Goal: Information Seeking & Learning: Learn about a topic

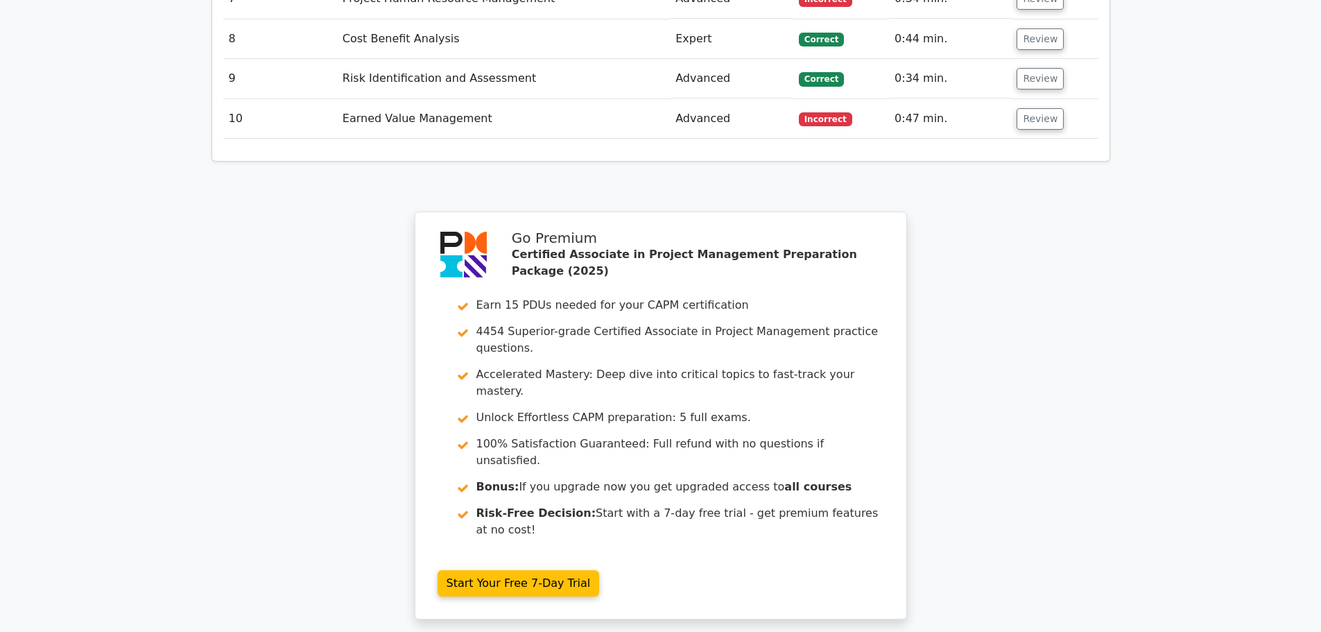
scroll to position [2517, 0]
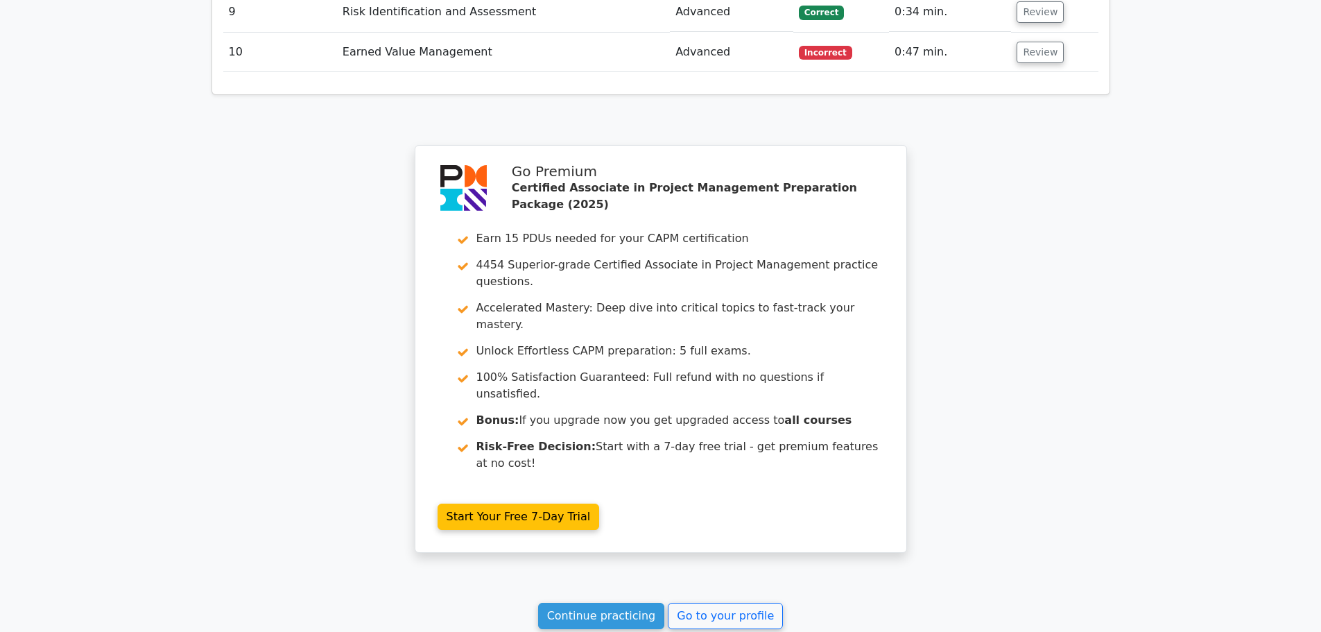
click at [617, 603] on link "Continue practicing" at bounding box center [601, 616] width 127 height 26
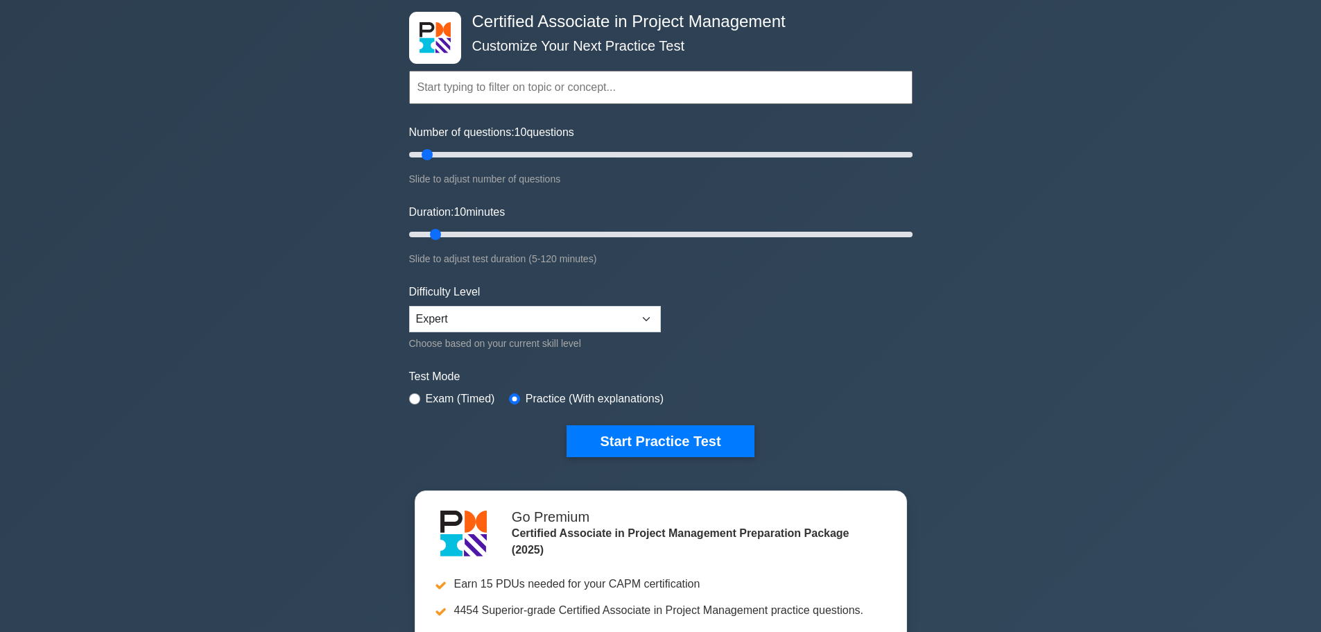
scroll to position [139, 0]
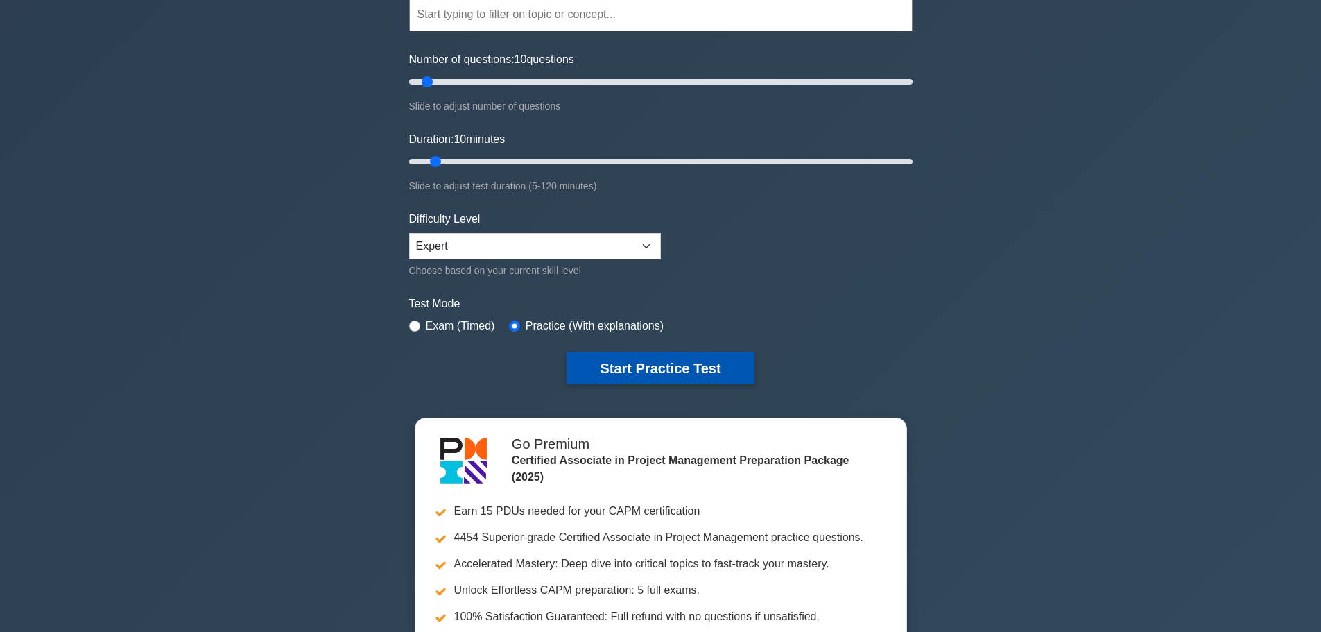
click at [644, 370] on button "Start Practice Test" at bounding box center [660, 368] width 187 height 32
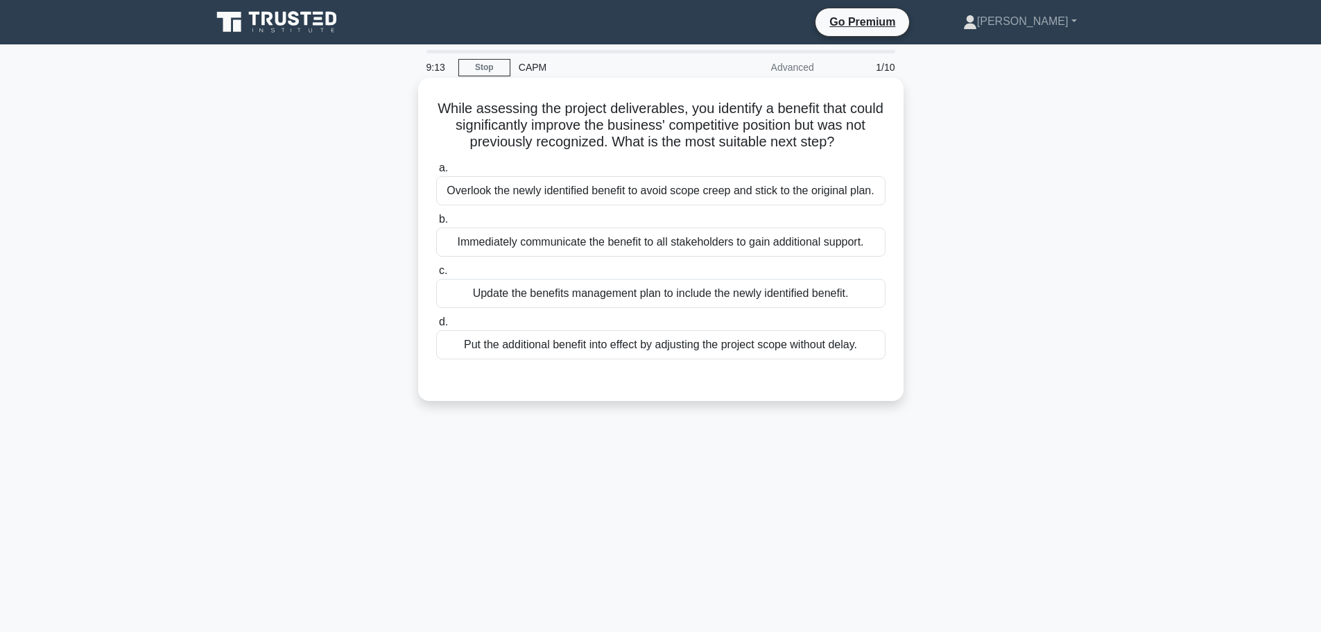
click at [595, 300] on div "Update the benefits management plan to include the newly identified benefit." at bounding box center [660, 293] width 449 height 29
click at [436, 275] on input "c. Update the benefits management plan to include the newly identified benefit." at bounding box center [436, 270] width 0 height 9
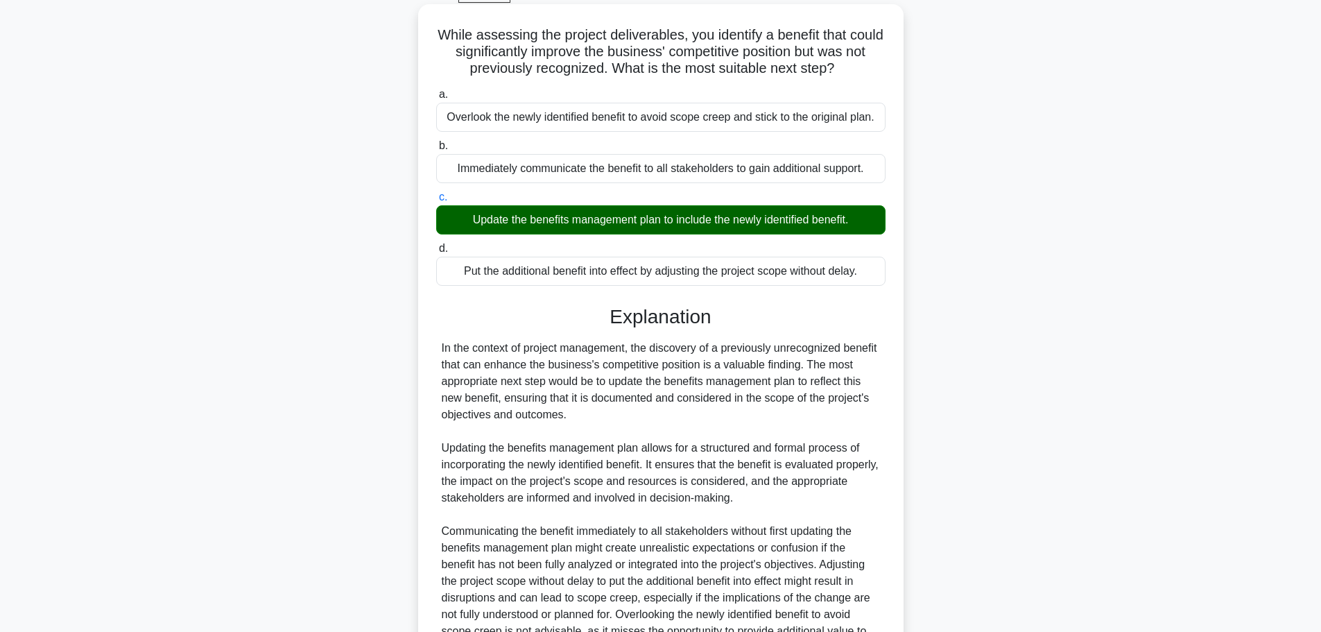
scroll to position [224, 0]
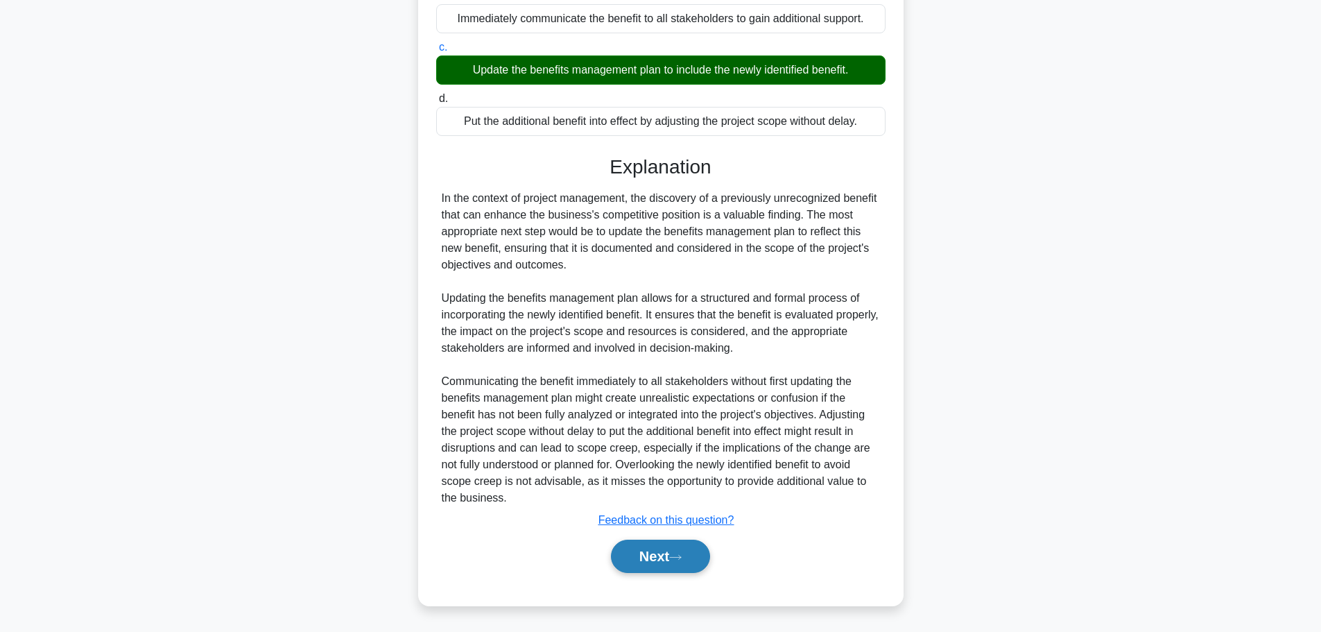
click at [652, 560] on button "Next" at bounding box center [660, 556] width 99 height 33
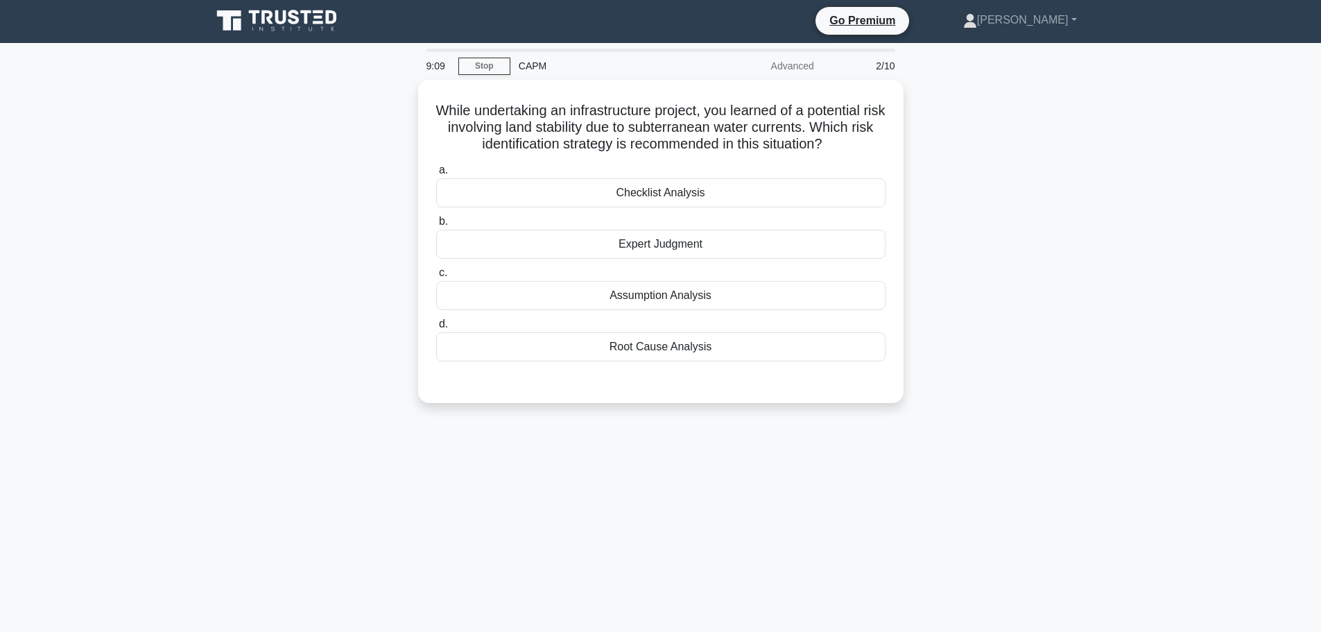
scroll to position [0, 0]
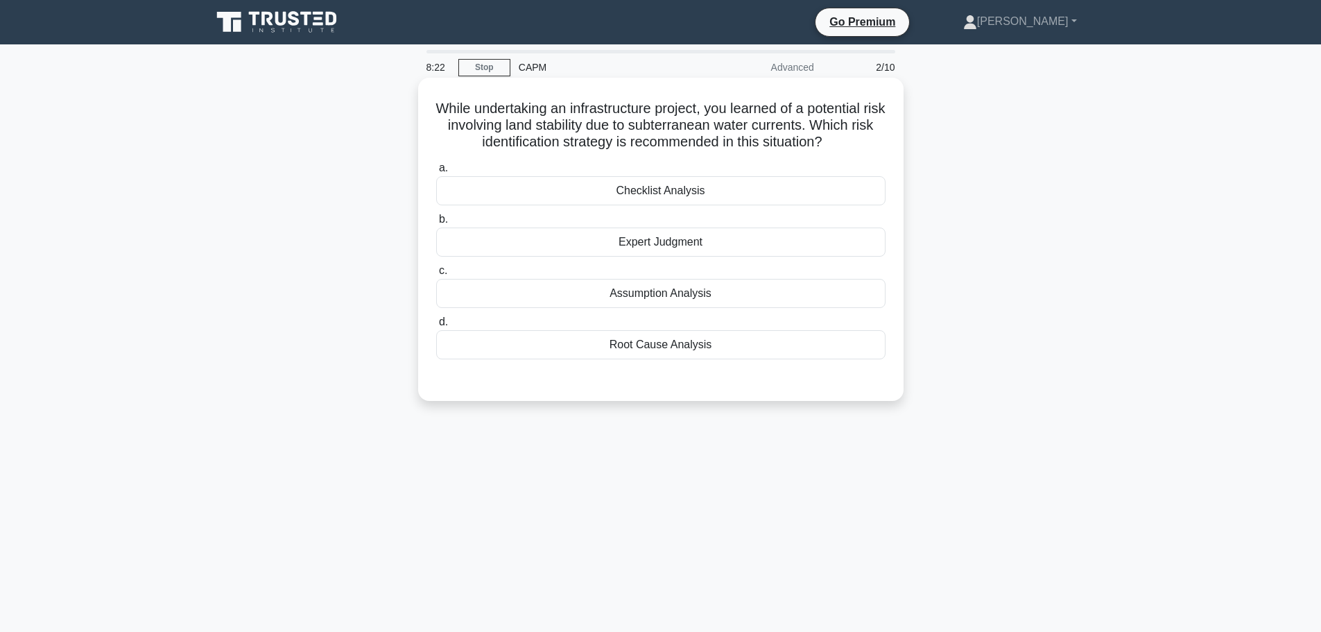
click at [698, 238] on div "Expert Judgment" at bounding box center [660, 242] width 449 height 29
click at [436, 224] on input "b. Expert Judgment" at bounding box center [436, 219] width 0 height 9
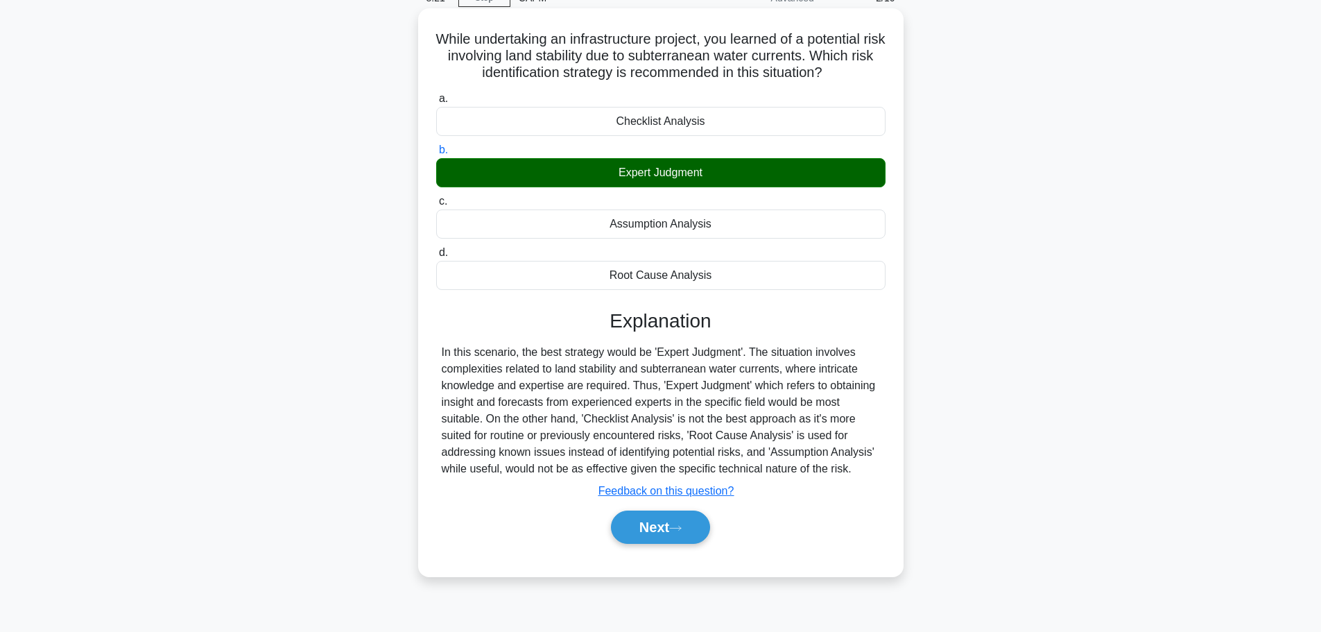
scroll to position [117, 0]
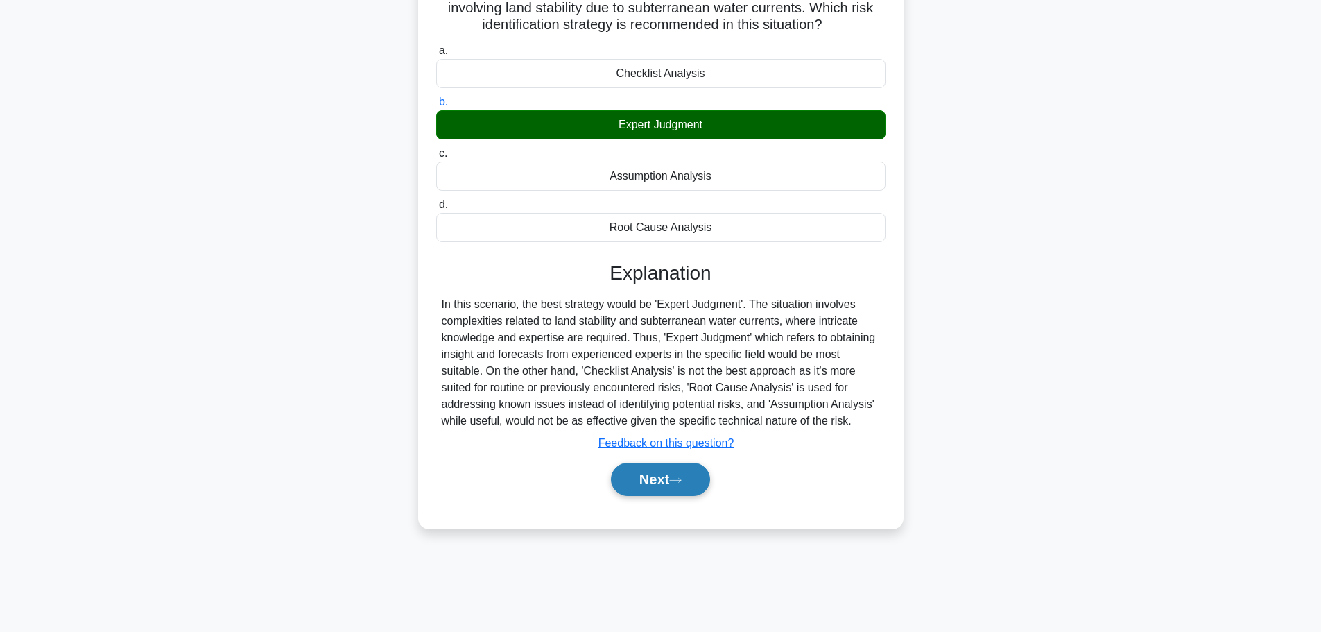
click at [662, 483] on button "Next" at bounding box center [660, 479] width 99 height 33
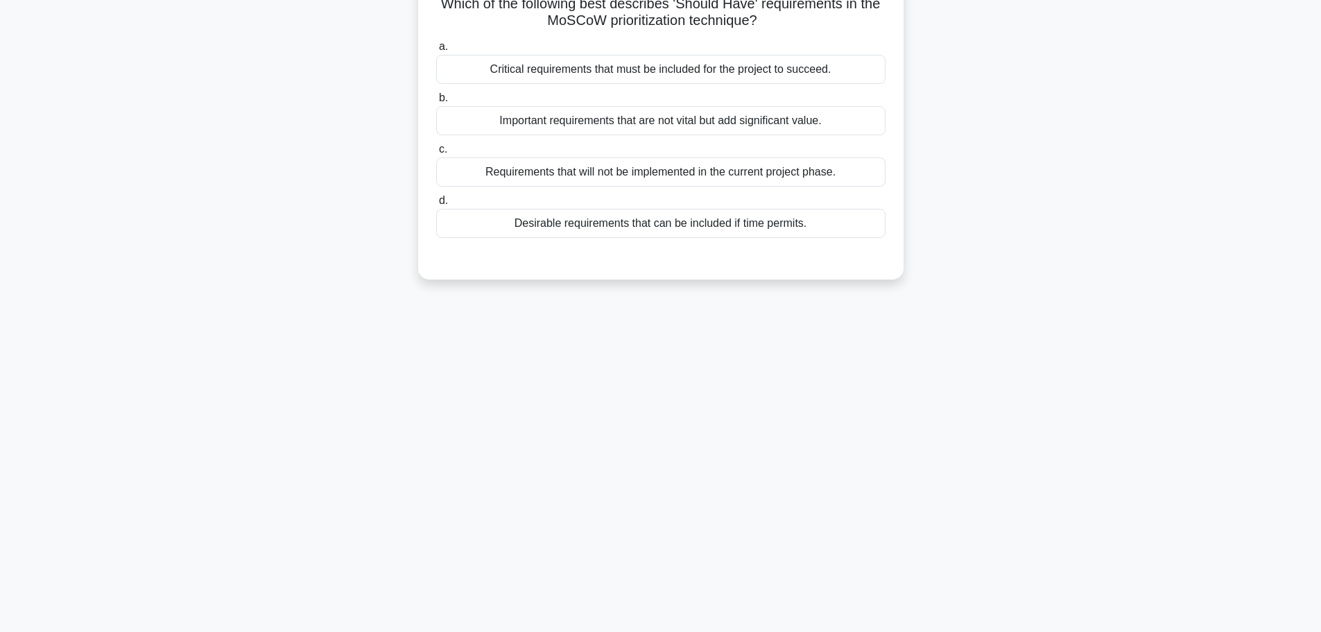
scroll to position [0, 0]
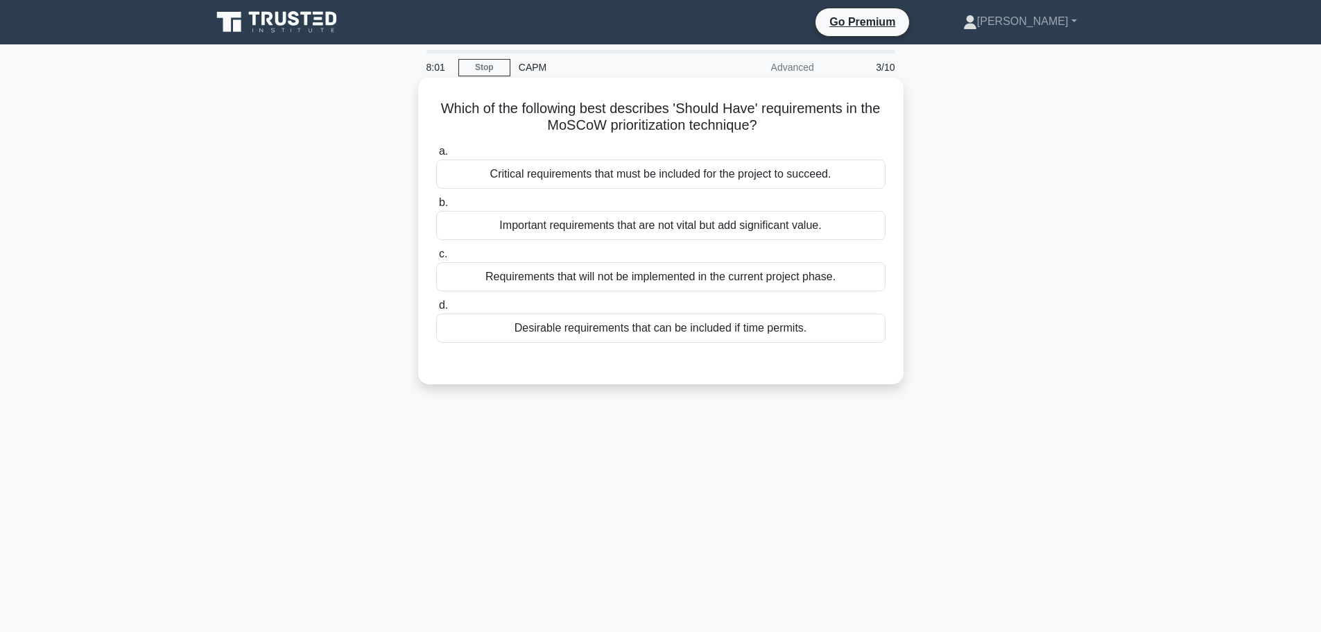
click at [751, 230] on div "Important requirements that are not vital but add significant value." at bounding box center [660, 225] width 449 height 29
click at [436, 207] on input "b. Important requirements that are not vital but add significant value." at bounding box center [436, 202] width 0 height 9
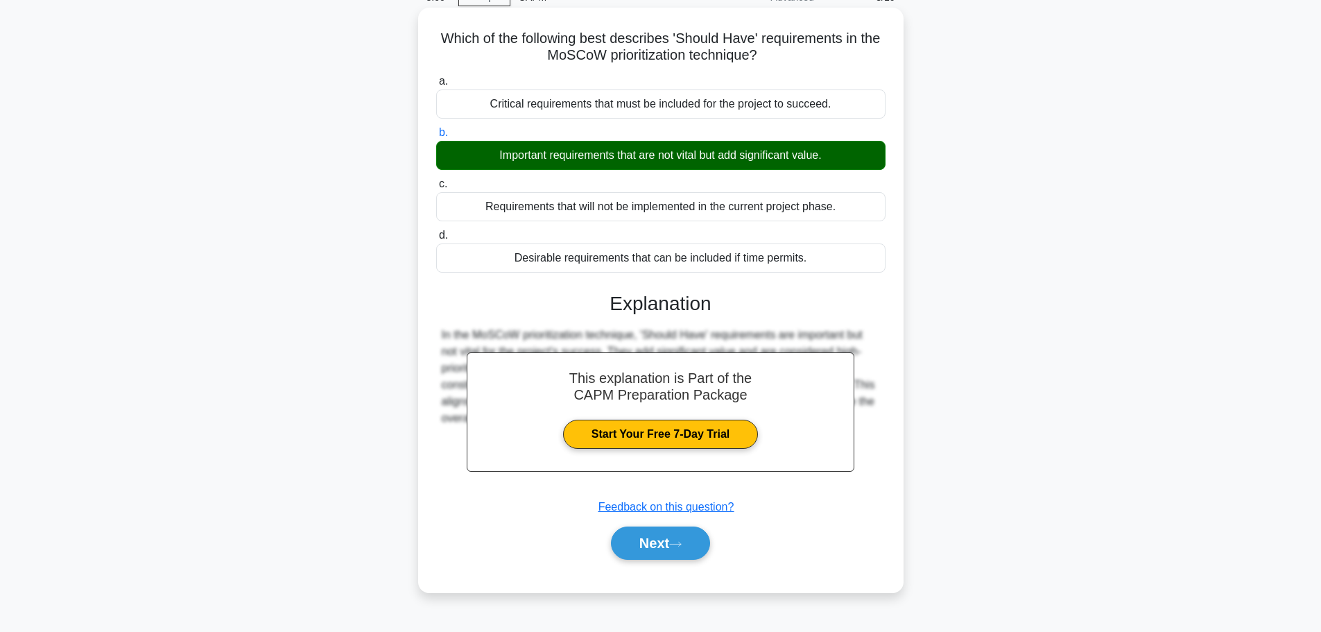
scroll to position [117, 0]
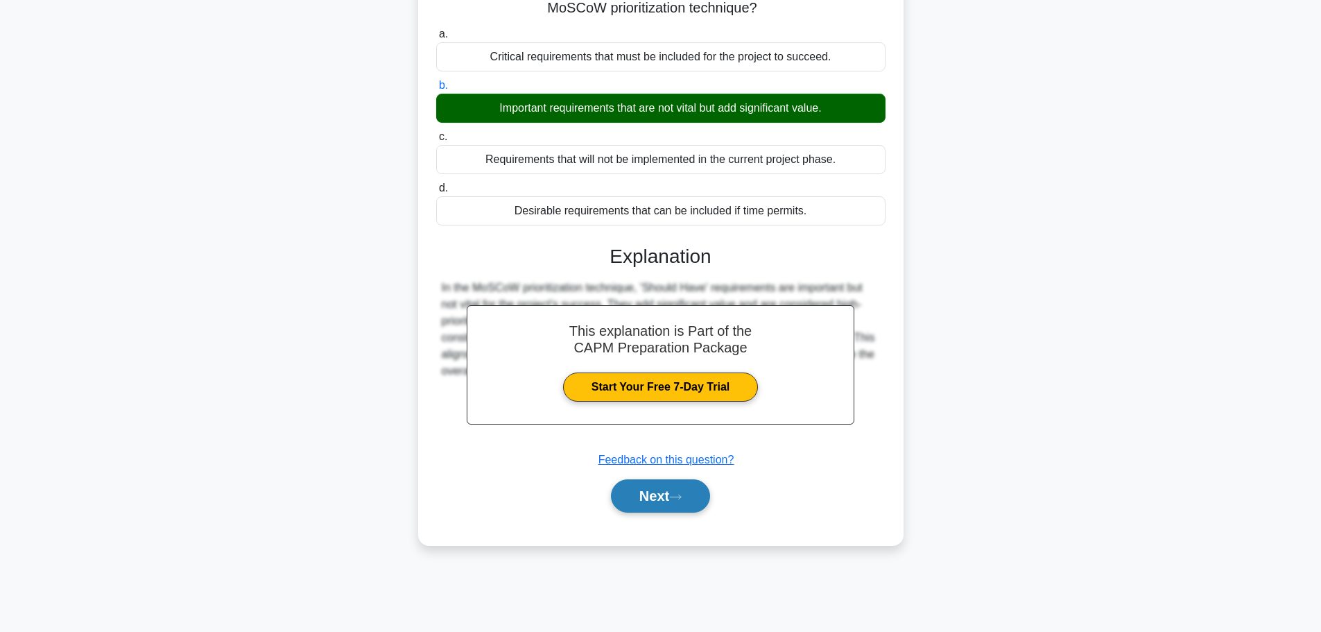
click at [689, 506] on button "Next" at bounding box center [660, 495] width 99 height 33
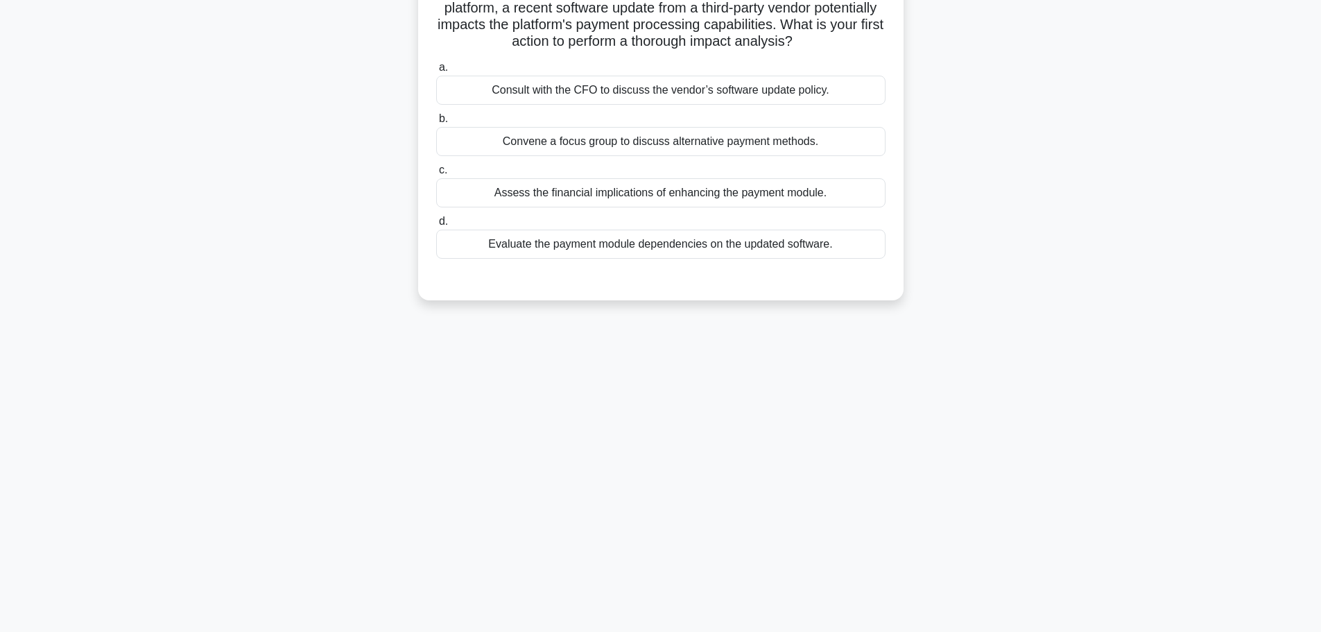
scroll to position [48, 0]
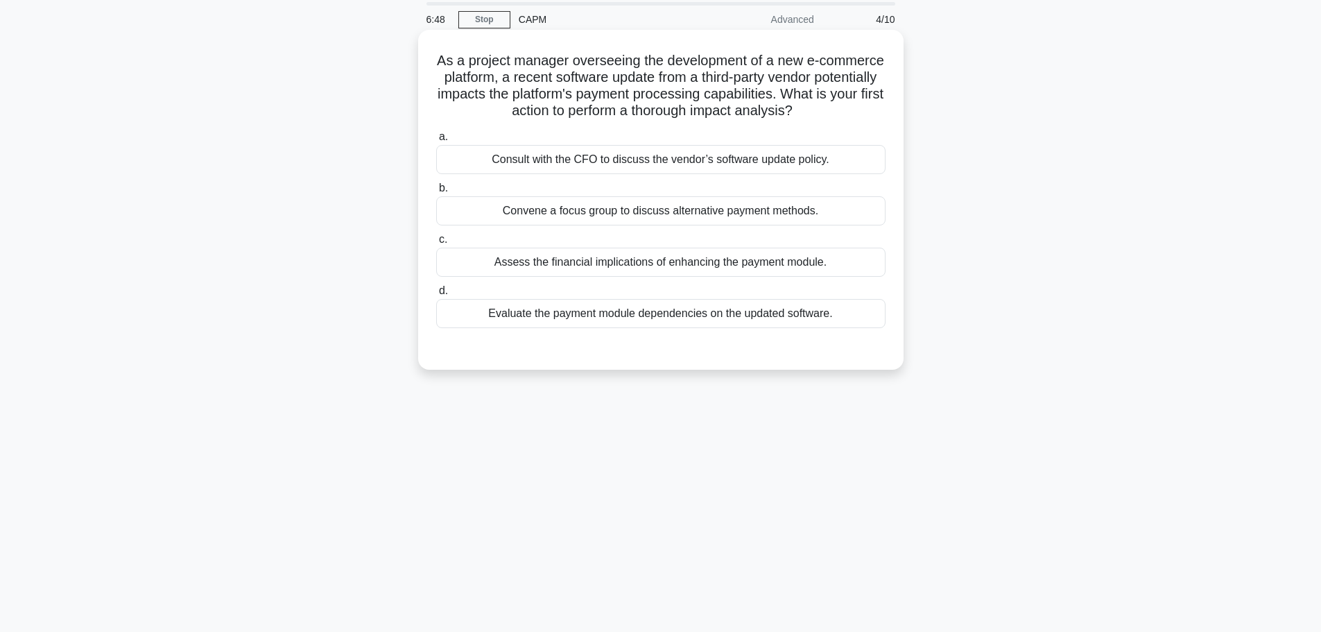
click at [594, 328] on div "Evaluate the payment module dependencies on the updated software." at bounding box center [660, 313] width 449 height 29
click at [436, 295] on input "d. Evaluate the payment module dependencies on the updated software." at bounding box center [436, 290] width 0 height 9
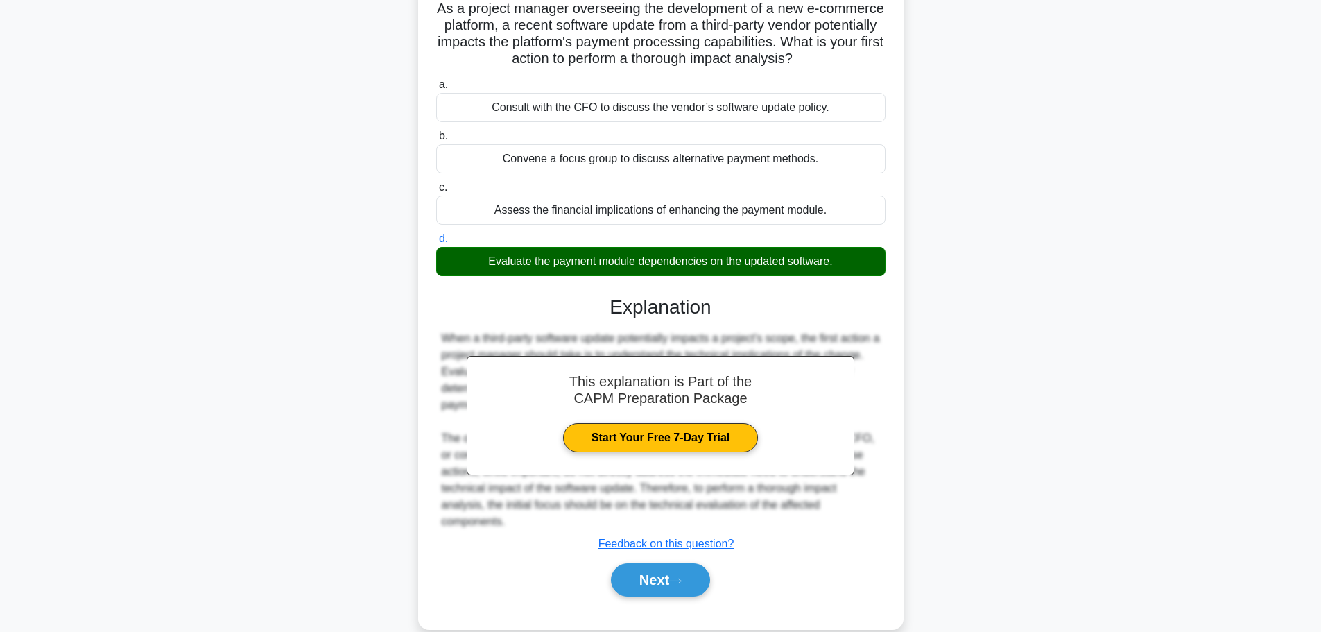
scroll to position [141, 0]
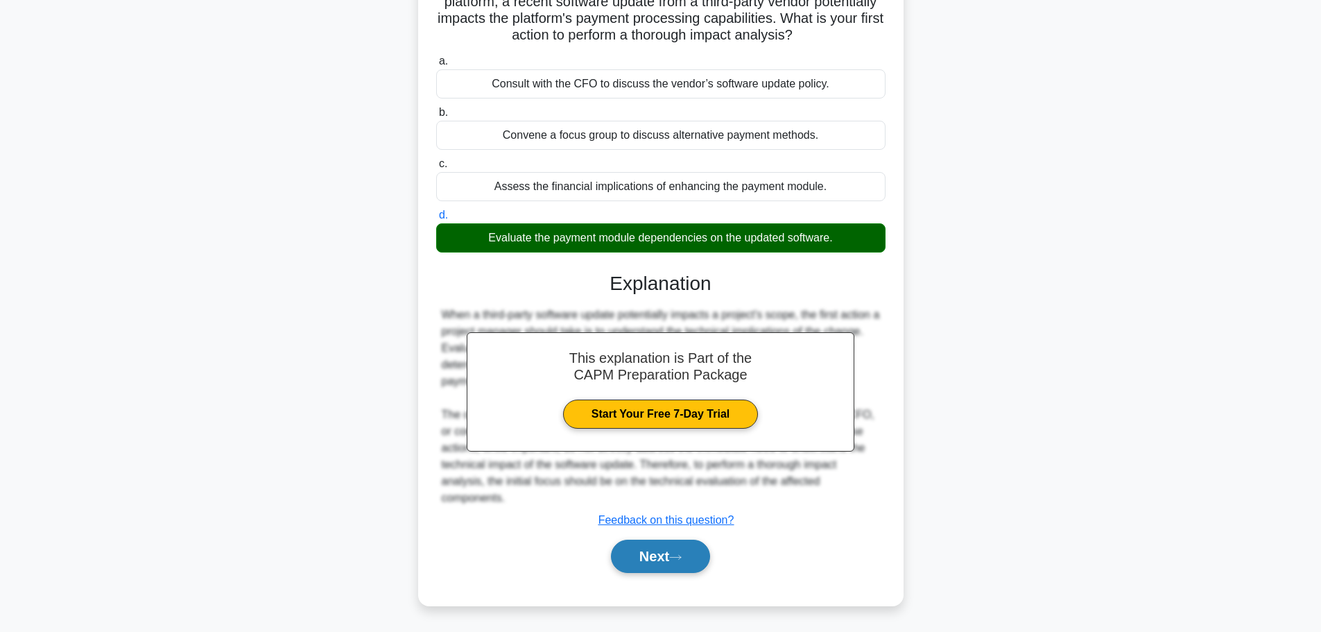
click at [671, 557] on button "Next" at bounding box center [660, 556] width 99 height 33
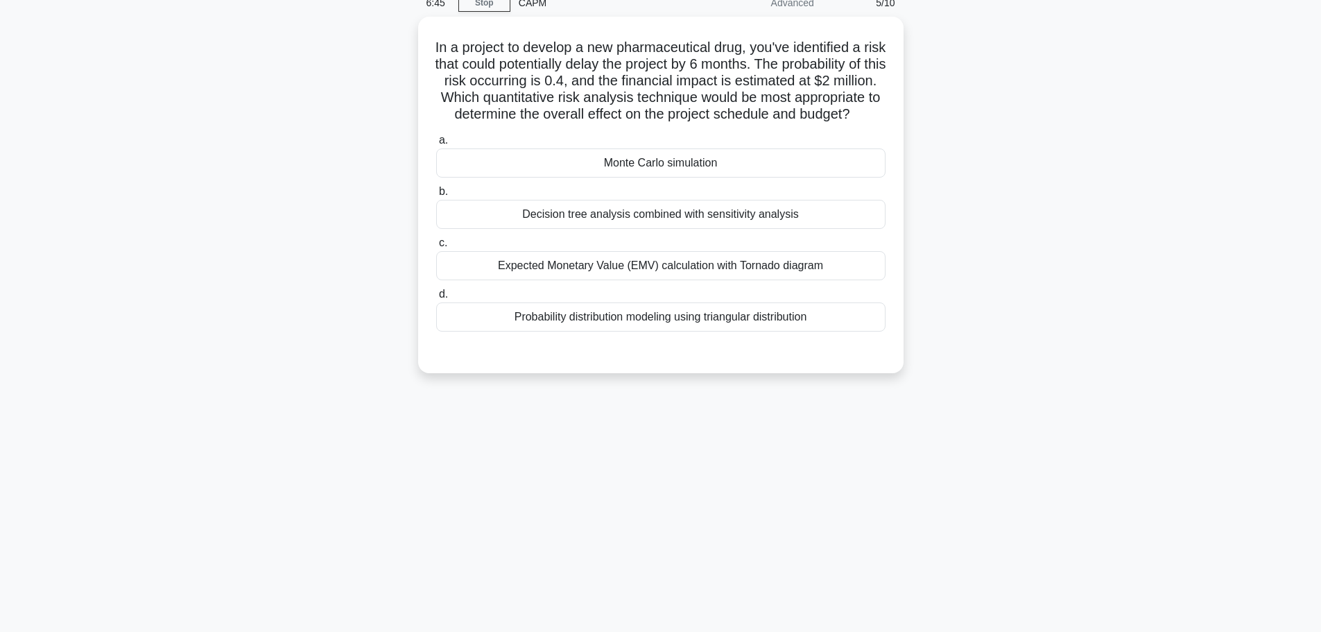
scroll to position [0, 0]
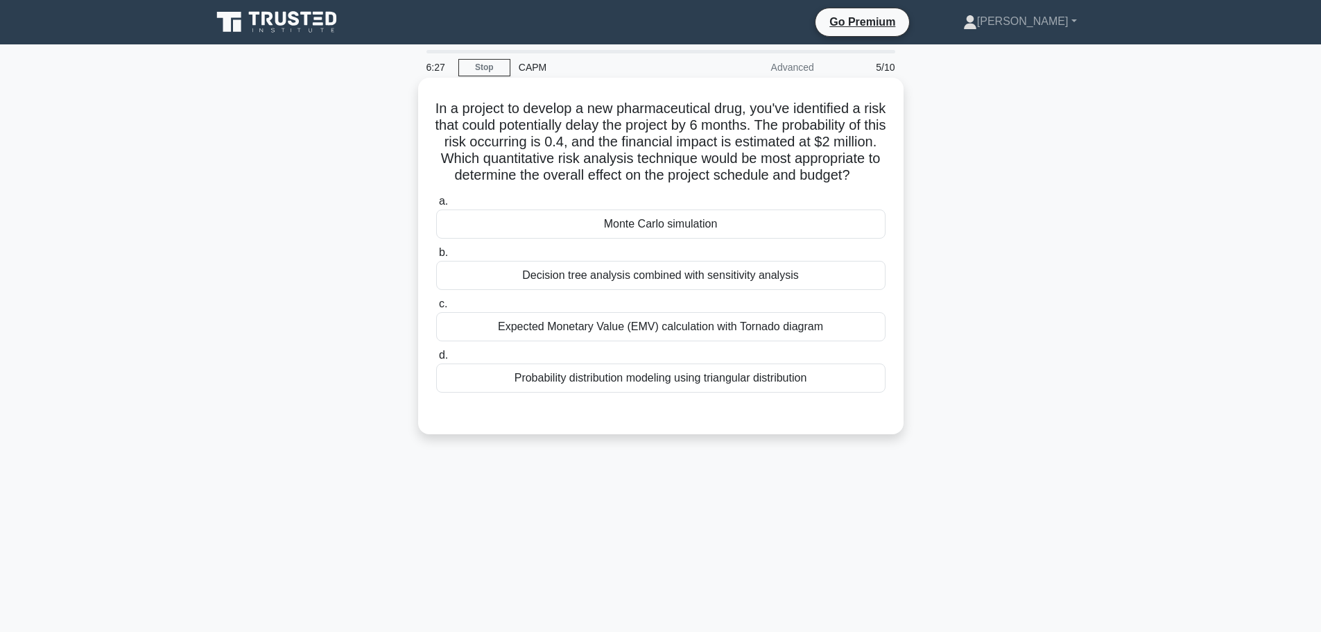
click at [661, 341] on div "Expected Monetary Value (EMV) calculation with Tornado diagram" at bounding box center [660, 326] width 449 height 29
click at [436, 309] on input "c. Expected Monetary Value (EMV) calculation with Tornado diagram" at bounding box center [436, 304] width 0 height 9
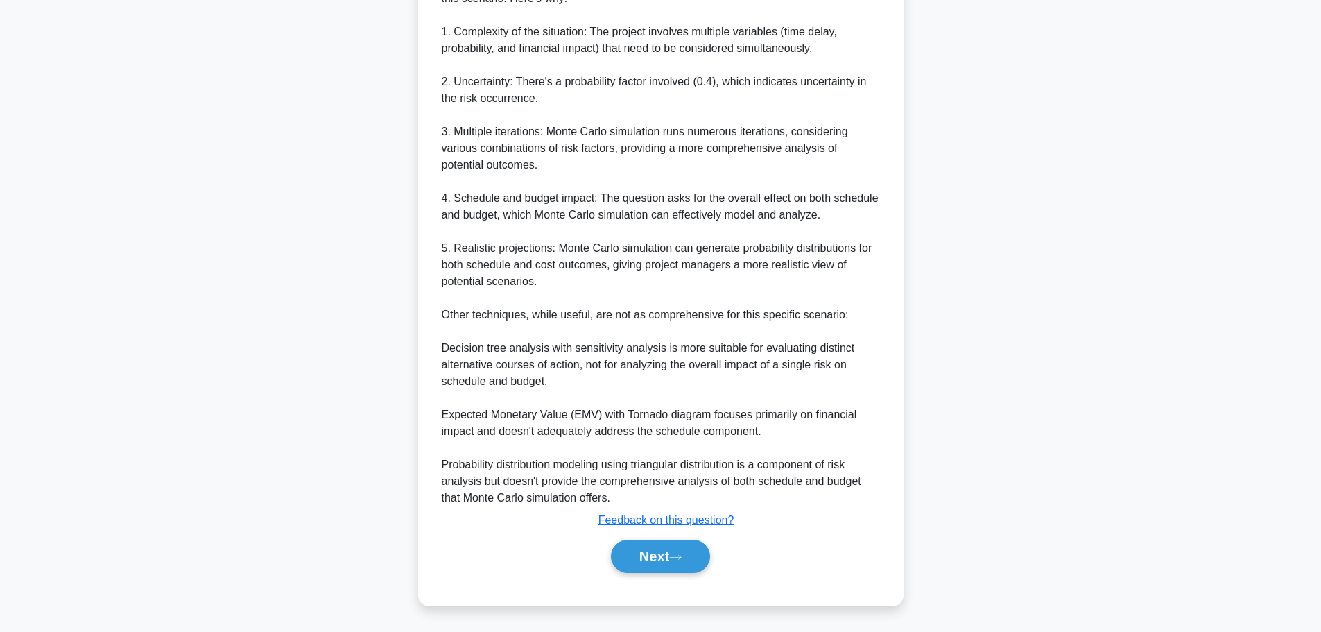
scroll to position [492, 0]
click at [667, 560] on button "Next" at bounding box center [660, 556] width 99 height 33
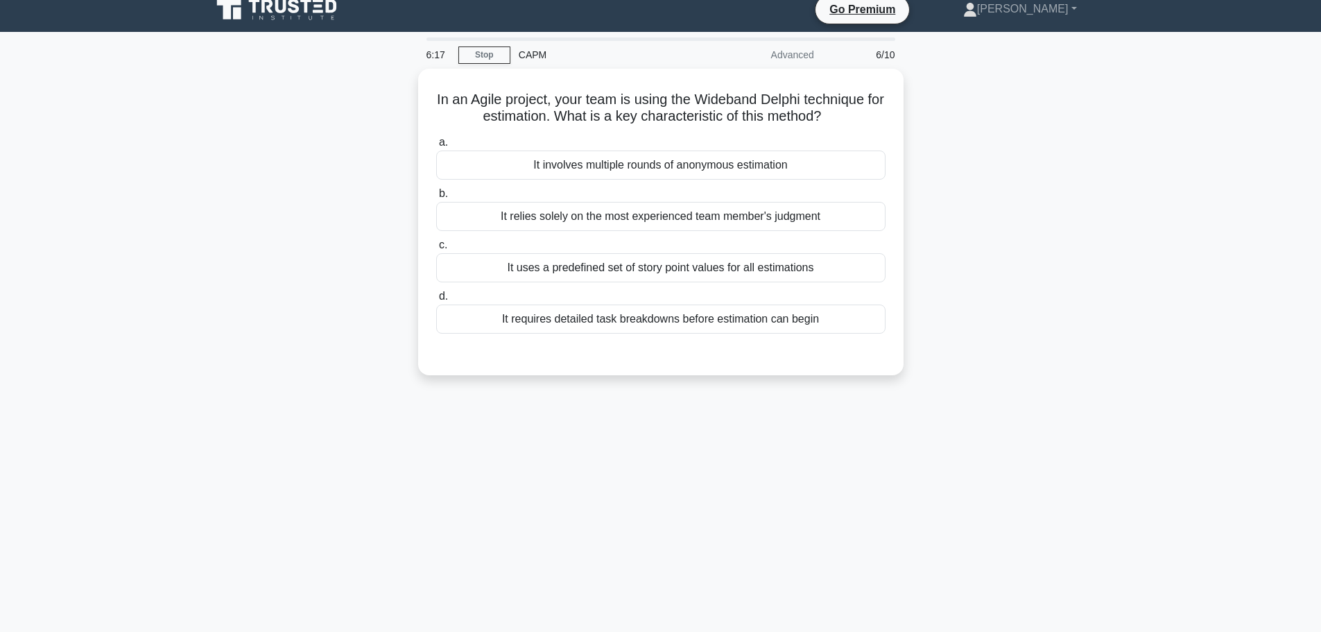
scroll to position [0, 0]
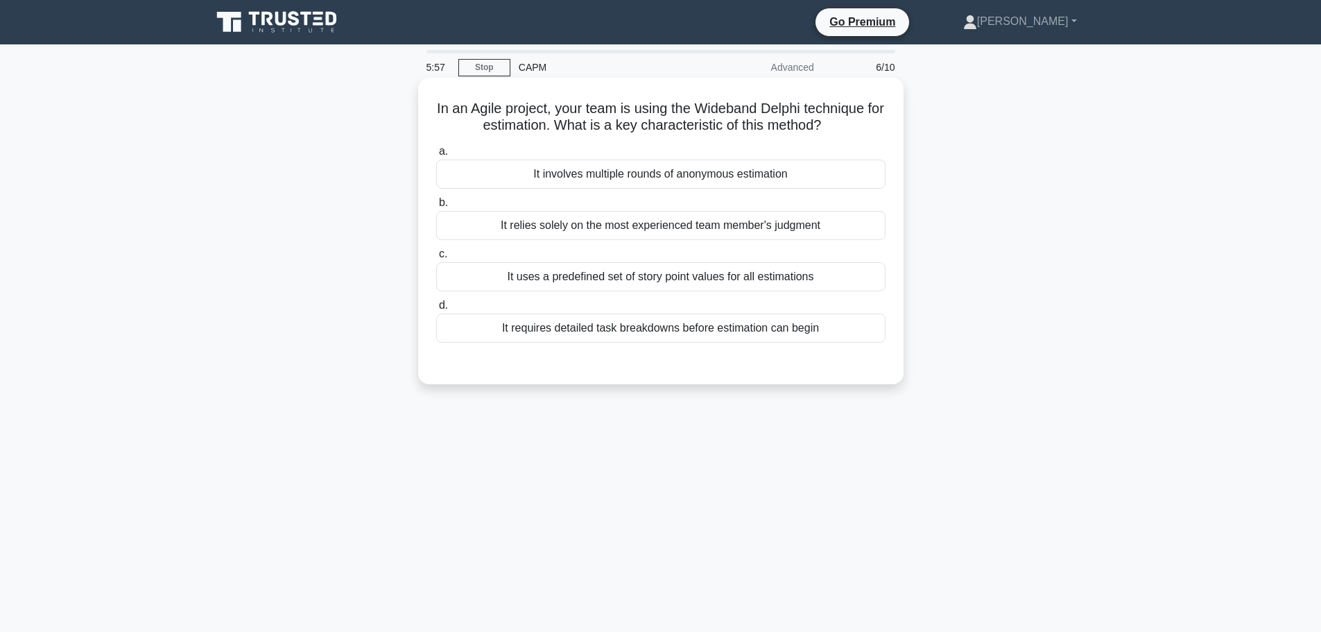
click at [731, 175] on div "It involves multiple rounds of anonymous estimation" at bounding box center [660, 174] width 449 height 29
click at [436, 156] on input "a. It involves multiple rounds of anonymous estimation" at bounding box center [436, 151] width 0 height 9
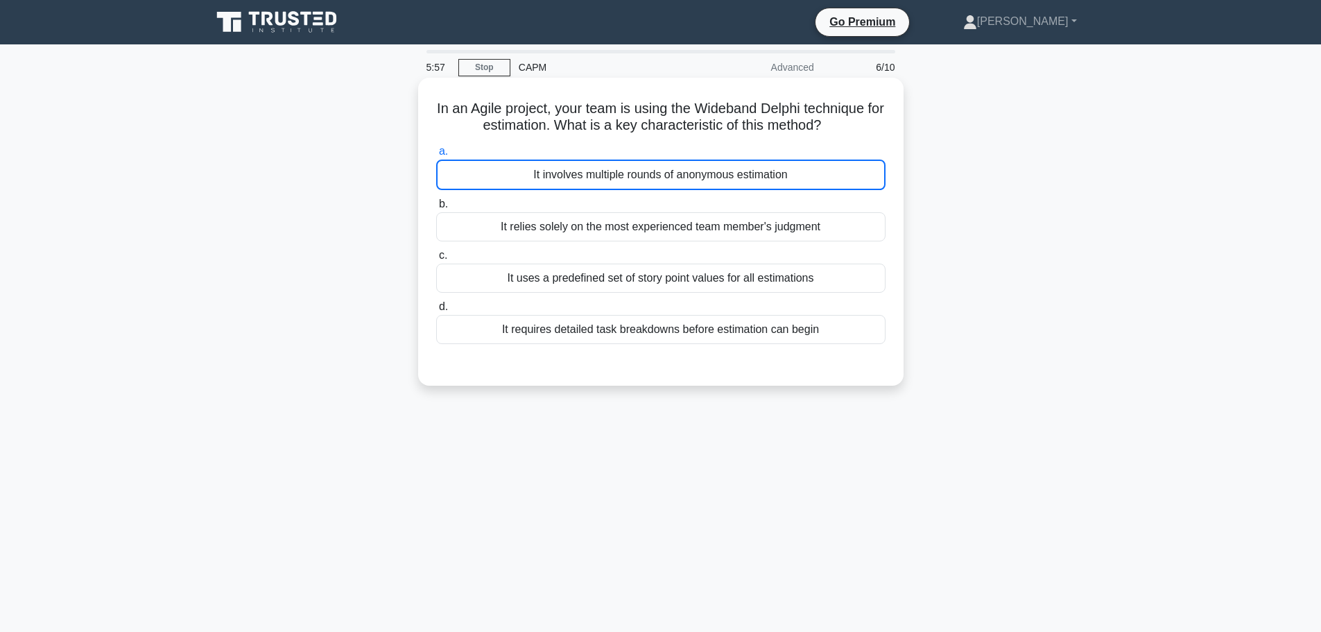
click at [731, 175] on div "It involves multiple rounds of anonymous estimation" at bounding box center [660, 175] width 449 height 31
click at [436, 156] on input "a. It involves multiple rounds of anonymous estimation" at bounding box center [436, 151] width 0 height 9
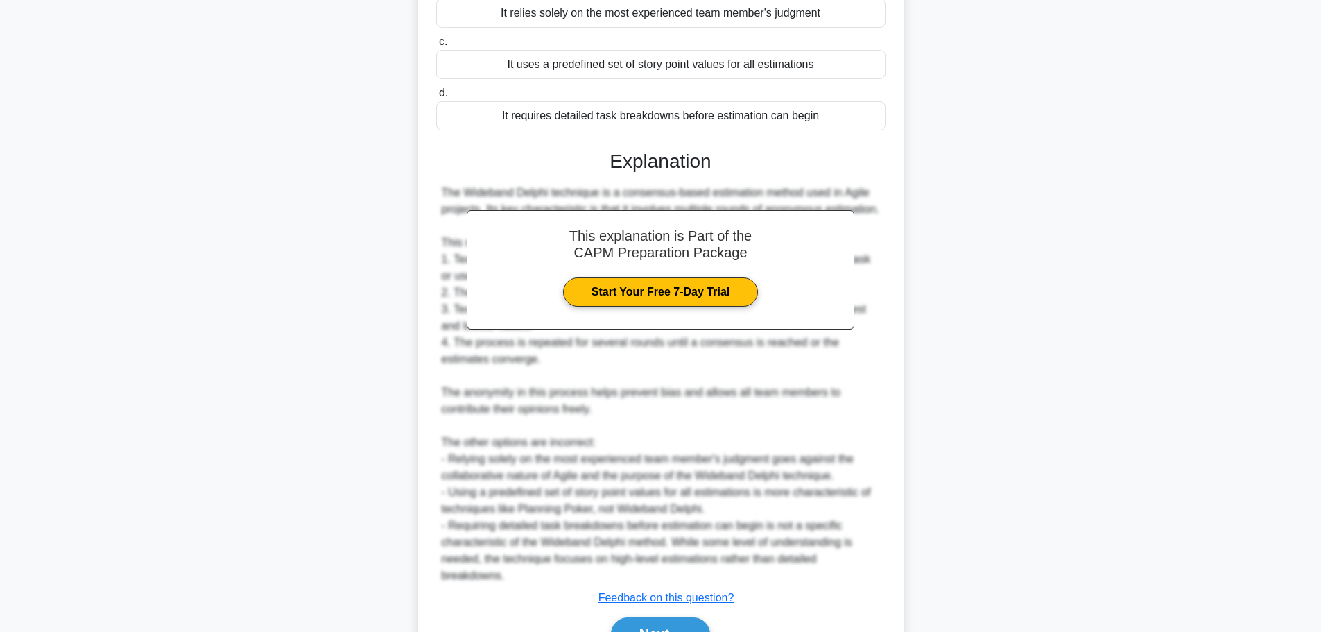
scroll to position [291, 0]
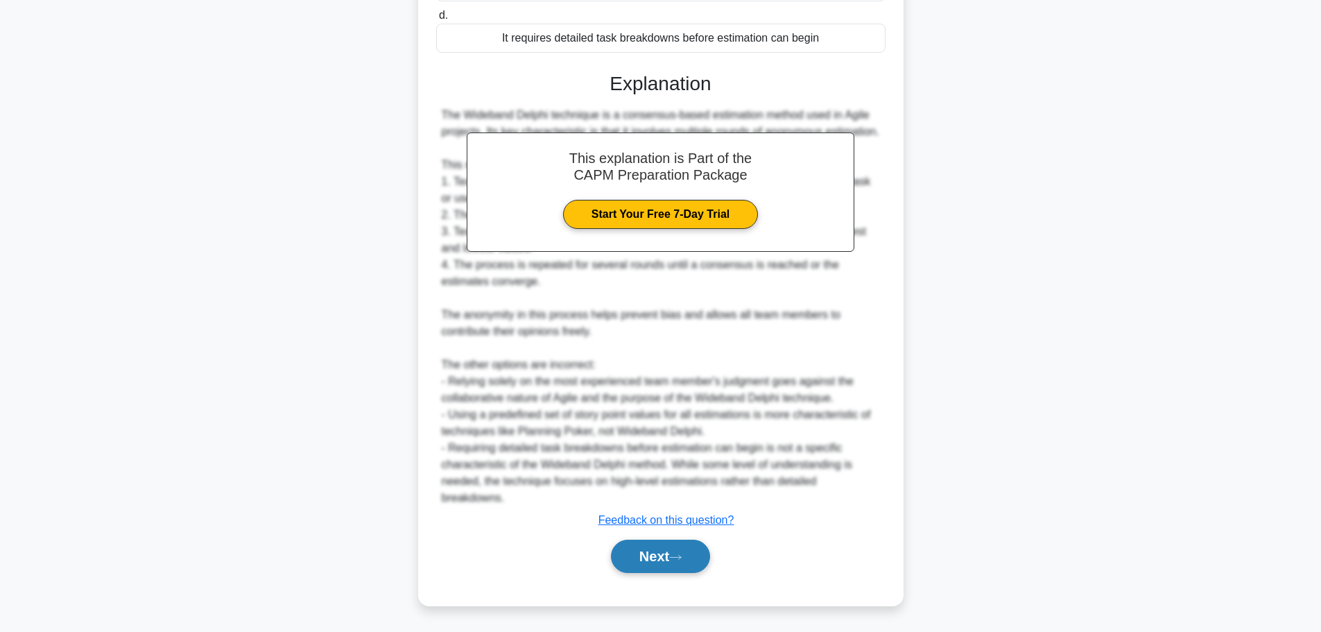
click at [679, 559] on icon at bounding box center [675, 558] width 12 height 8
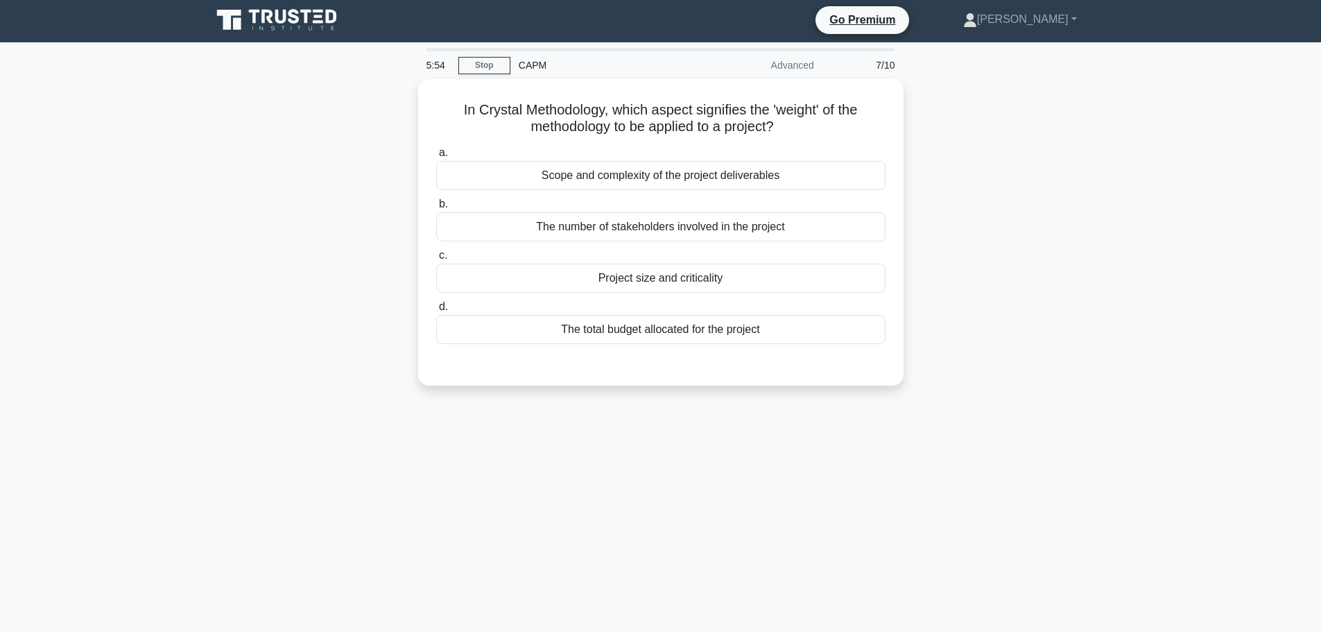
scroll to position [0, 0]
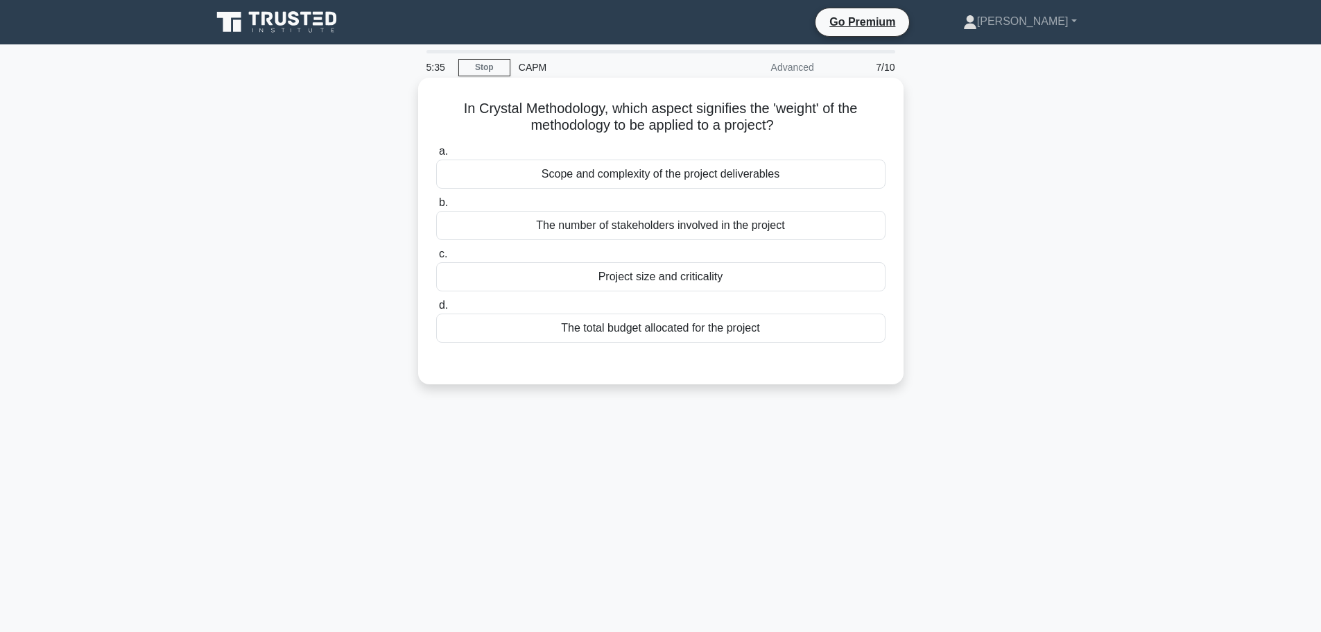
click at [693, 182] on div "Scope and complexity of the project deliverables" at bounding box center [660, 174] width 449 height 29
click at [436, 156] on input "a. Scope and complexity of the project deliverables" at bounding box center [436, 151] width 0 height 9
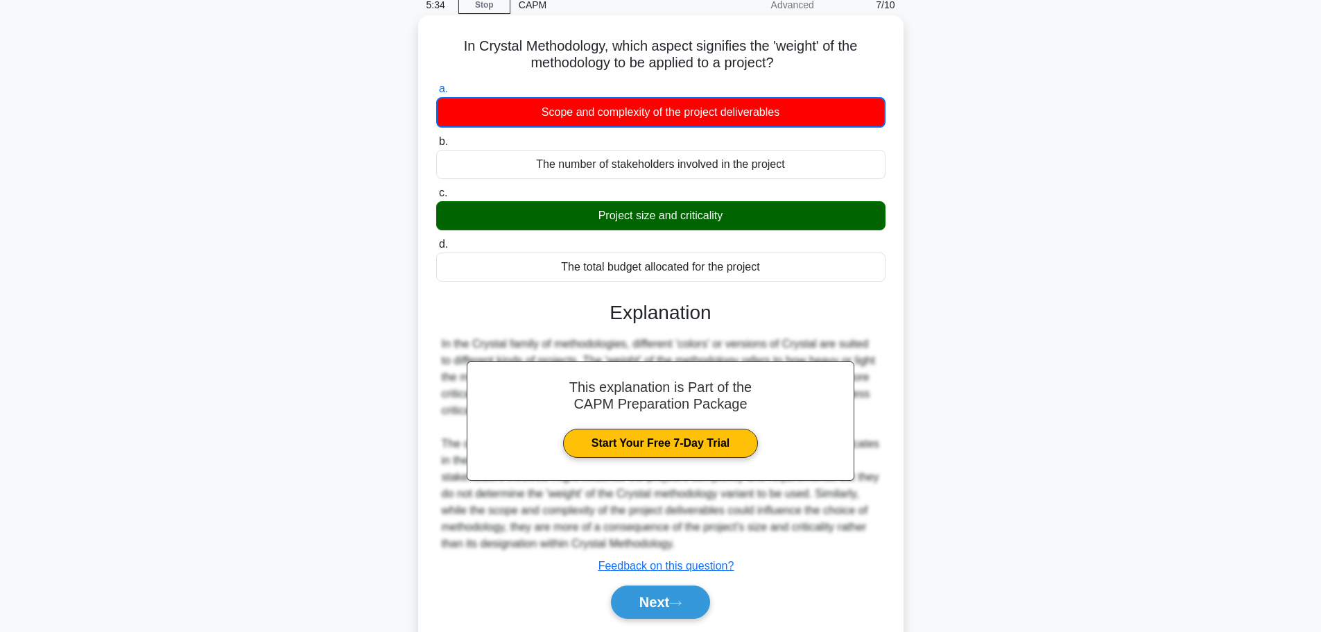
scroll to position [117, 0]
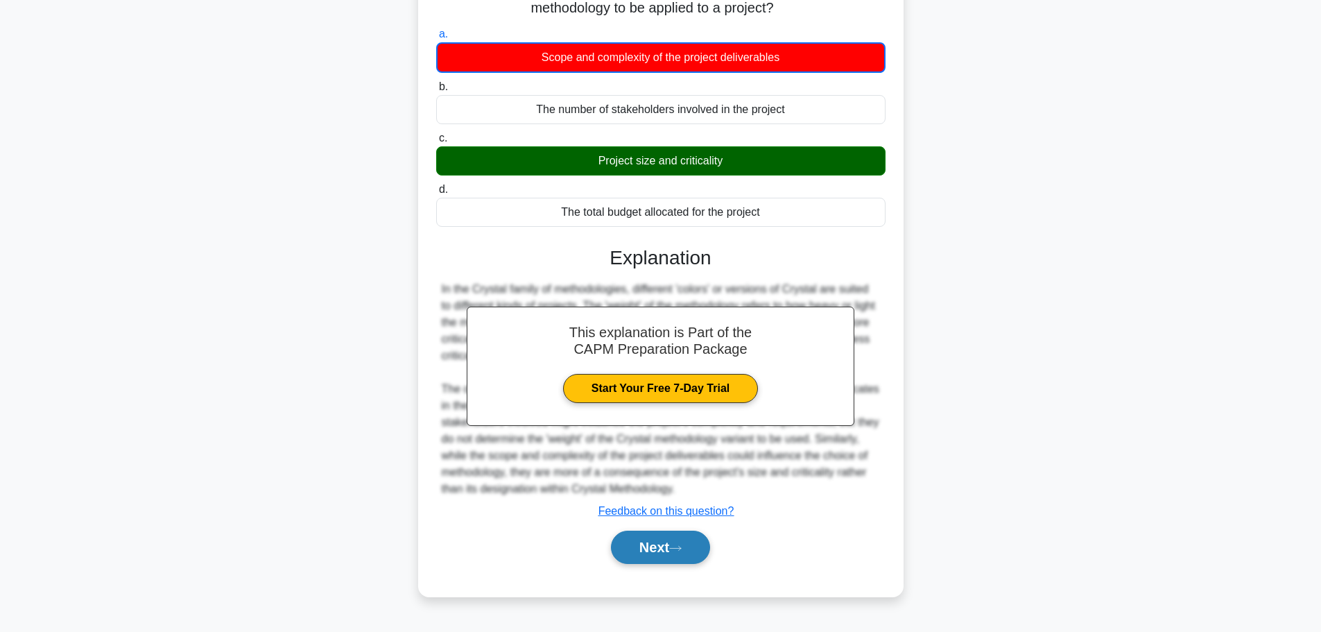
click at [654, 547] on button "Next" at bounding box center [660, 547] width 99 height 33
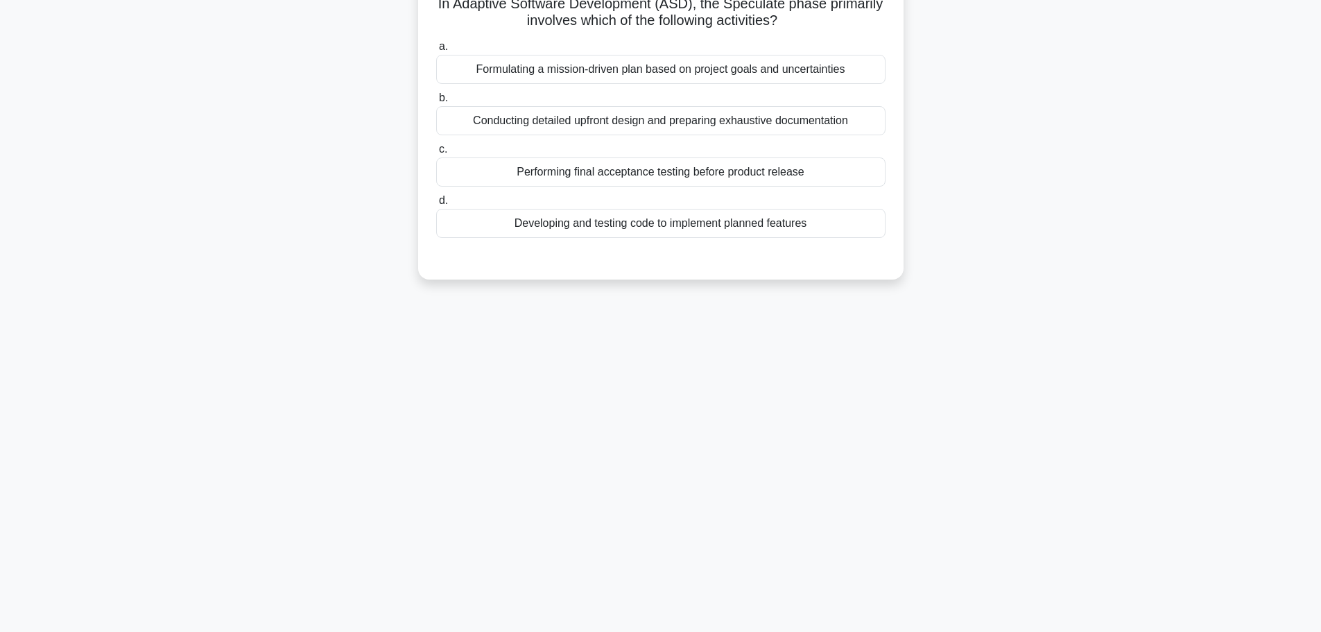
scroll to position [48, 0]
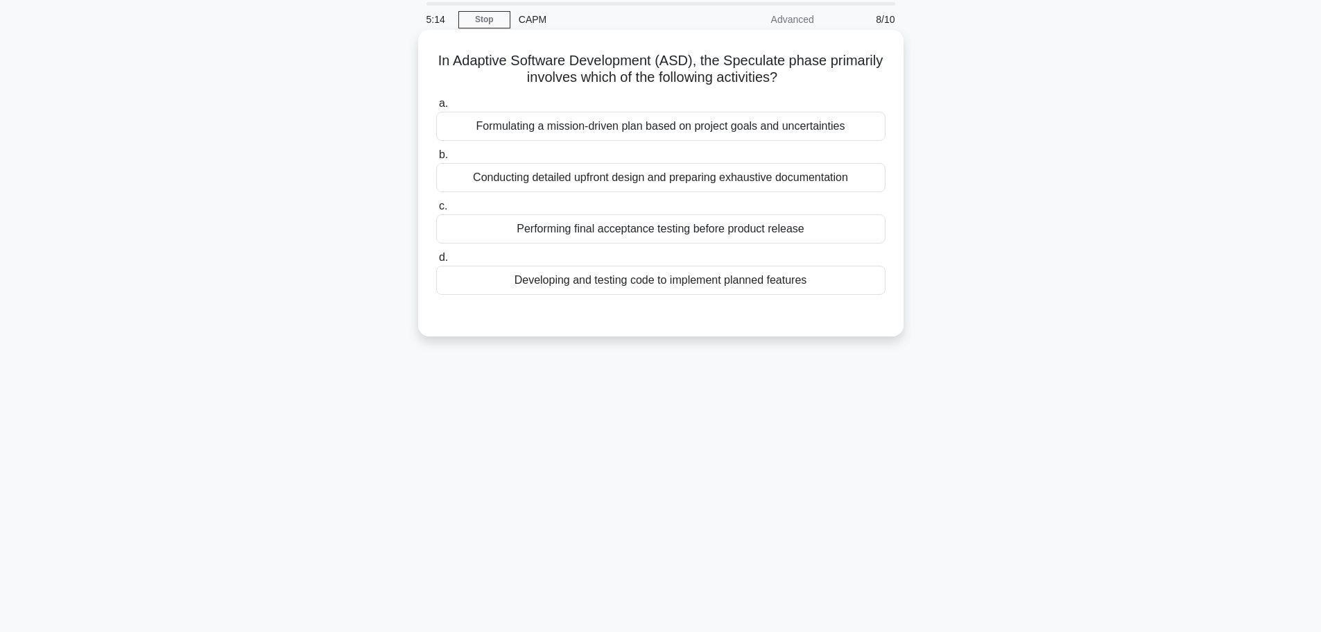
click at [581, 282] on div "Developing and testing code to implement planned features" at bounding box center [660, 280] width 449 height 29
click at [436, 262] on input "d. Developing and testing code to implement planned features" at bounding box center [436, 257] width 0 height 9
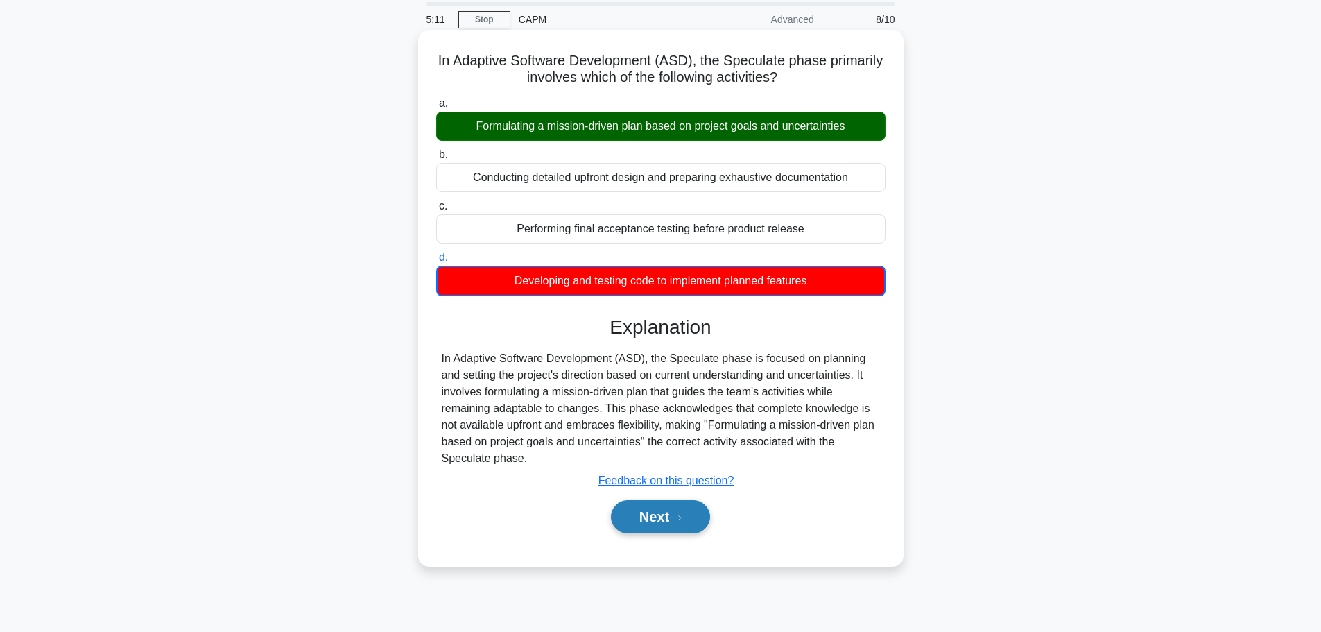
click at [665, 531] on button "Next" at bounding box center [660, 516] width 99 height 33
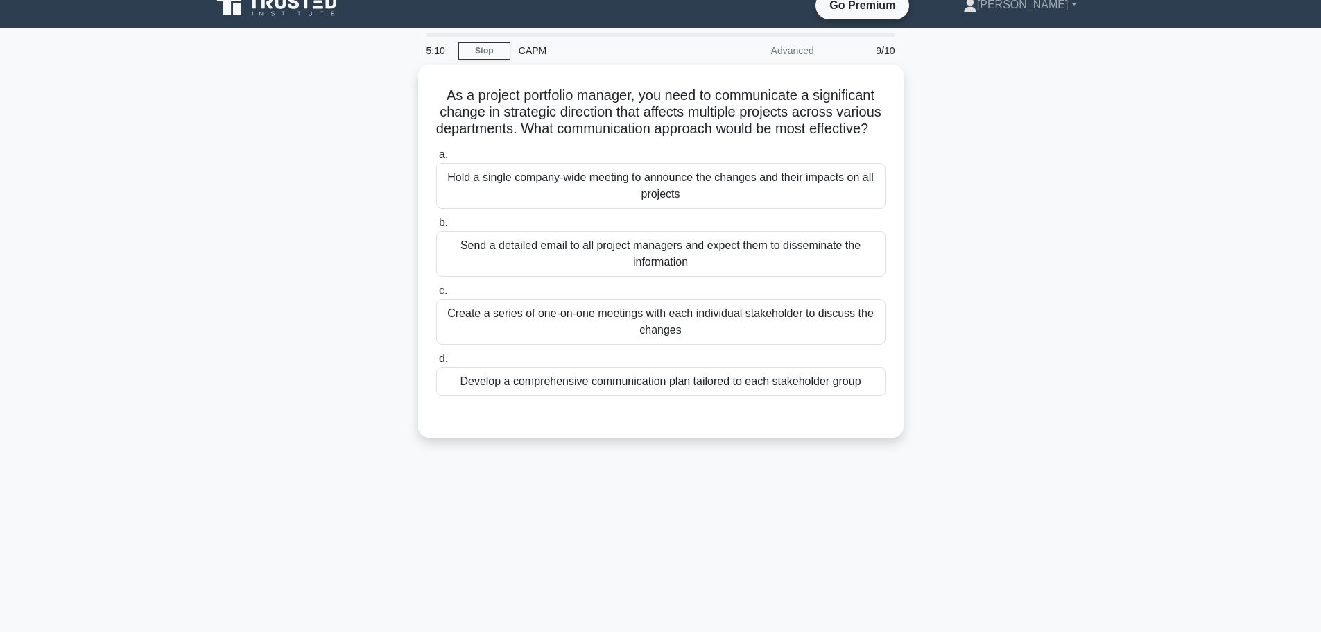
scroll to position [0, 0]
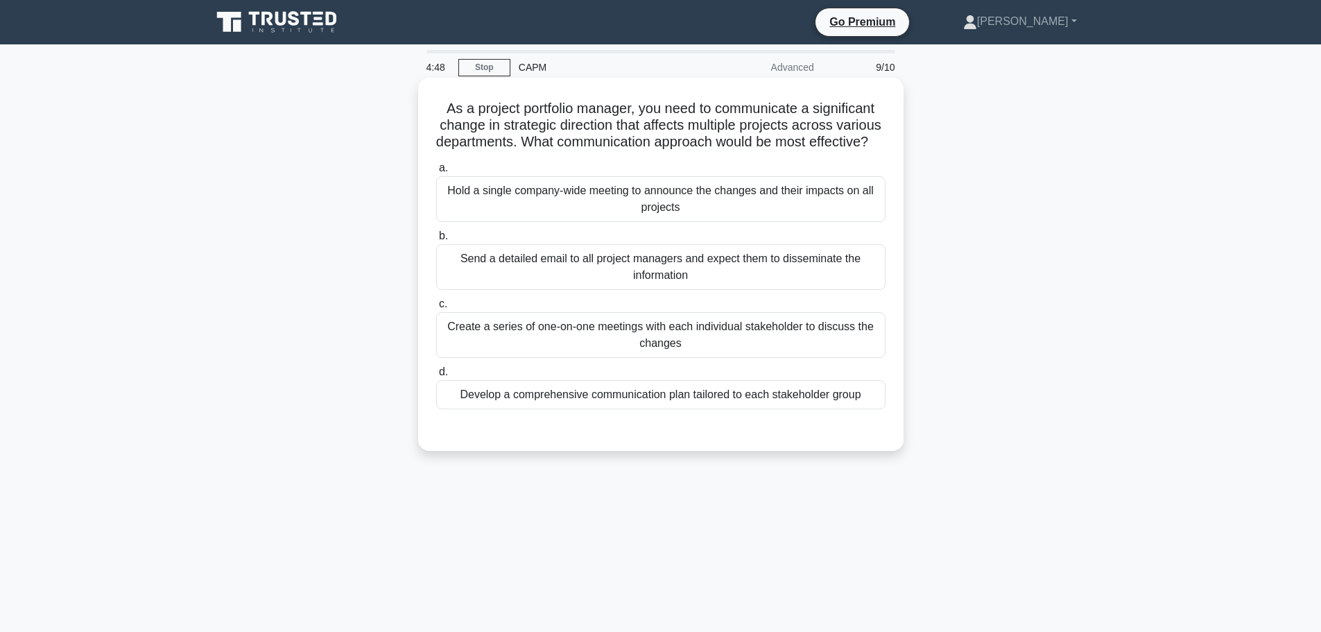
click at [618, 409] on div "Develop a comprehensive communication plan tailored to each stakeholder group" at bounding box center [660, 394] width 449 height 29
click at [436, 377] on input "d. Develop a comprehensive communication plan tailored to each stakeholder group" at bounding box center [436, 372] width 0 height 9
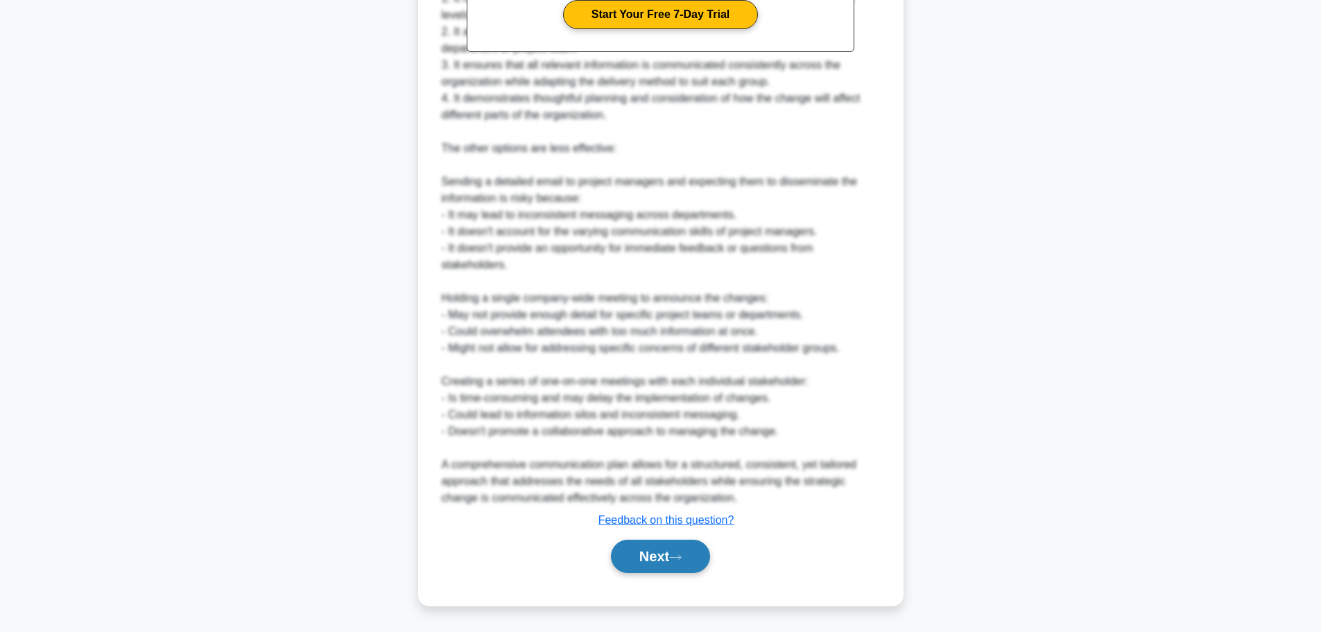
click at [641, 563] on button "Next" at bounding box center [660, 556] width 99 height 33
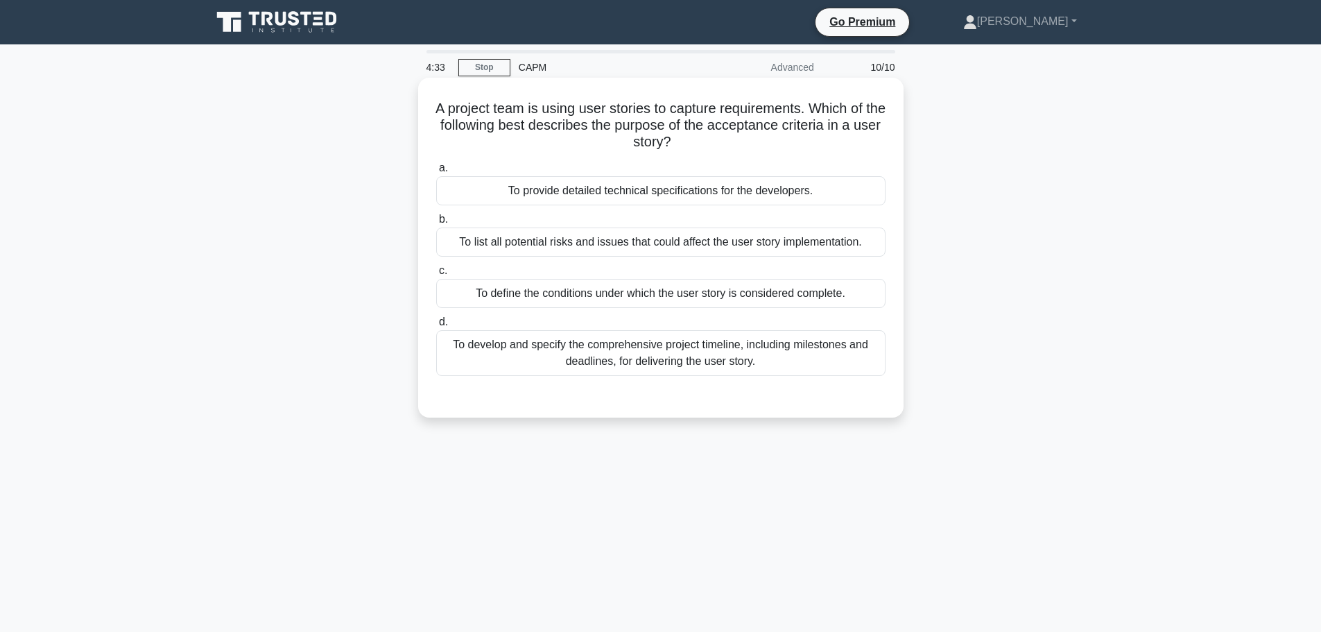
click at [569, 297] on div "To define the conditions under which the user story is considered complete." at bounding box center [660, 293] width 449 height 29
click at [436, 275] on input "c. To define the conditions under which the user story is considered complete." at bounding box center [436, 270] width 0 height 9
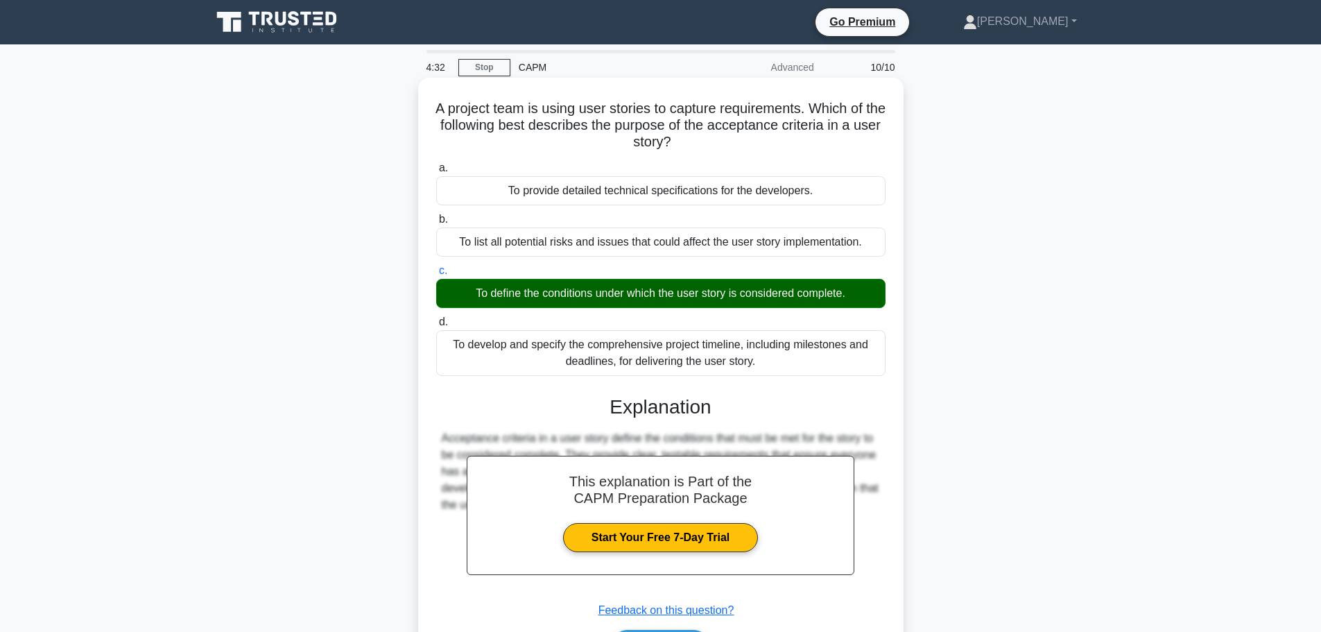
scroll to position [117, 0]
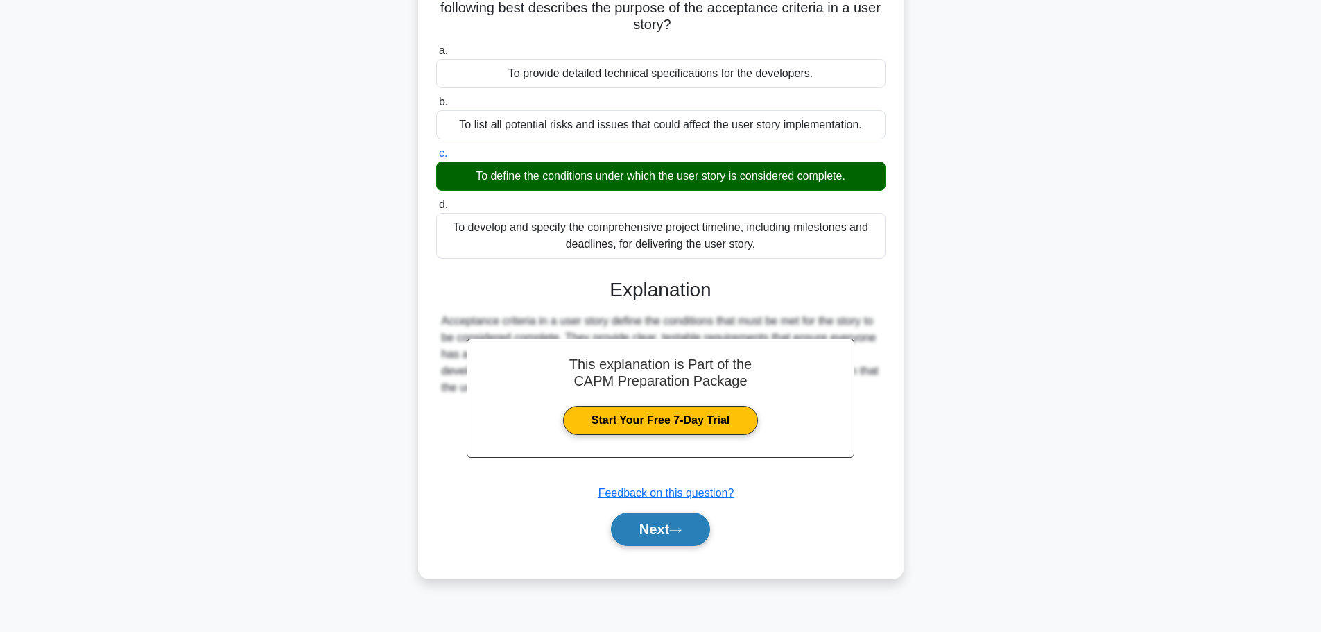
click at [676, 533] on icon at bounding box center [675, 530] width 12 height 8
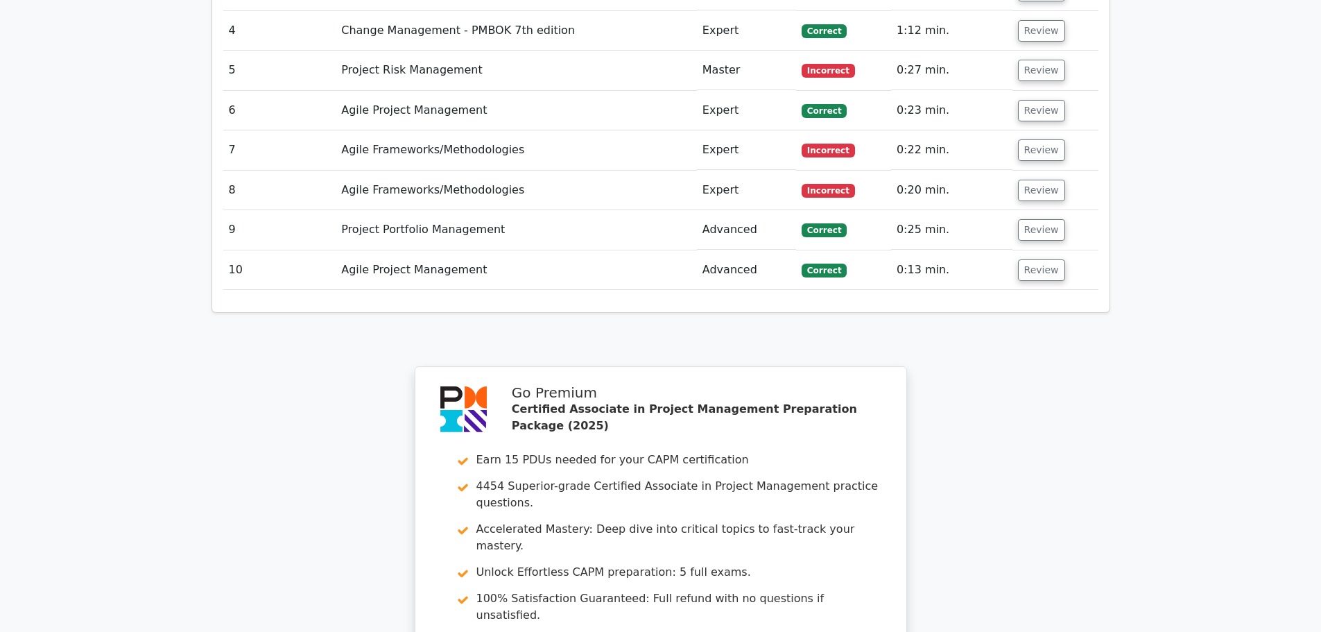
scroll to position [2289, 0]
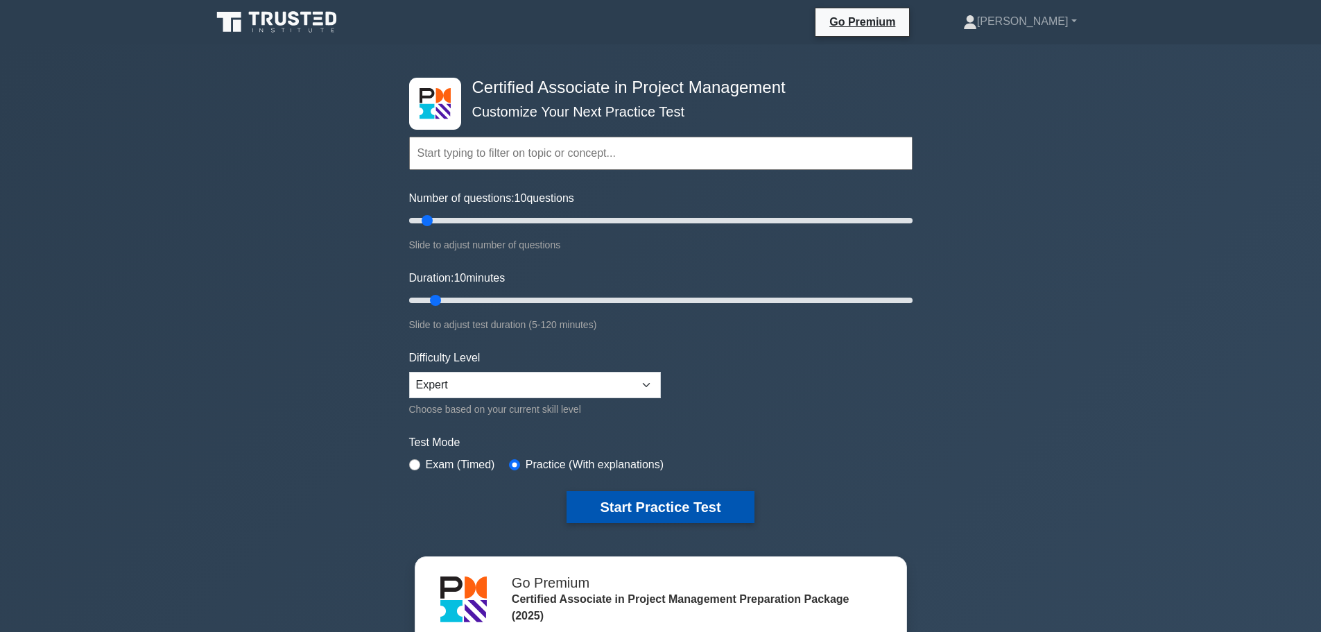
click at [633, 504] on button "Start Practice Test" at bounding box center [660, 507] width 187 height 32
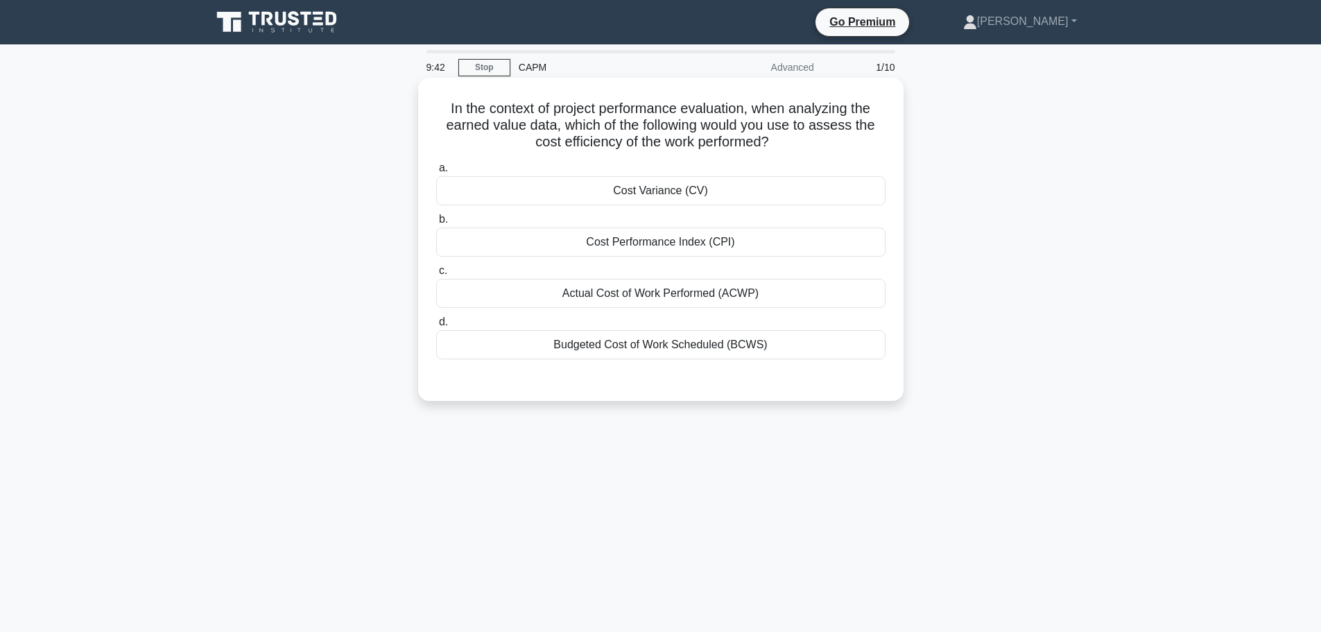
click at [679, 248] on div "Cost Performance Index (CPI)" at bounding box center [660, 242] width 449 height 29
click at [436, 224] on input "b. Cost Performance Index (CPI)" at bounding box center [436, 219] width 0 height 9
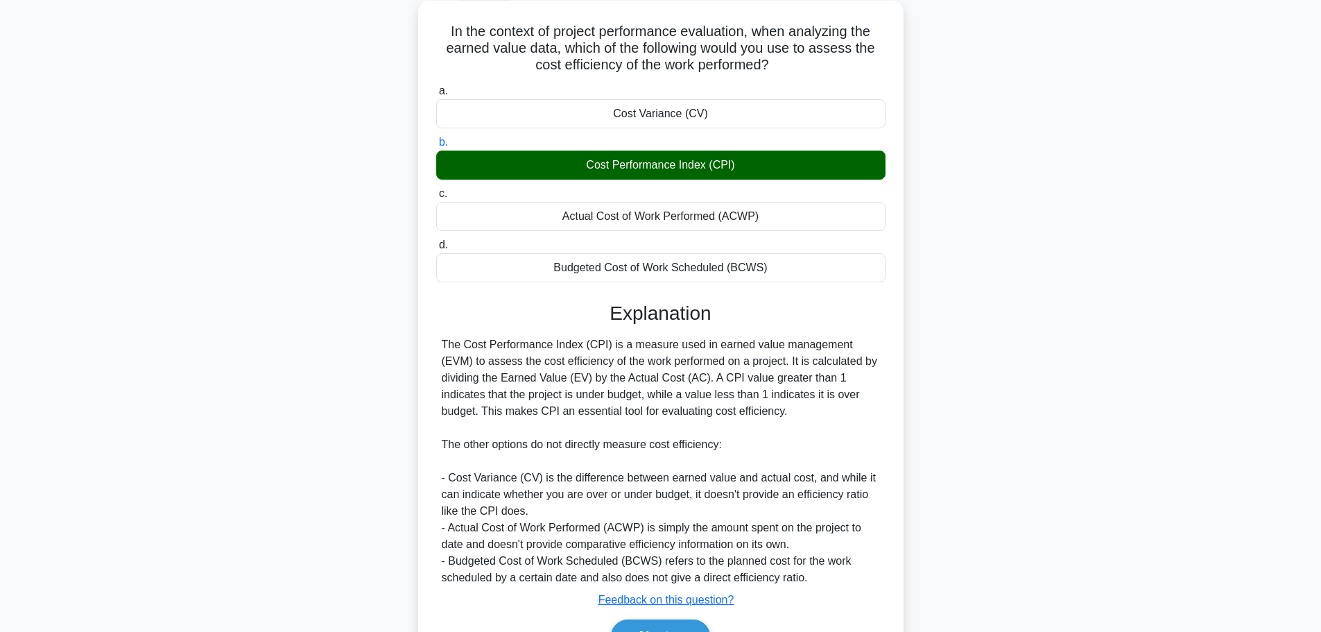
scroll to position [157, 0]
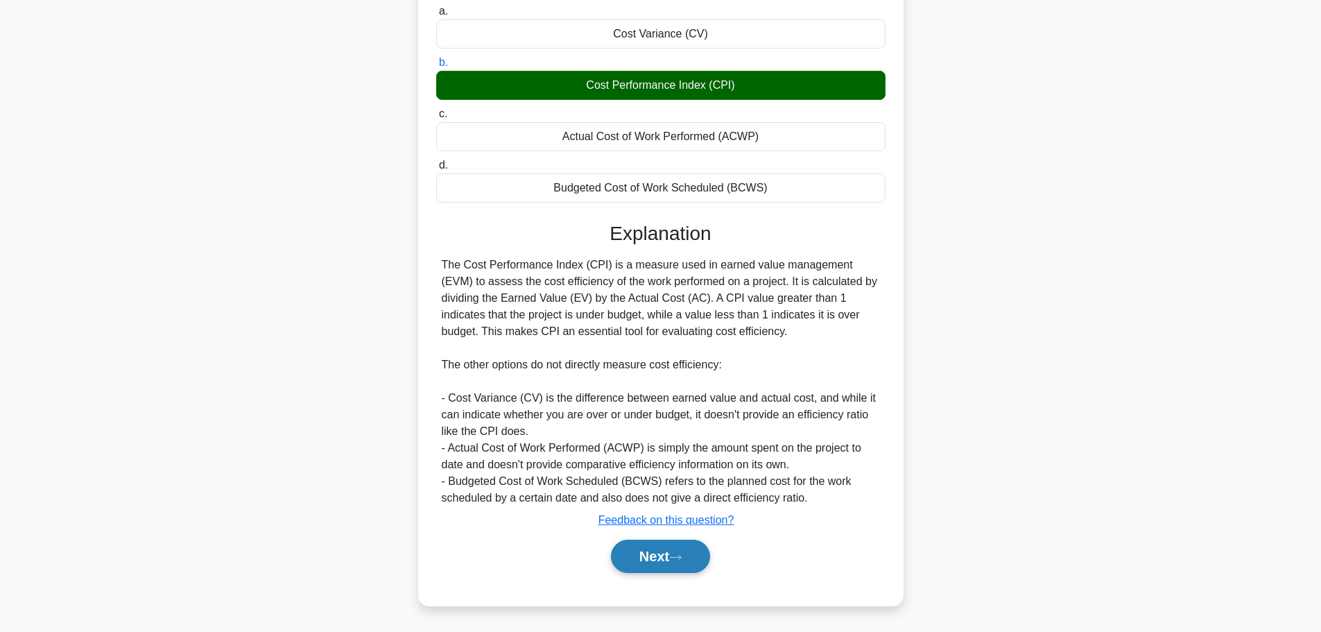
click at [660, 551] on button "Next" at bounding box center [660, 556] width 99 height 33
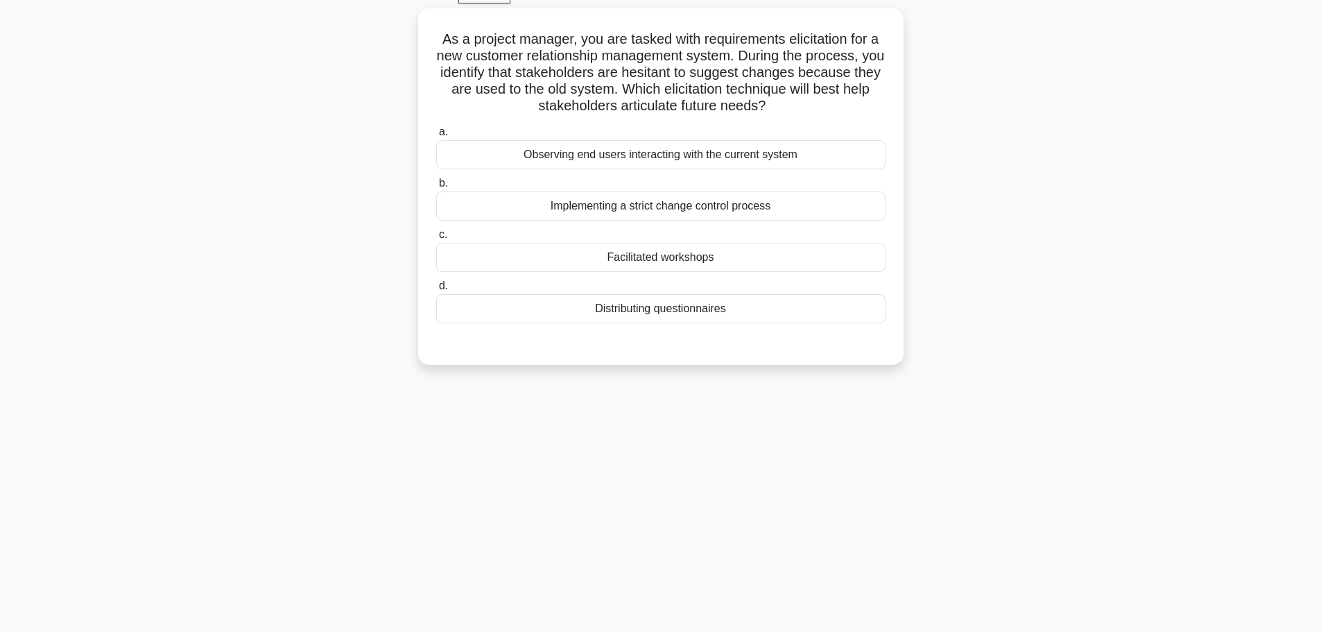
scroll to position [48, 0]
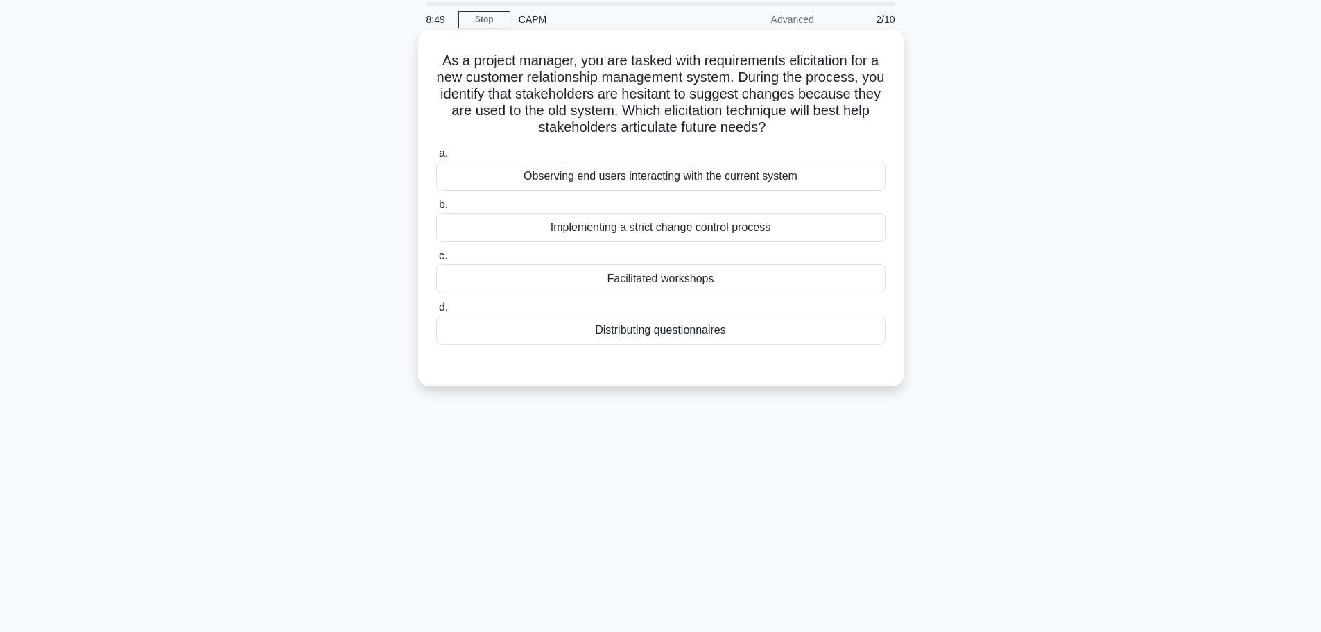
click at [654, 177] on div "Observing end users interacting with the current system" at bounding box center [660, 176] width 449 height 29
click at [436, 158] on input "a. Observing end users interacting with the current system" at bounding box center [436, 153] width 0 height 9
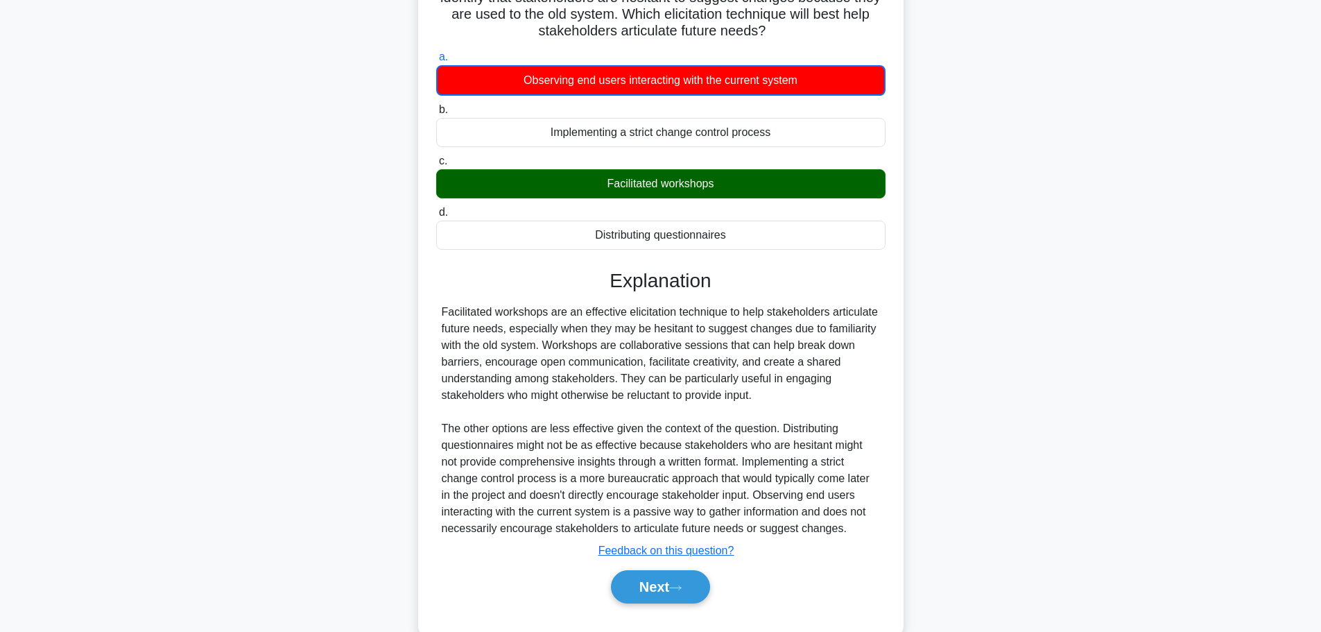
scroll to position [175, 0]
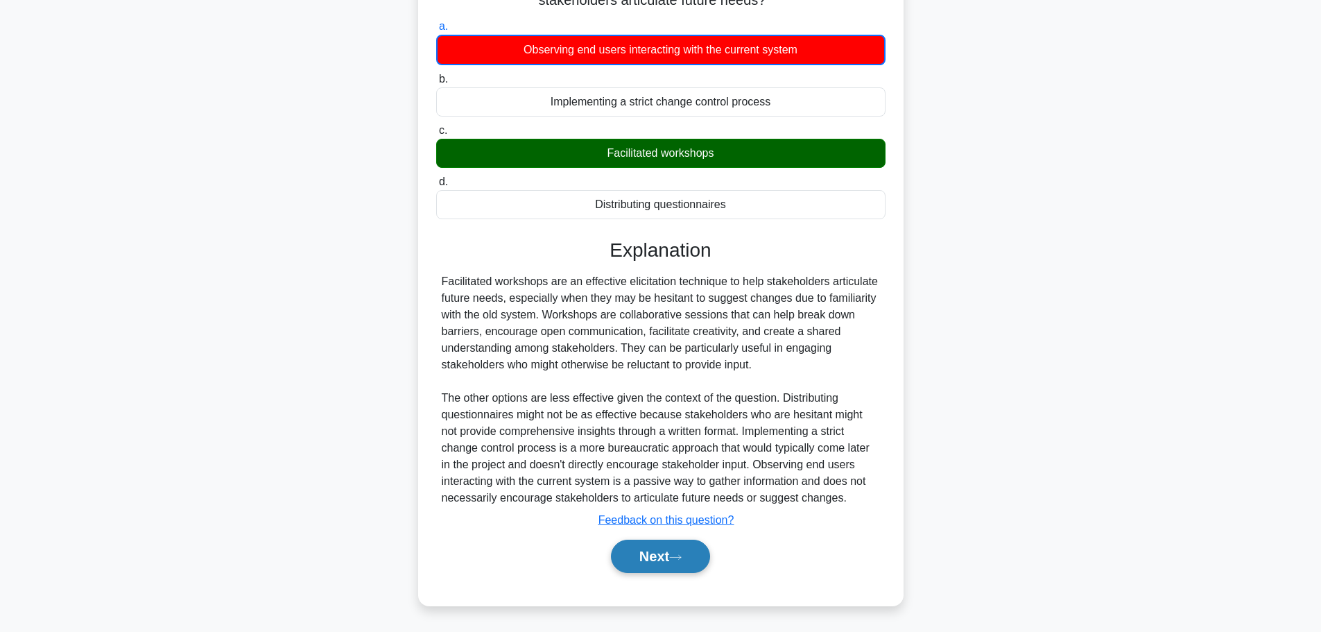
click at [640, 548] on button "Next" at bounding box center [660, 556] width 99 height 33
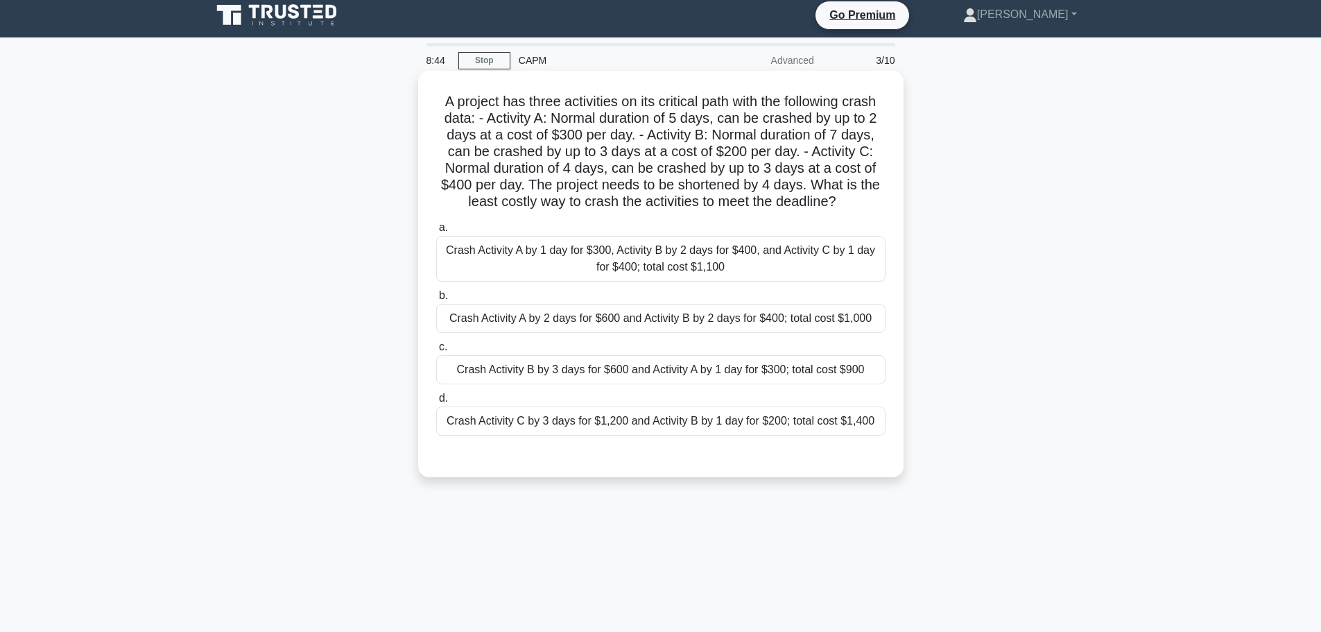
scroll to position [0, 0]
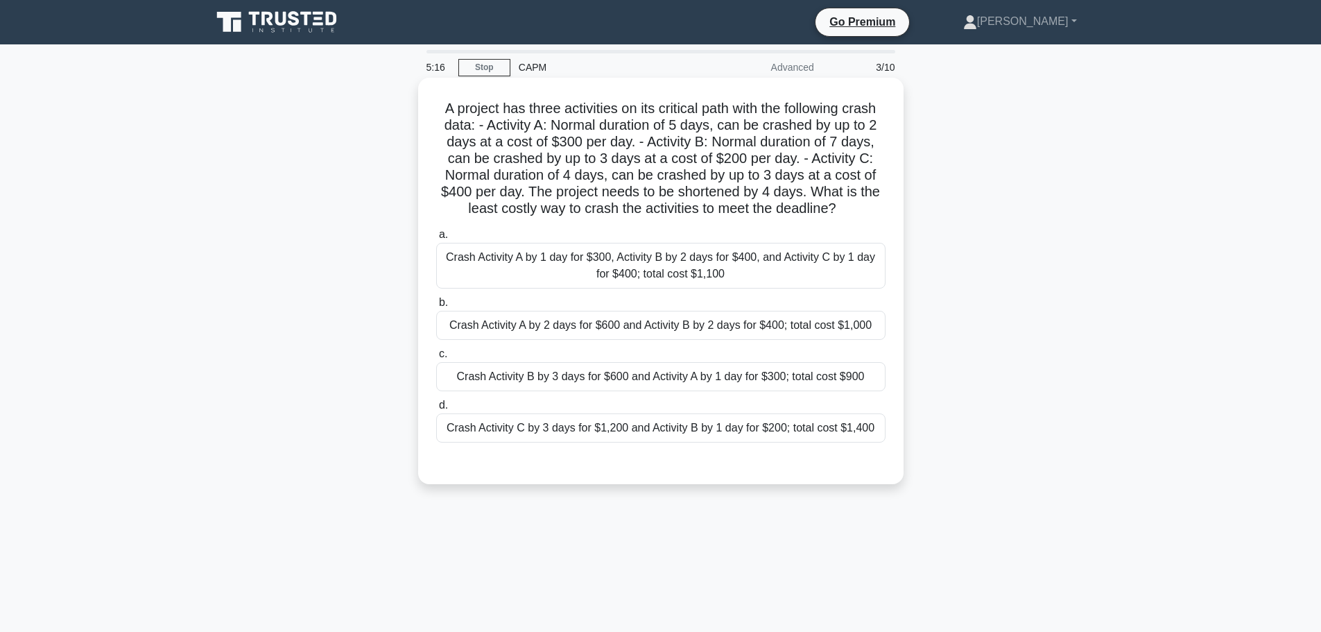
click at [491, 387] on div "Crash Activity B by 3 days for $600 and Activity A by 1 day for $300; total cos…" at bounding box center [660, 376] width 449 height 29
click at [436, 359] on input "c. Crash Activity B by 3 days for $600 and Activity A by 1 day for $300; total …" at bounding box center [436, 354] width 0 height 9
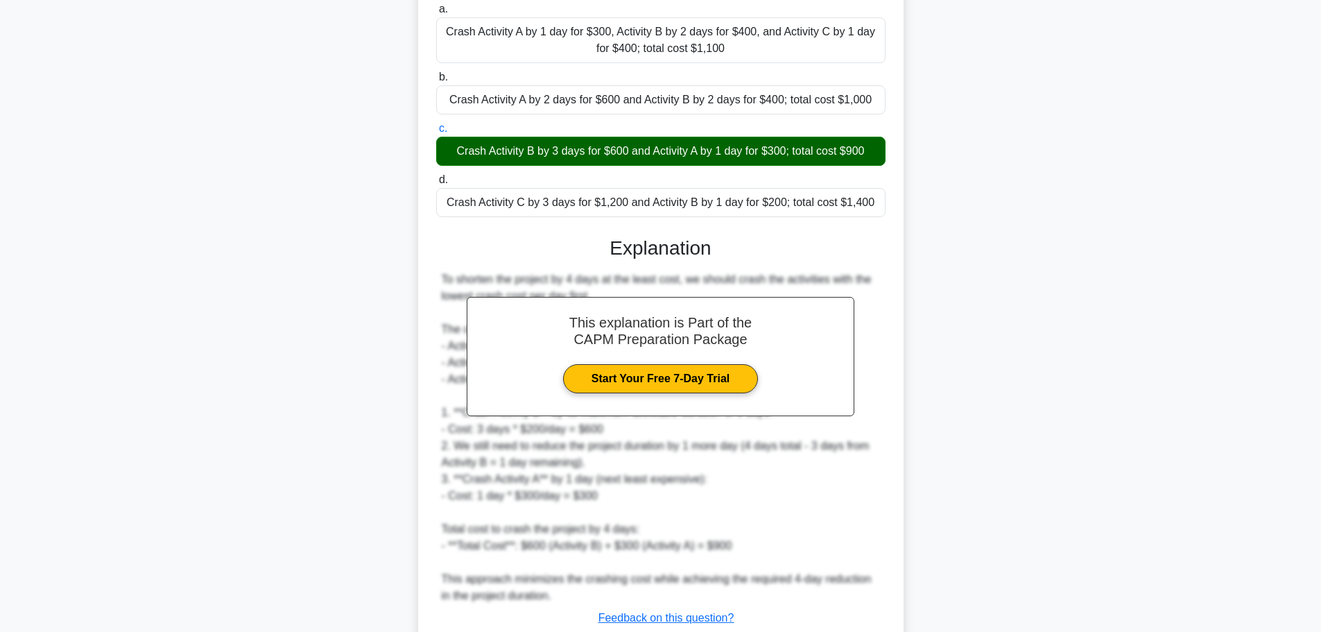
scroll to position [324, 0]
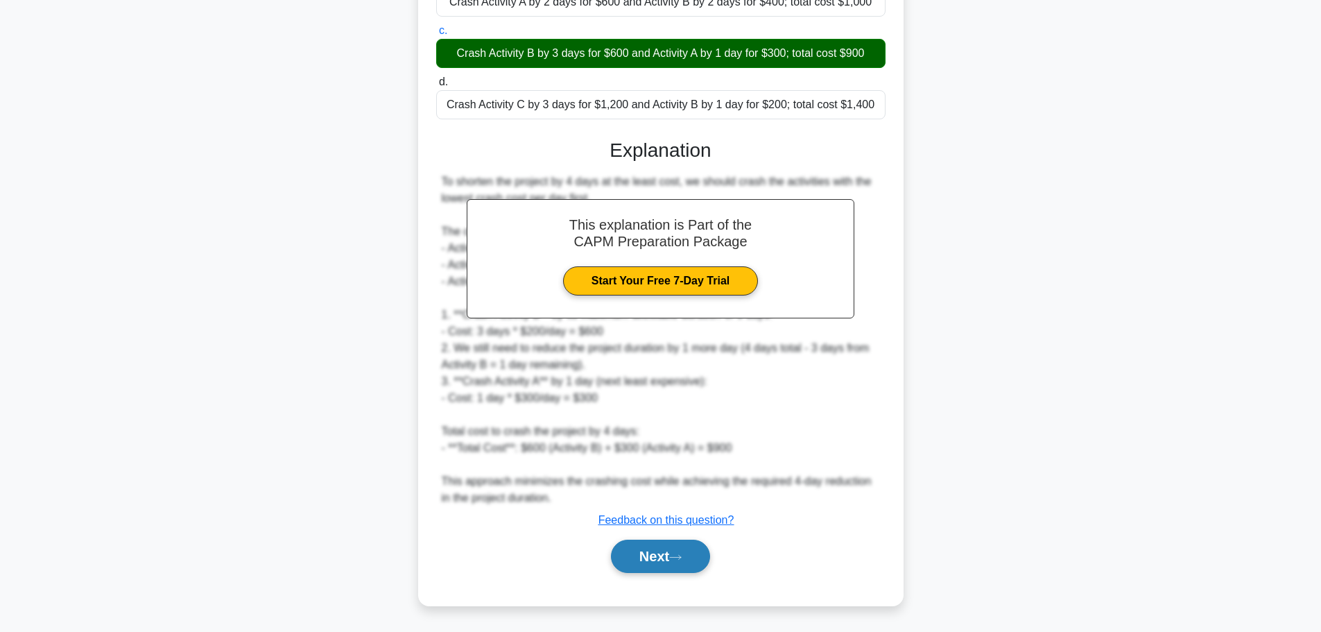
click at [642, 550] on button "Next" at bounding box center [660, 556] width 99 height 33
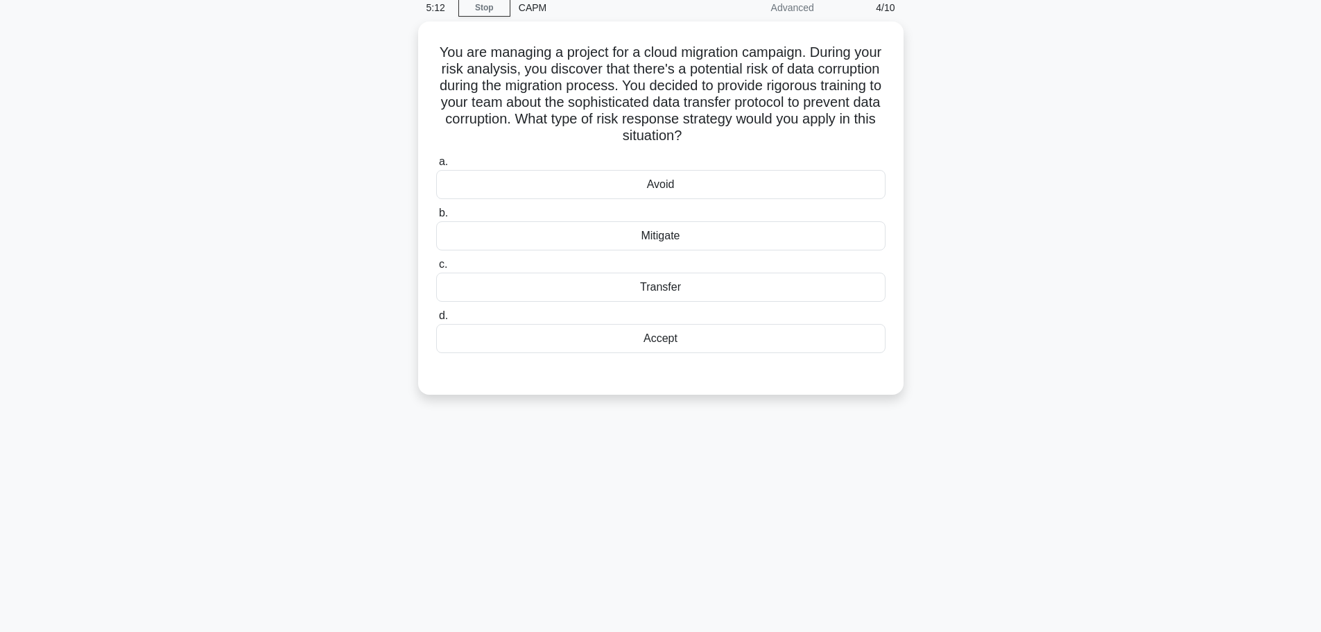
scroll to position [0, 0]
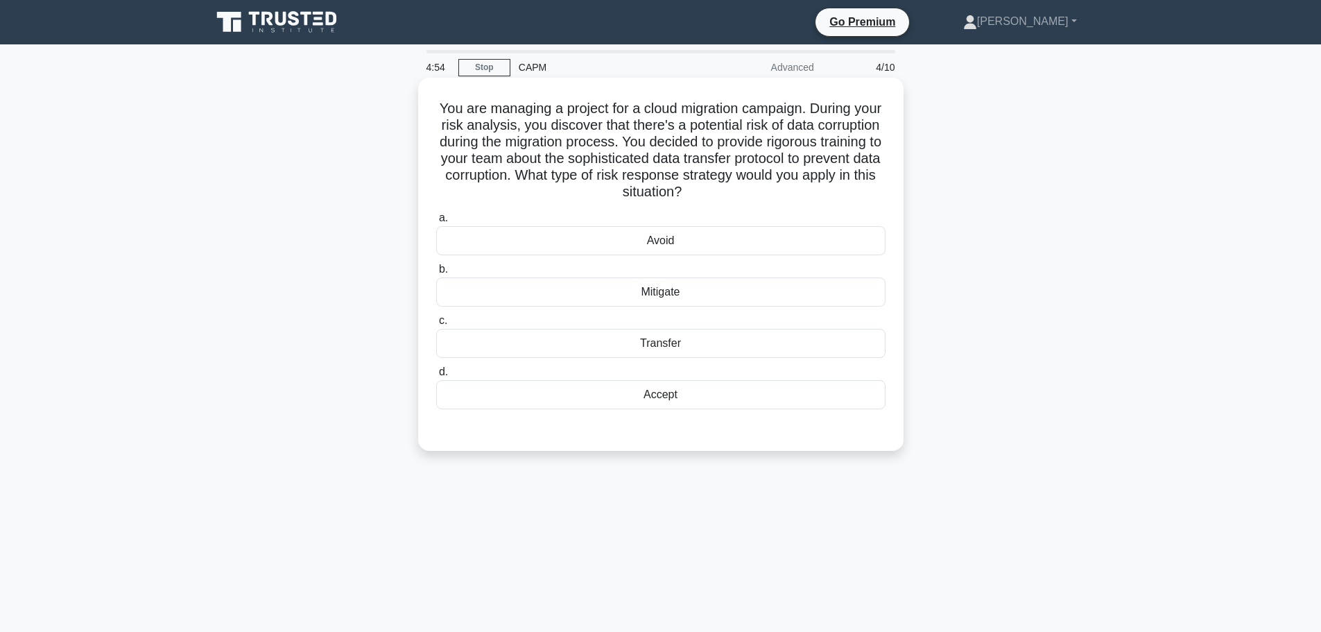
click at [674, 291] on div "Mitigate" at bounding box center [660, 291] width 449 height 29
click at [436, 274] on input "b. Mitigate" at bounding box center [436, 269] width 0 height 9
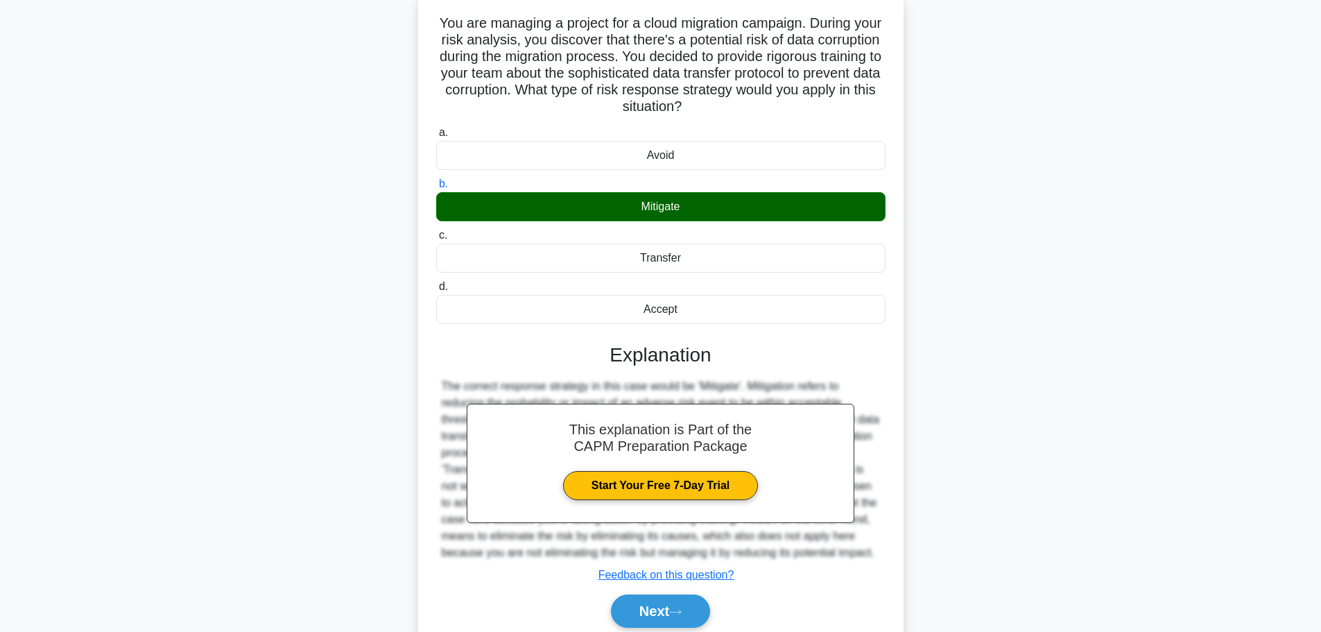
scroll to position [157, 0]
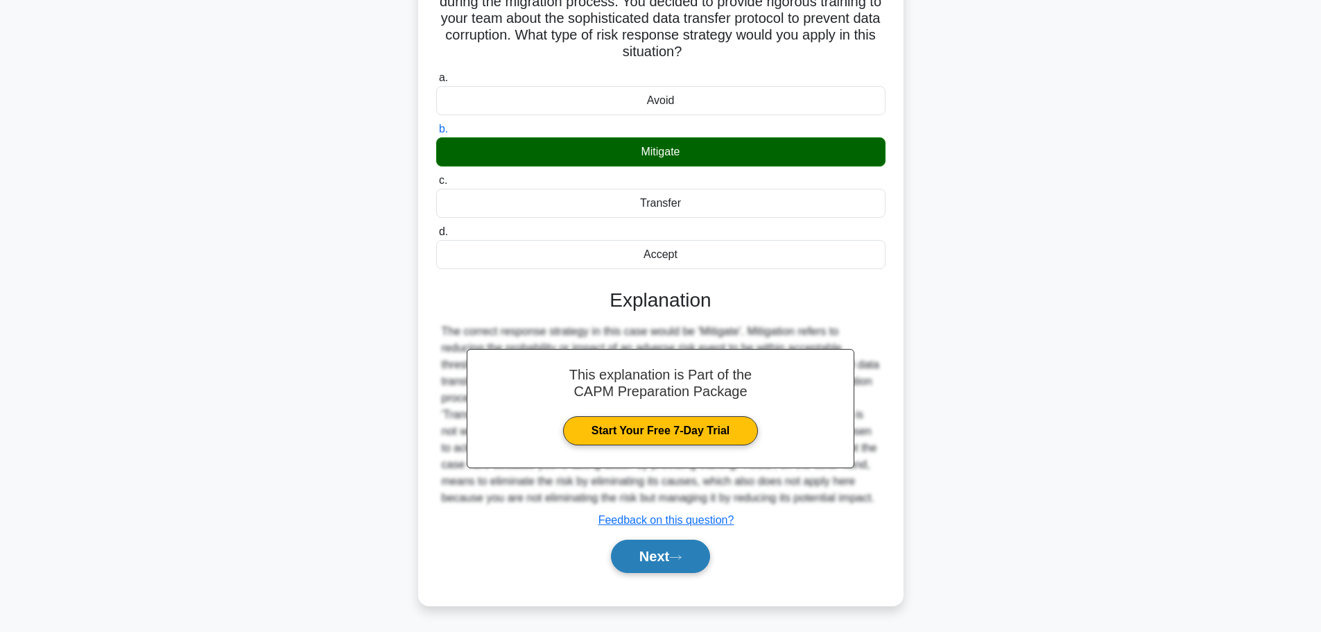
click at [676, 565] on button "Next" at bounding box center [660, 556] width 99 height 33
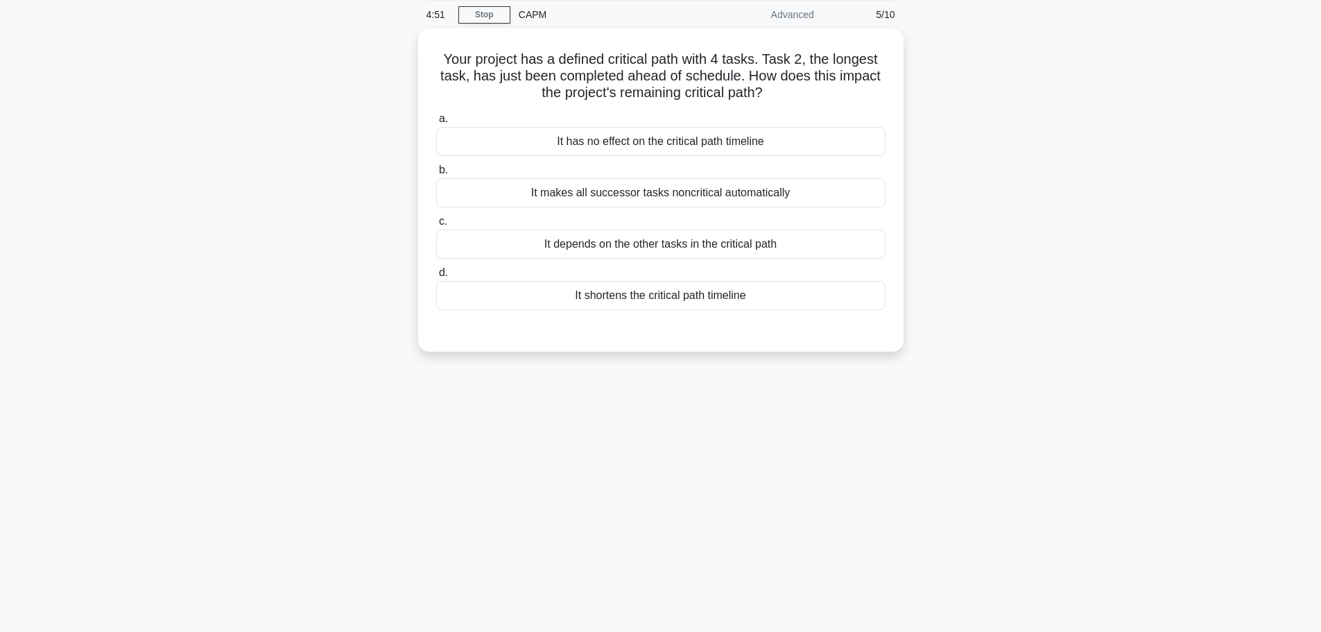
scroll to position [0, 0]
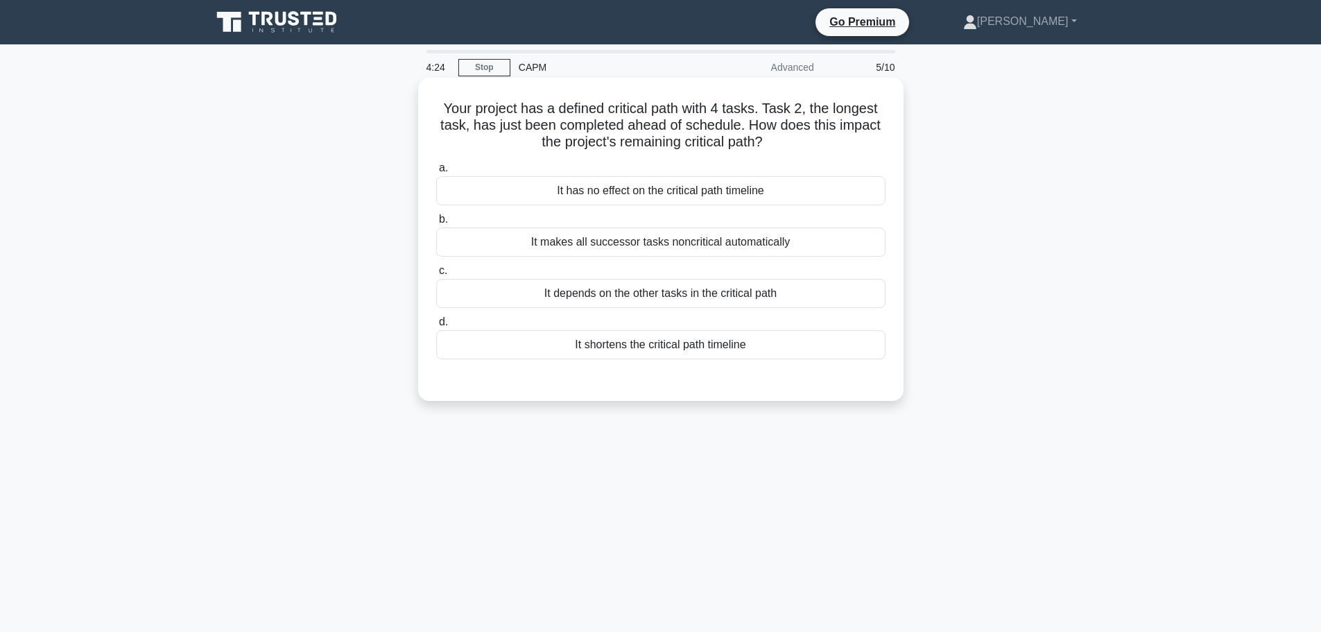
click at [522, 185] on div "It has no effect on the critical path timeline" at bounding box center [660, 190] width 449 height 29
click at [436, 173] on input "a. It has no effect on the critical path timeline" at bounding box center [436, 168] width 0 height 9
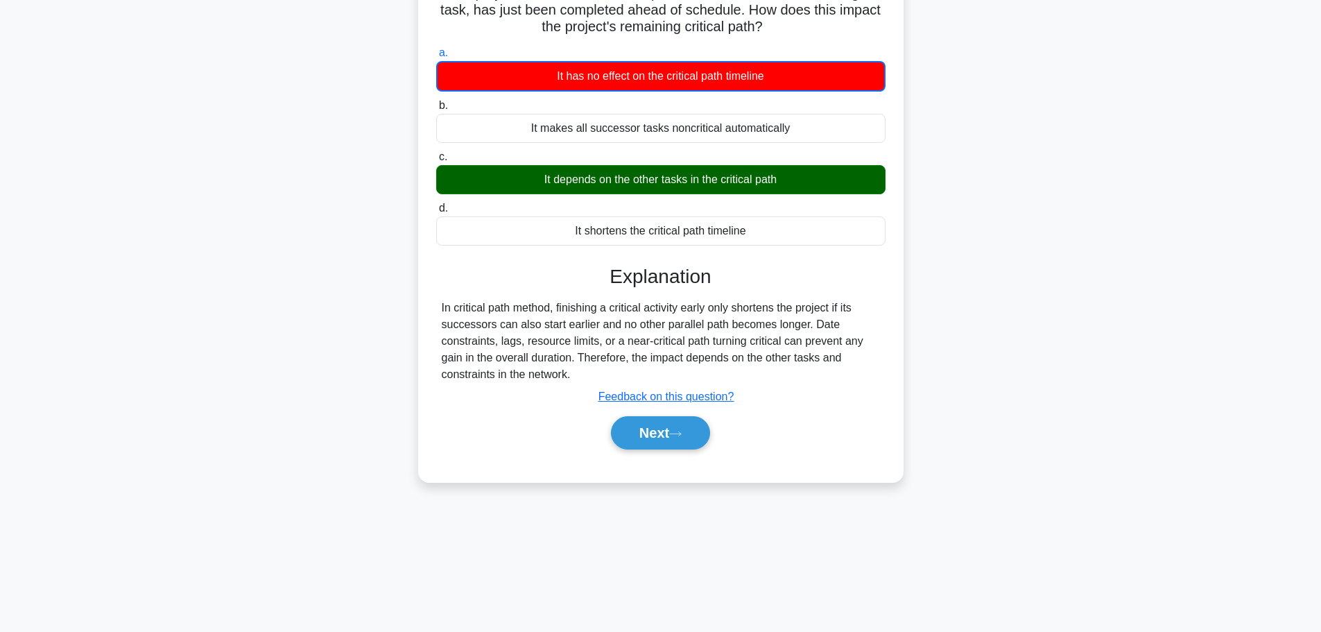
scroll to position [117, 0]
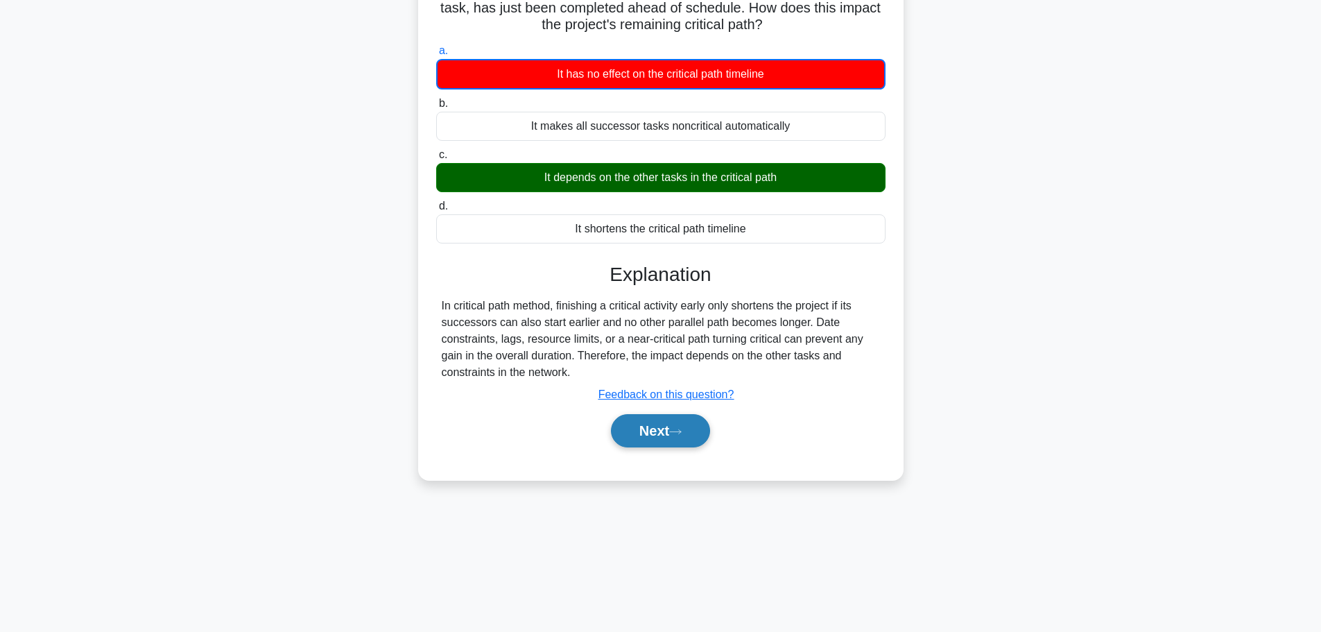
click at [645, 415] on button "Next" at bounding box center [660, 430] width 99 height 33
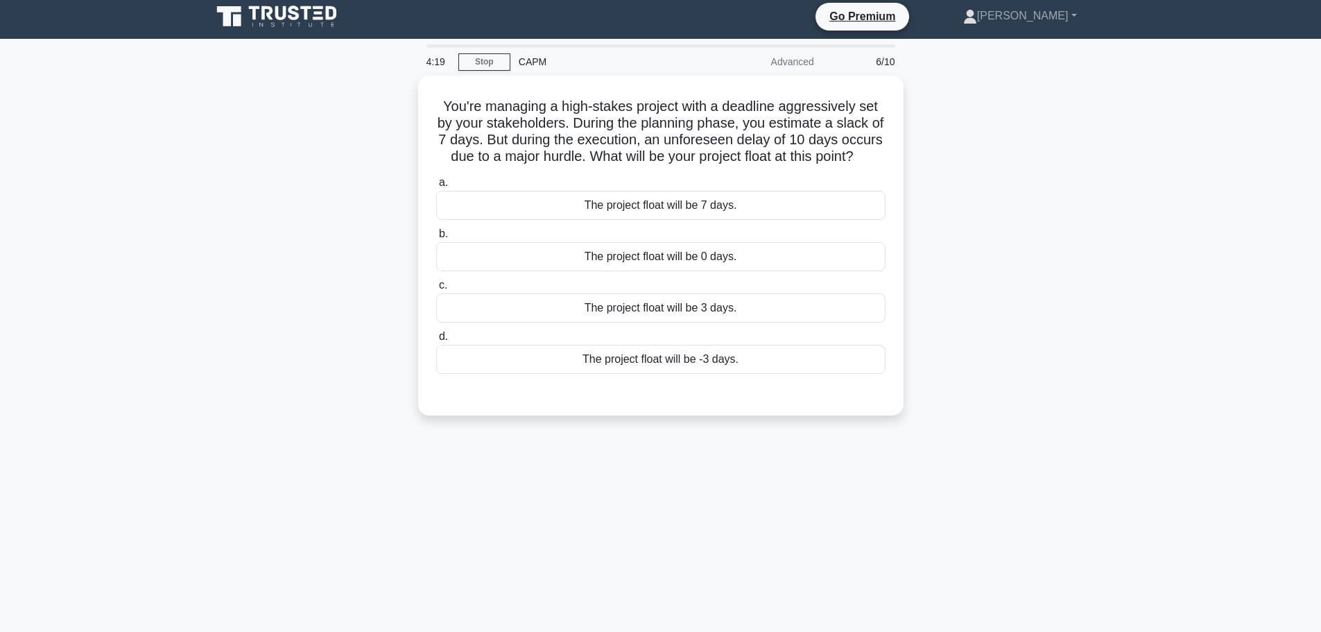
scroll to position [0, 0]
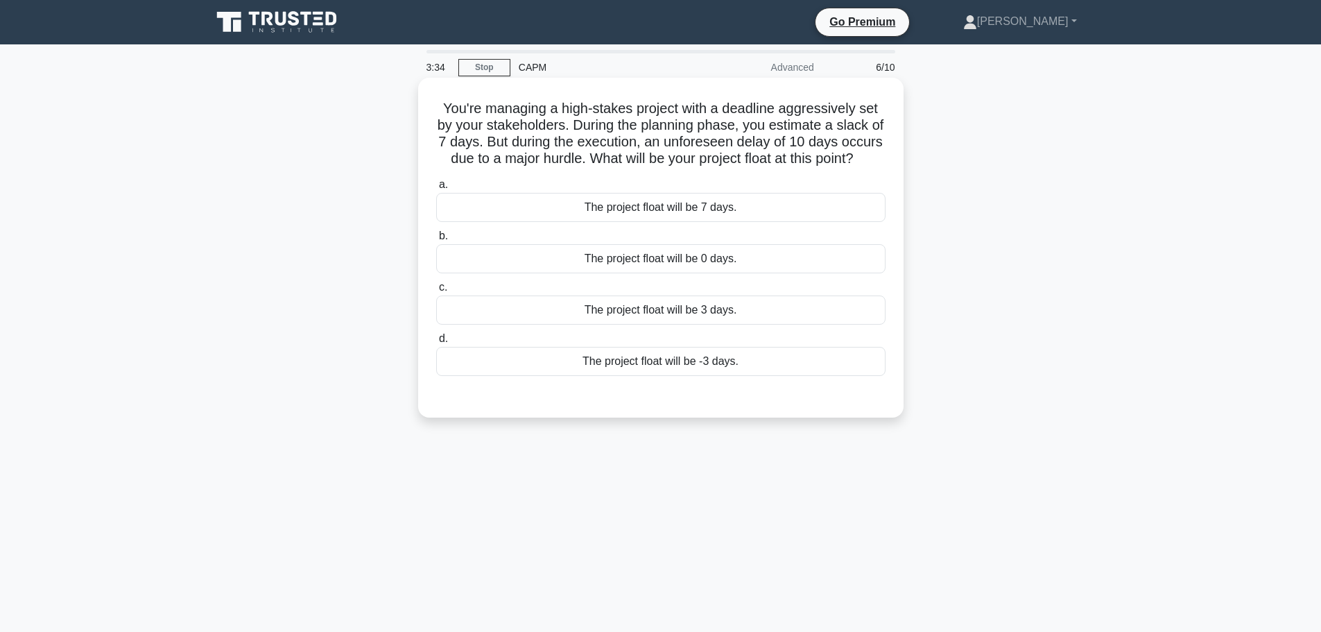
click at [550, 371] on div "The project float will be -3 days." at bounding box center [660, 361] width 449 height 29
click at [436, 343] on input "d. The project float will be -3 days." at bounding box center [436, 338] width 0 height 9
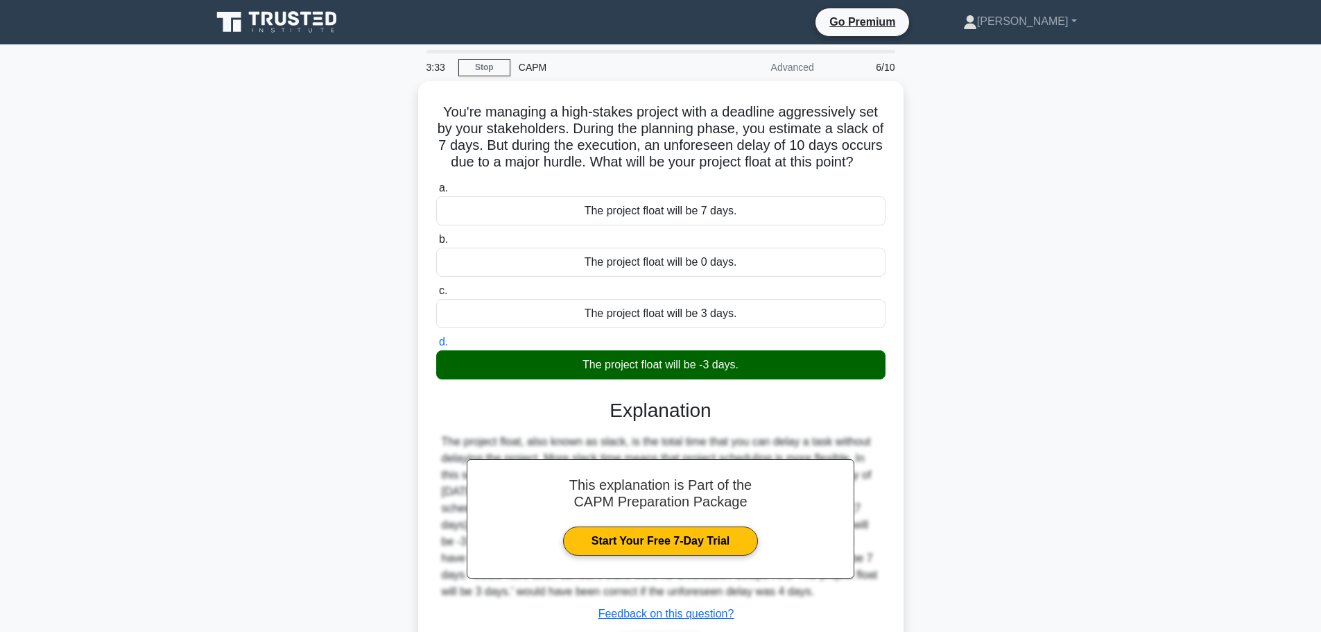
scroll to position [117, 0]
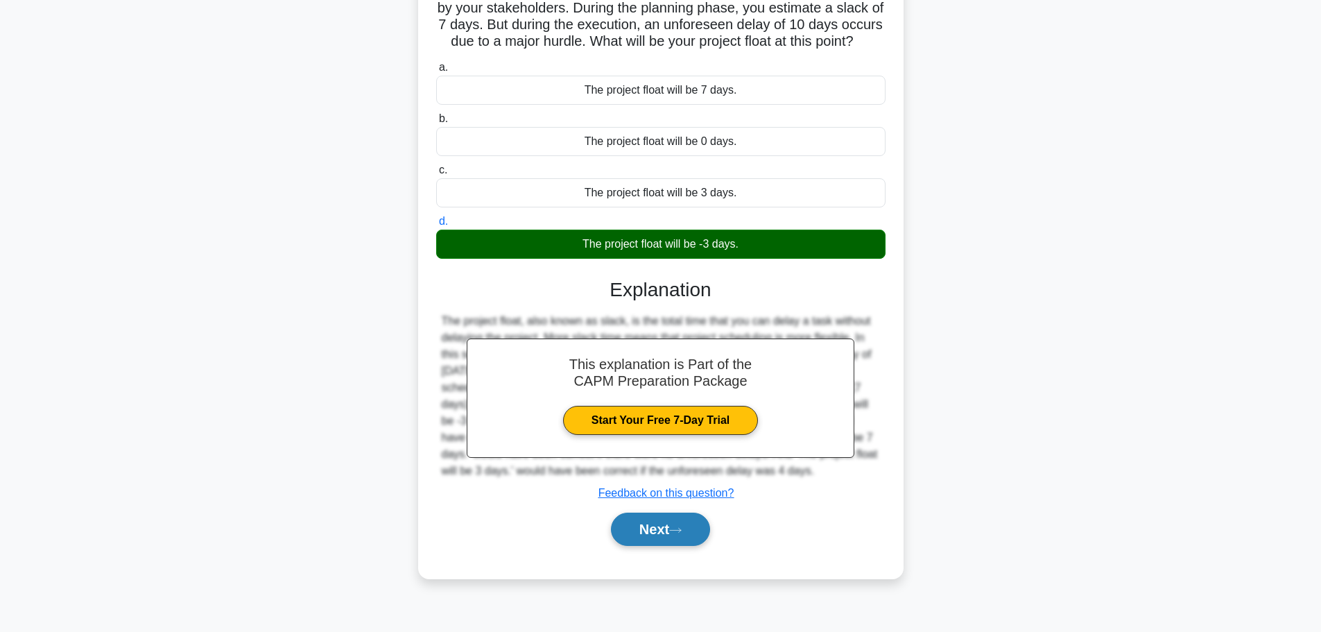
click at [653, 546] on button "Next" at bounding box center [660, 529] width 99 height 33
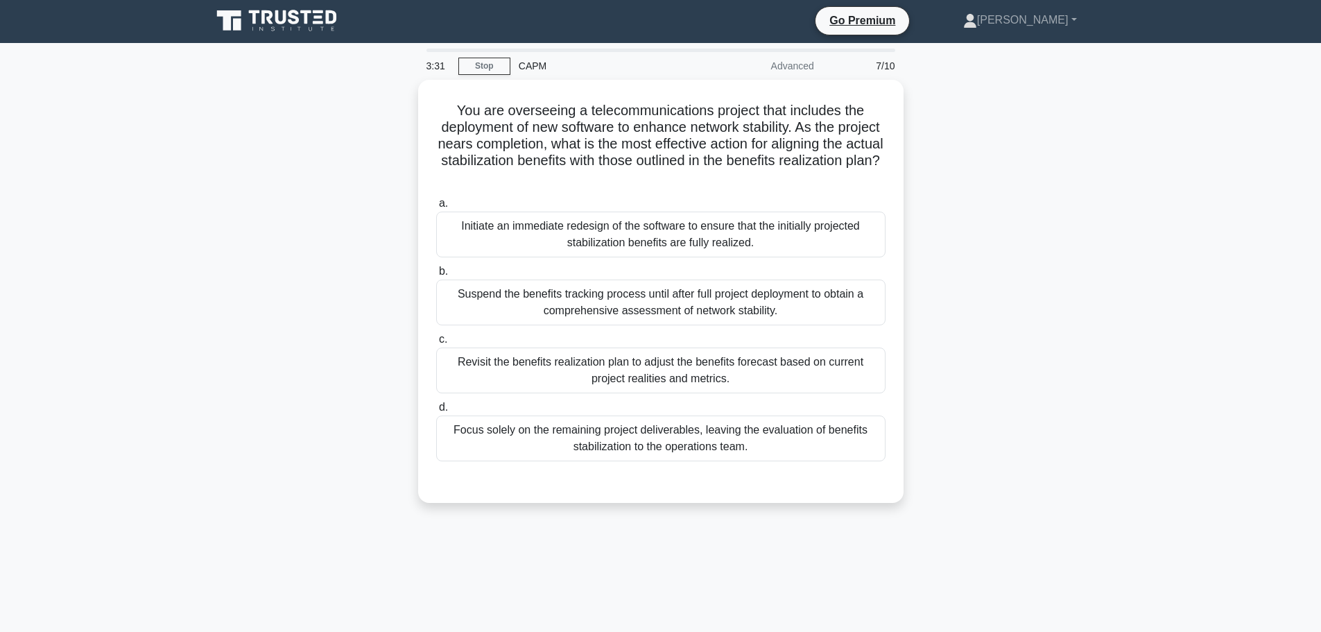
scroll to position [0, 0]
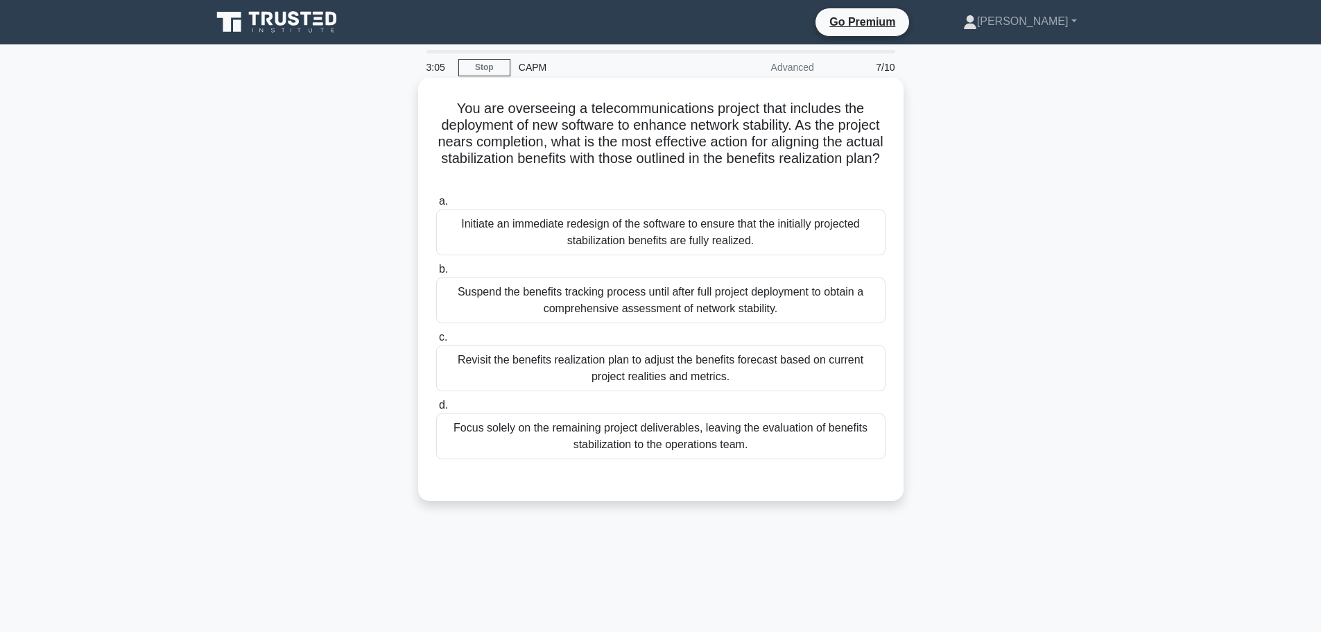
click at [684, 359] on div "Revisit the benefits realization plan to adjust the benefits forecast based on …" at bounding box center [660, 368] width 449 height 46
click at [436, 342] on input "c. Revisit the benefits realization plan to adjust the benefits forecast based …" at bounding box center [436, 337] width 0 height 9
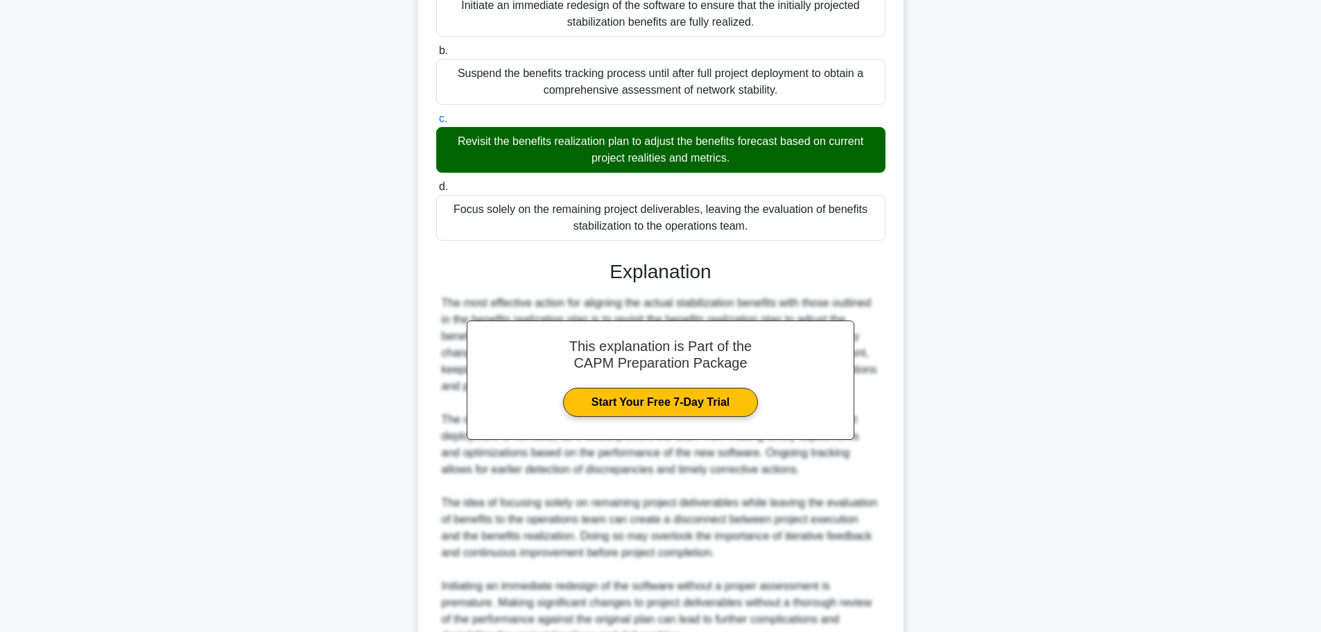
scroll to position [347, 0]
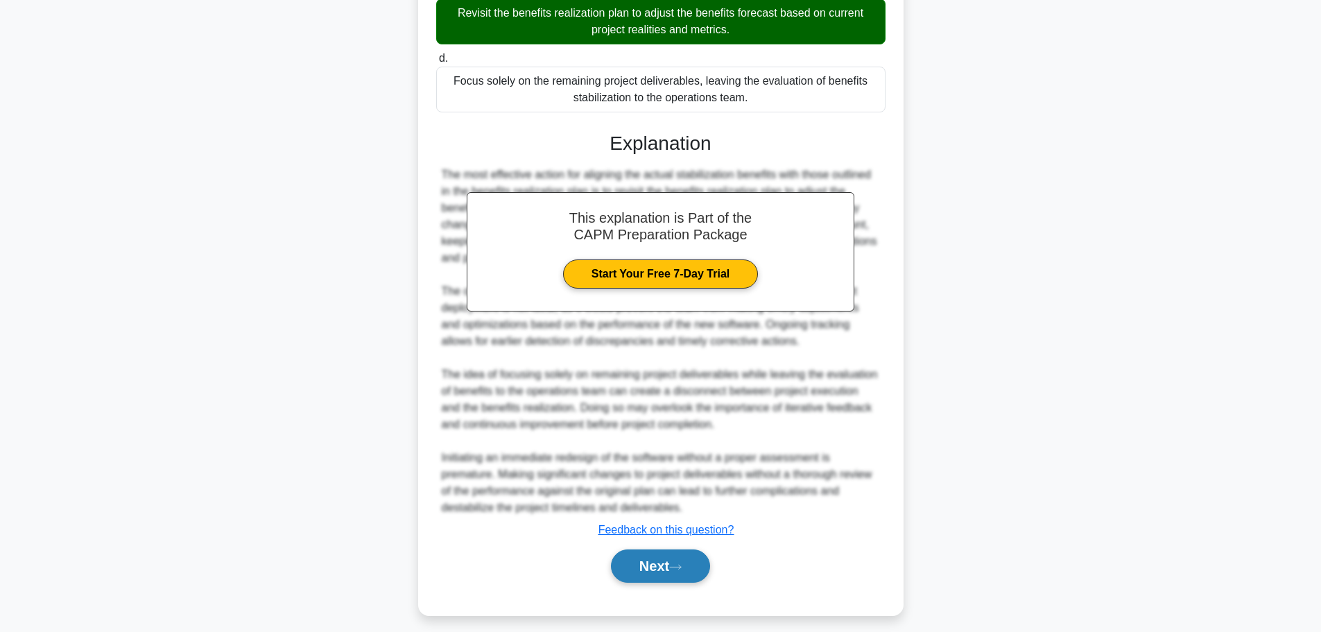
click at [651, 562] on button "Next" at bounding box center [660, 565] width 99 height 33
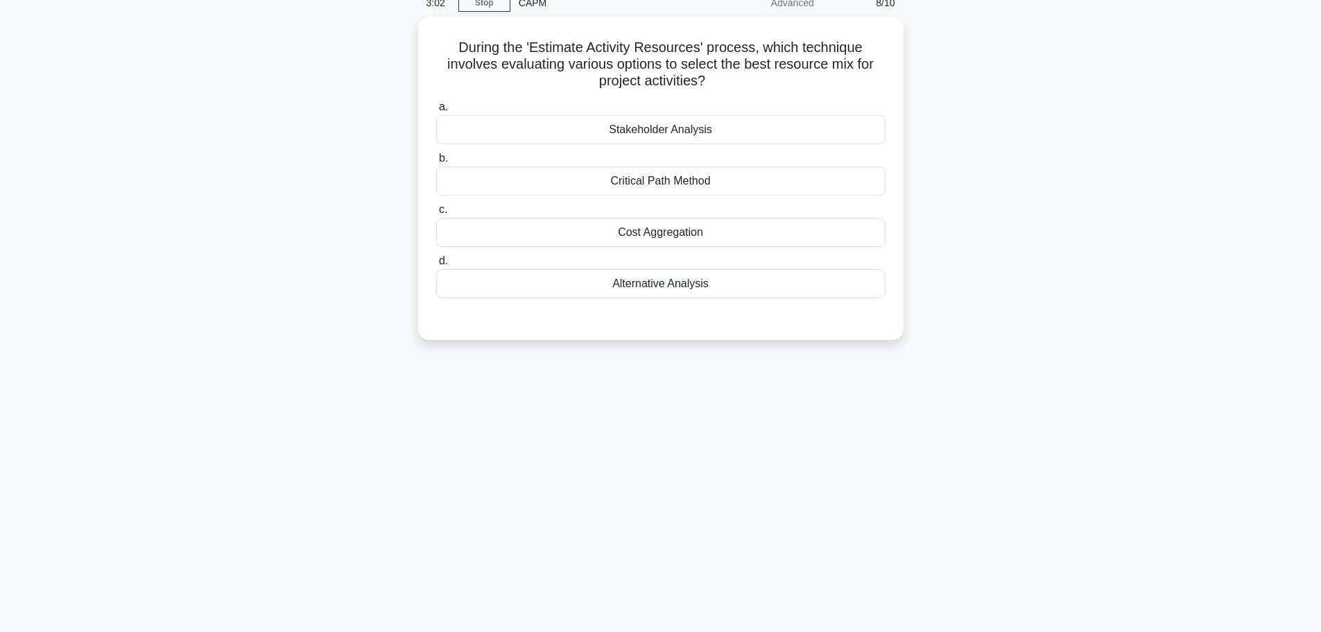
scroll to position [0, 0]
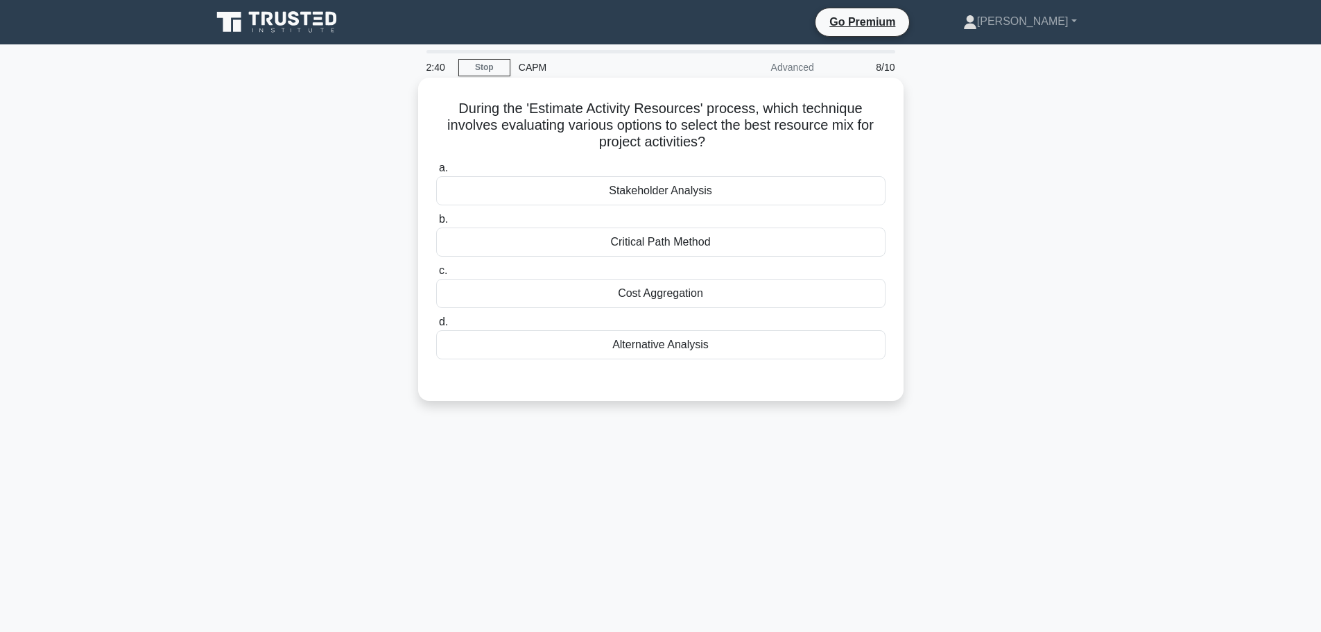
click at [637, 291] on div "Cost Aggregation" at bounding box center [660, 293] width 449 height 29
click at [436, 275] on input "c. Cost Aggregation" at bounding box center [436, 270] width 0 height 9
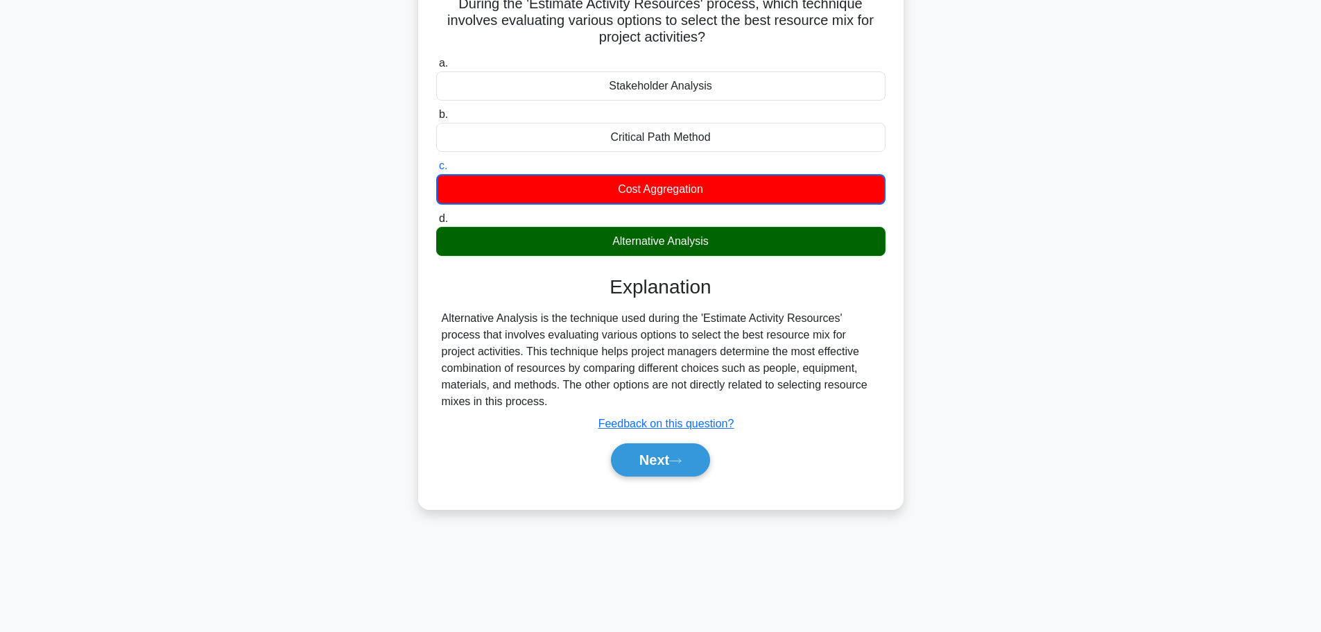
scroll to position [117, 0]
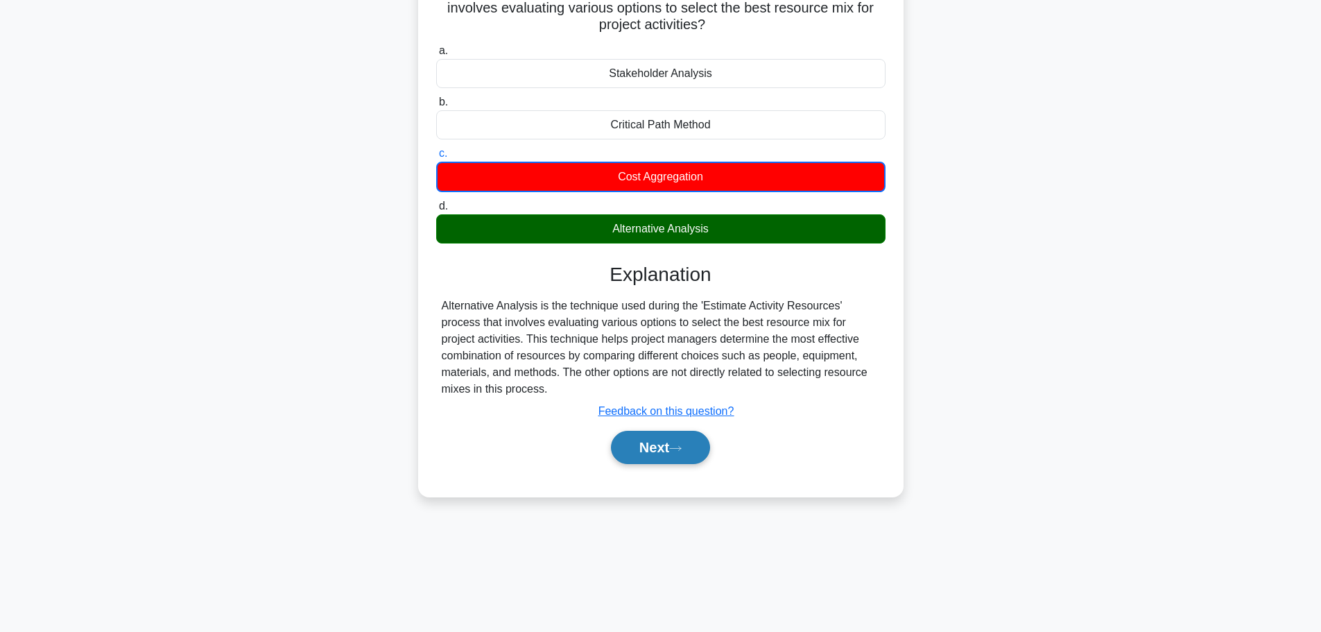
click at [644, 447] on button "Next" at bounding box center [660, 447] width 99 height 33
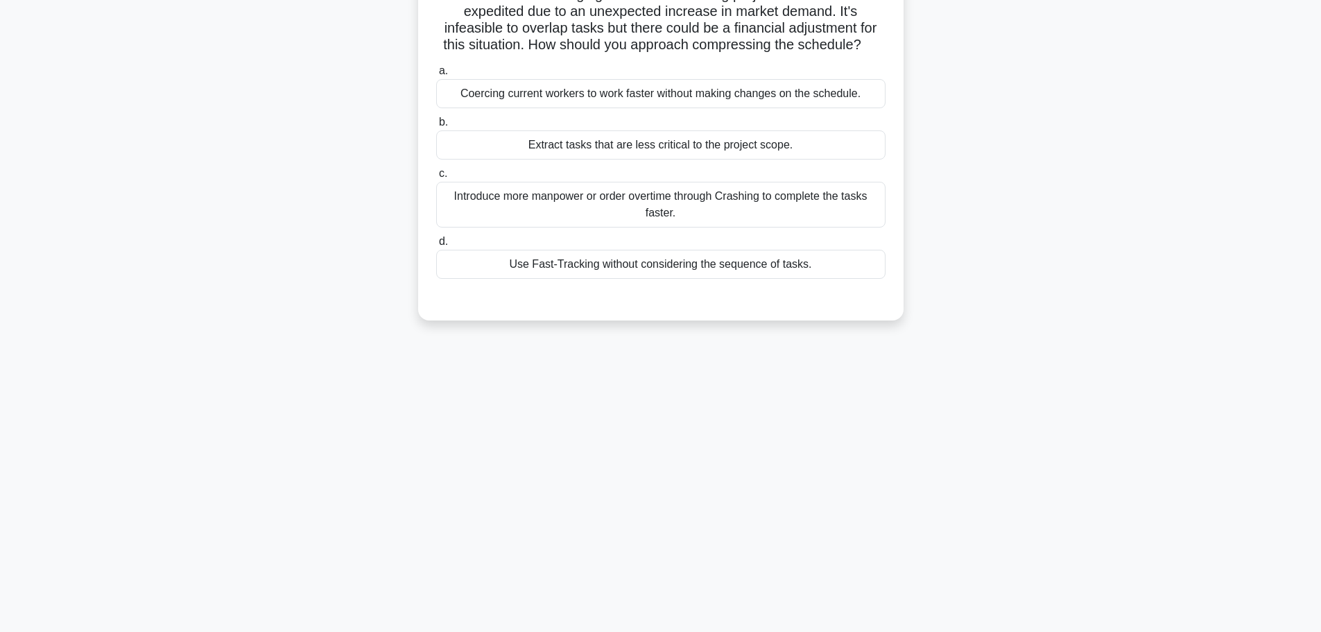
scroll to position [0, 0]
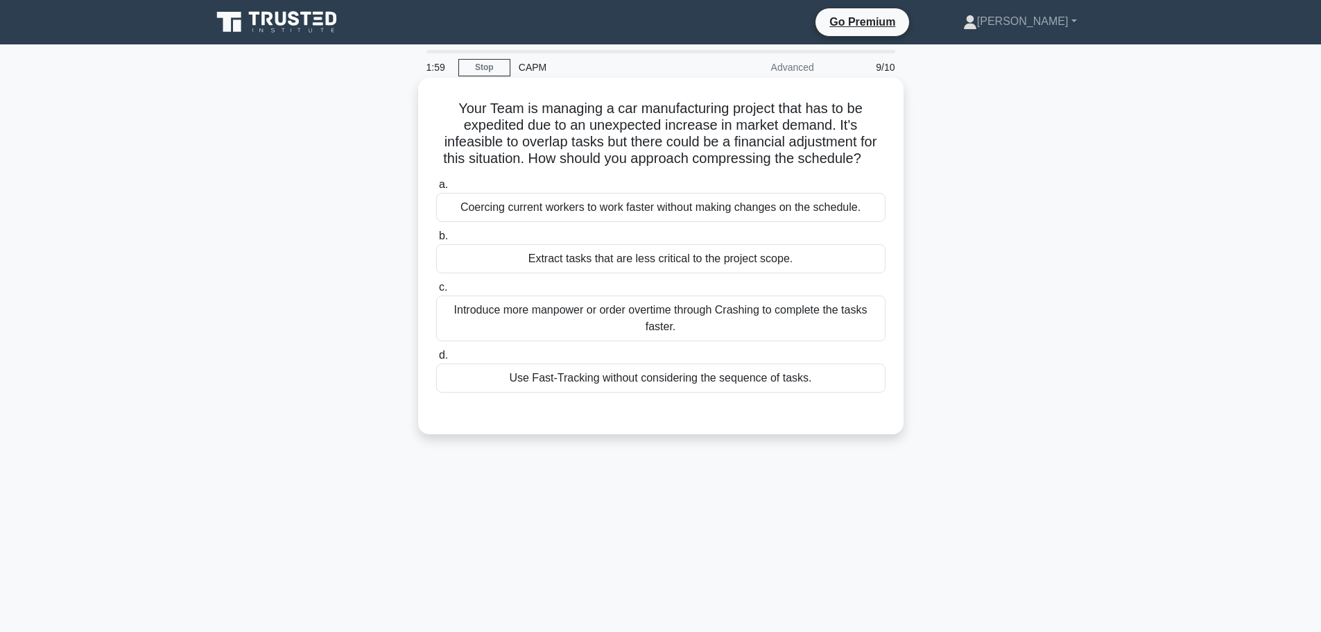
click at [547, 315] on div "Introduce more manpower or order overtime through Crashing to complete the task…" at bounding box center [660, 318] width 449 height 46
click at [436, 292] on input "c. Introduce more manpower or order overtime through Crashing to complete the t…" at bounding box center [436, 287] width 0 height 9
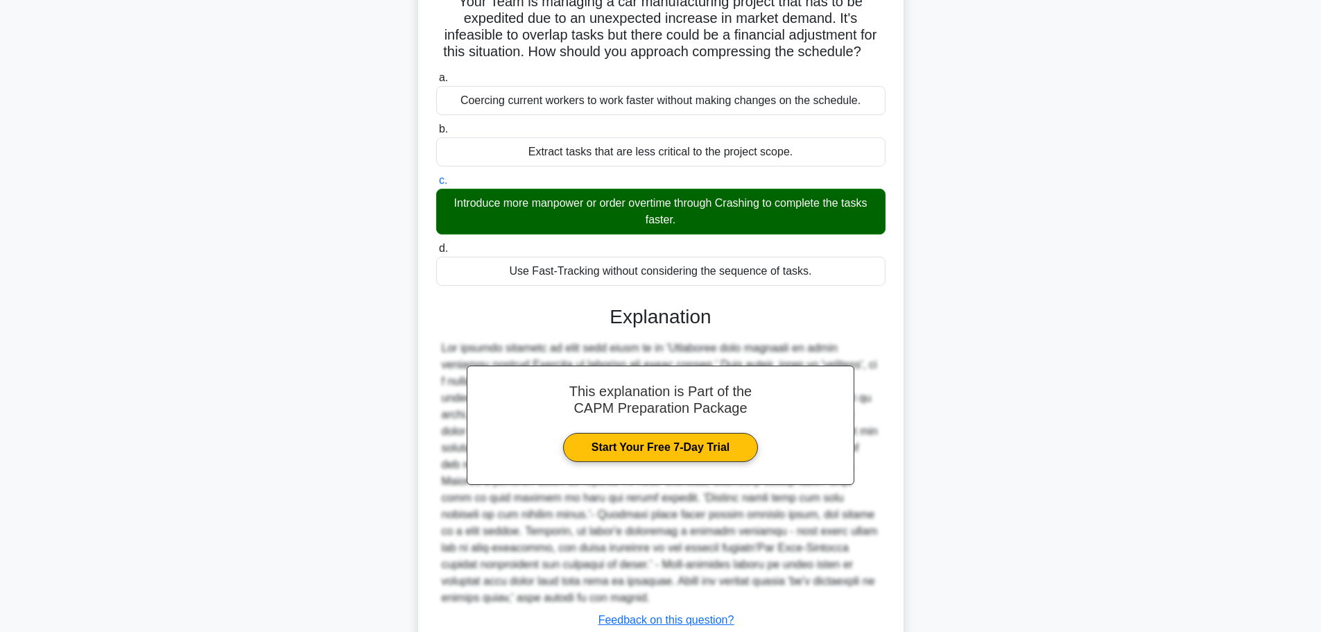
scroll to position [207, 0]
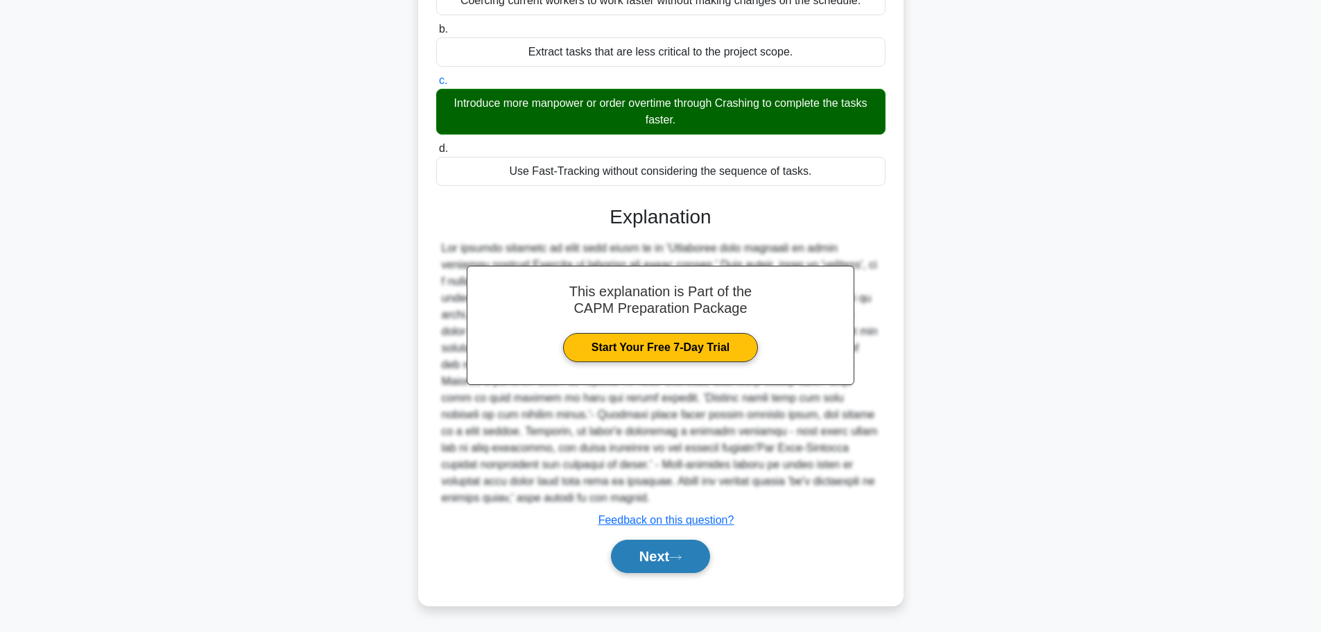
click at [643, 550] on button "Next" at bounding box center [660, 556] width 99 height 33
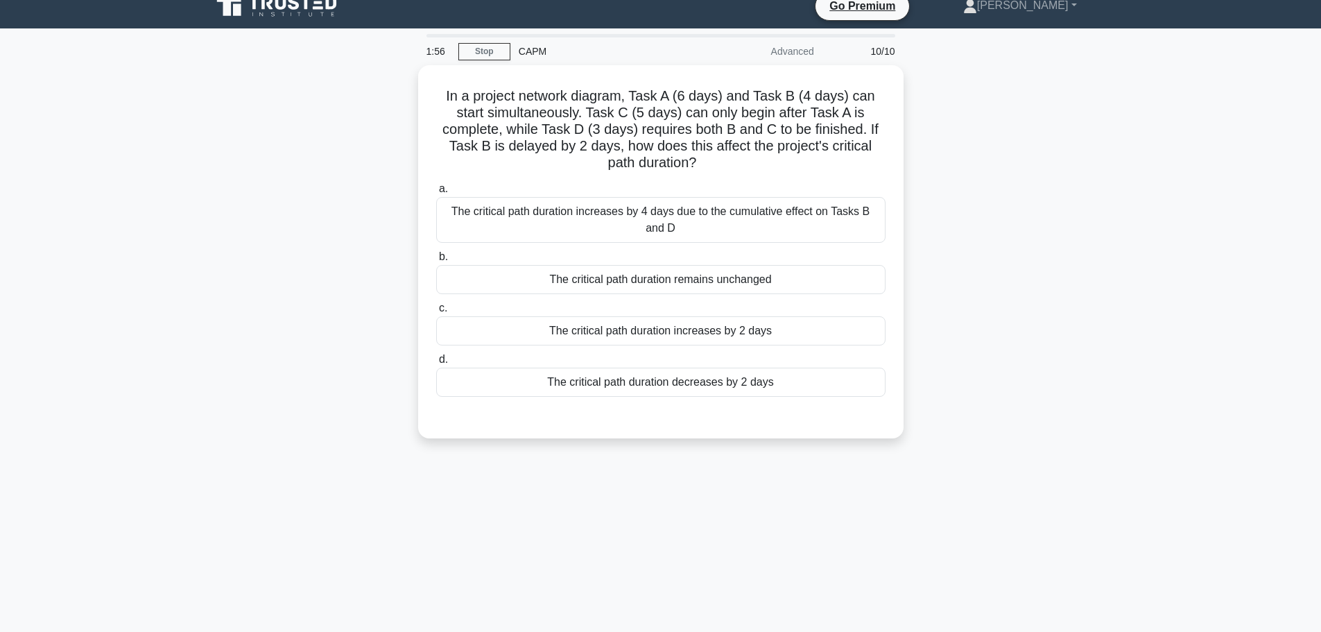
scroll to position [0, 0]
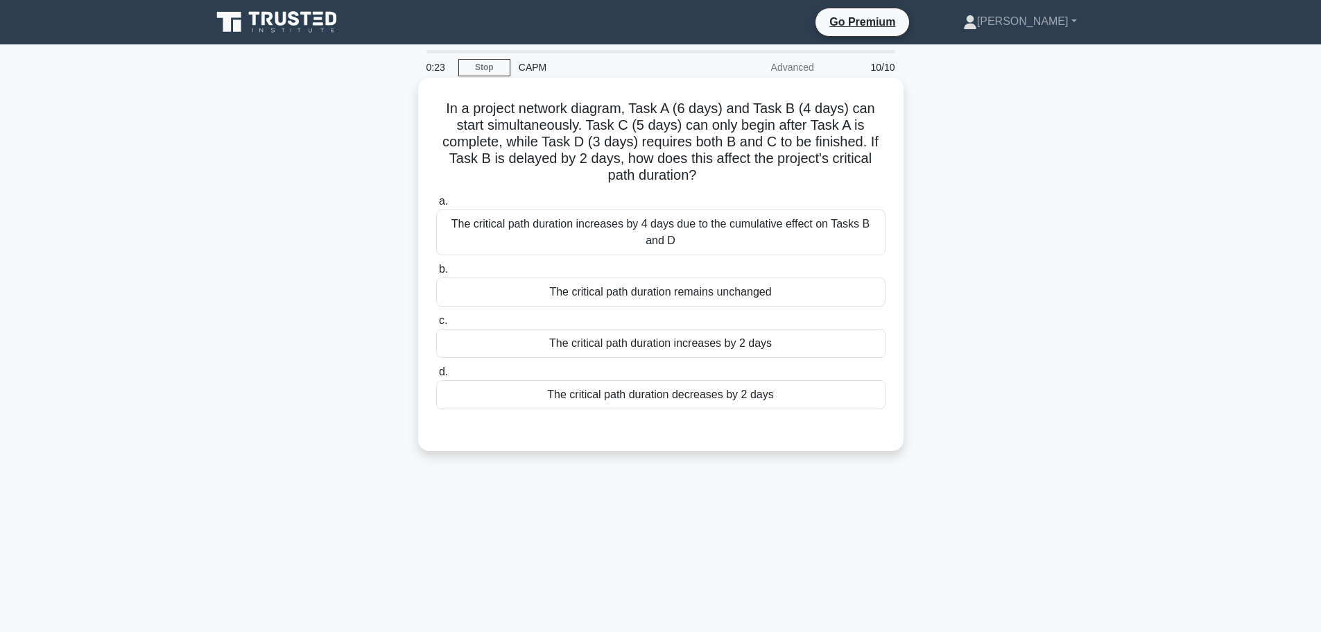
click at [601, 351] on div "The critical path duration increases by 2 days" at bounding box center [660, 343] width 449 height 29
click at [436, 325] on input "c. The critical path duration increases by 2 days" at bounding box center [436, 320] width 0 height 9
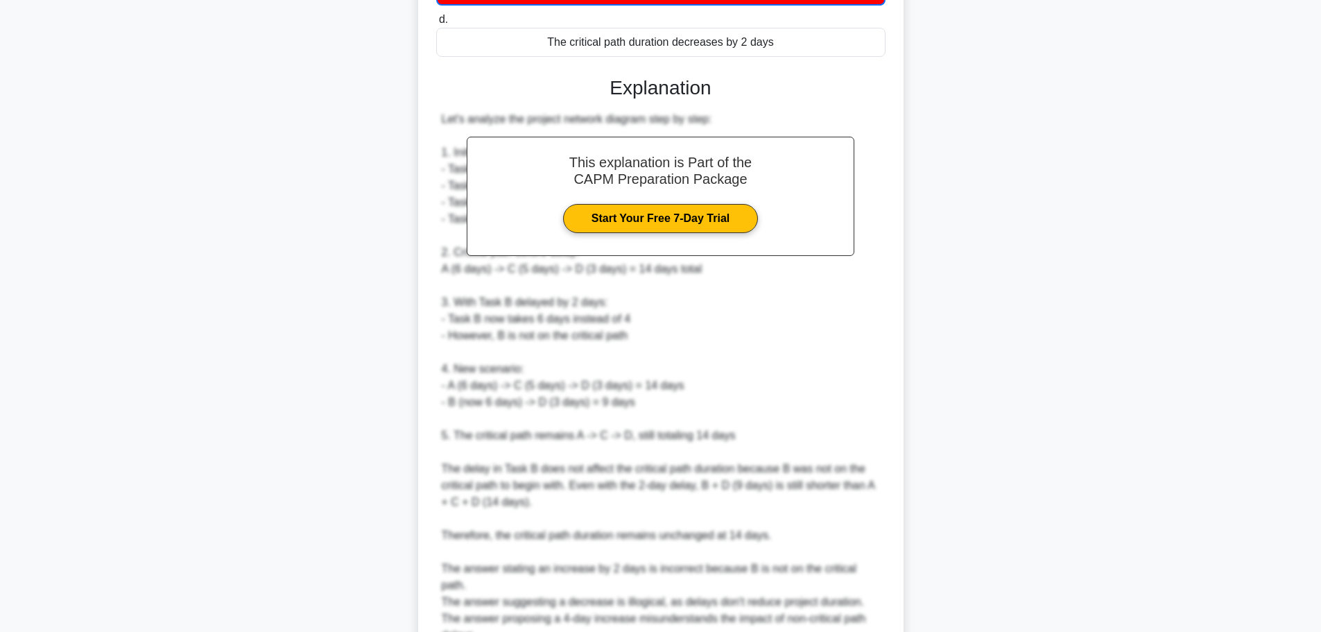
scroll to position [475, 0]
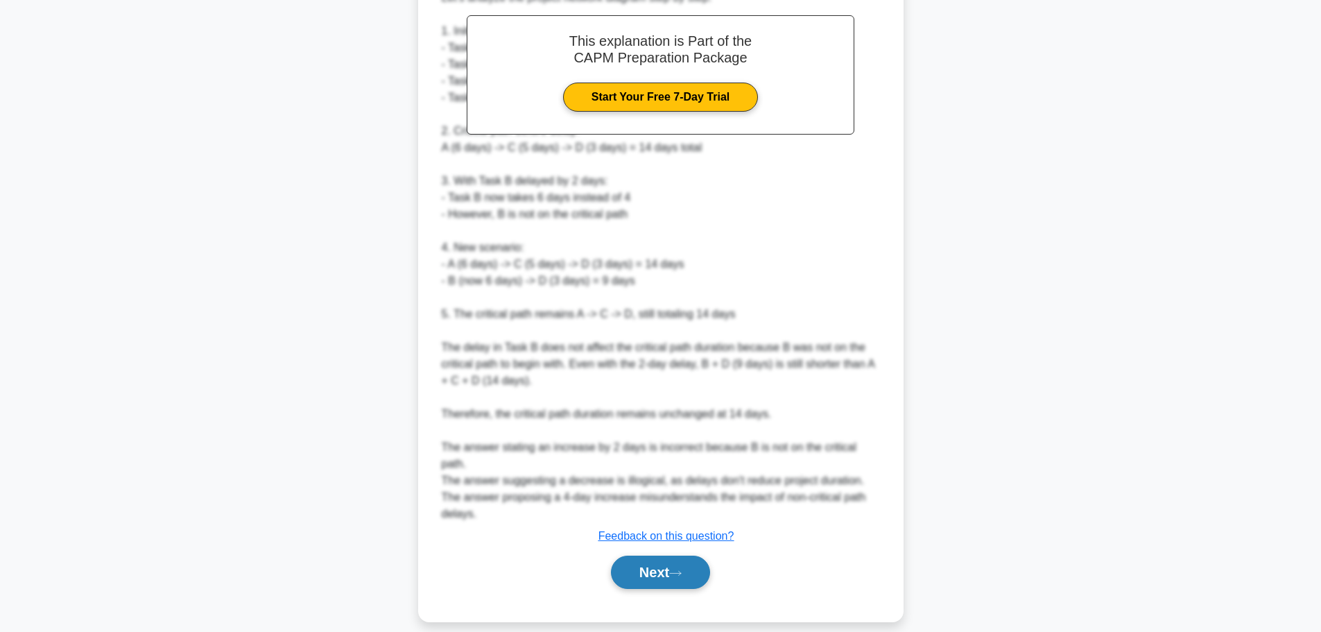
click at [669, 556] on button "Next" at bounding box center [660, 572] width 99 height 33
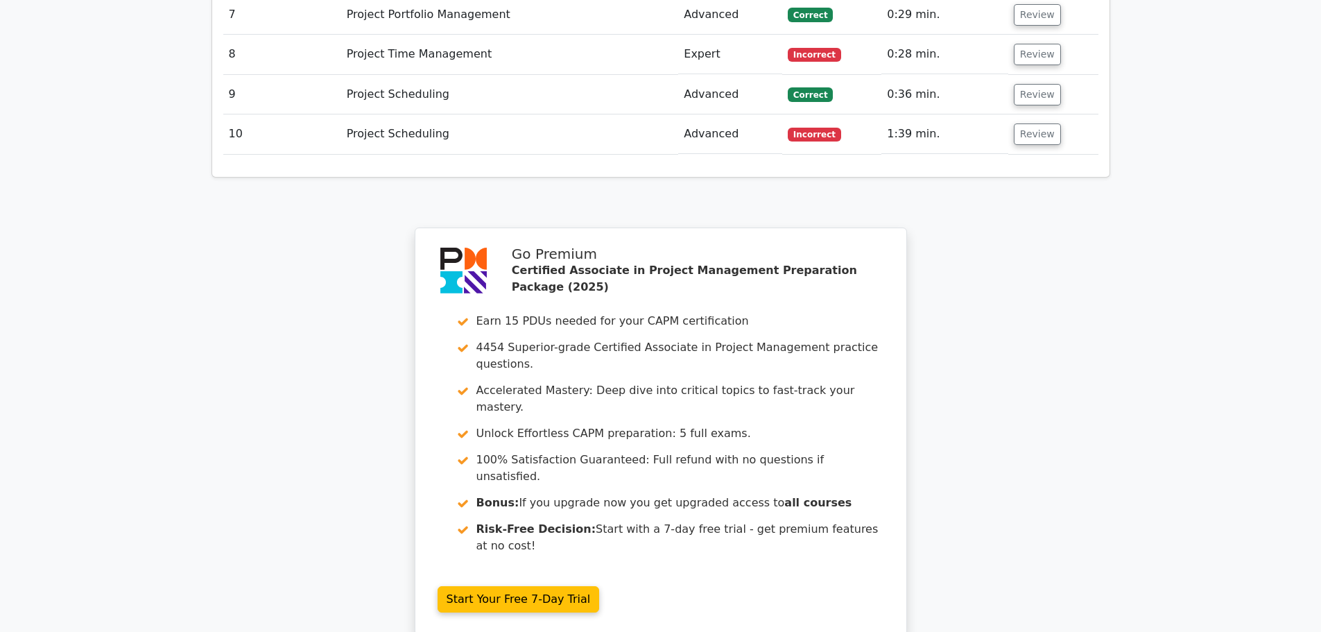
scroll to position [2289, 0]
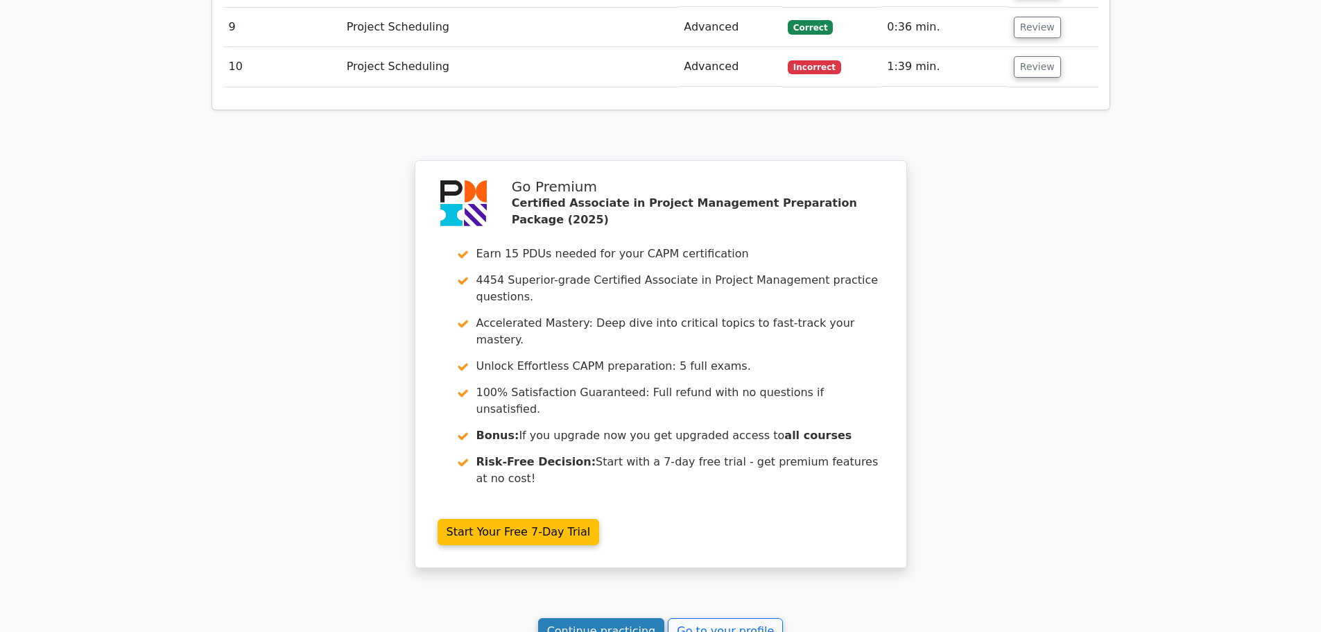
click at [570, 618] on link "Continue practicing" at bounding box center [601, 631] width 127 height 26
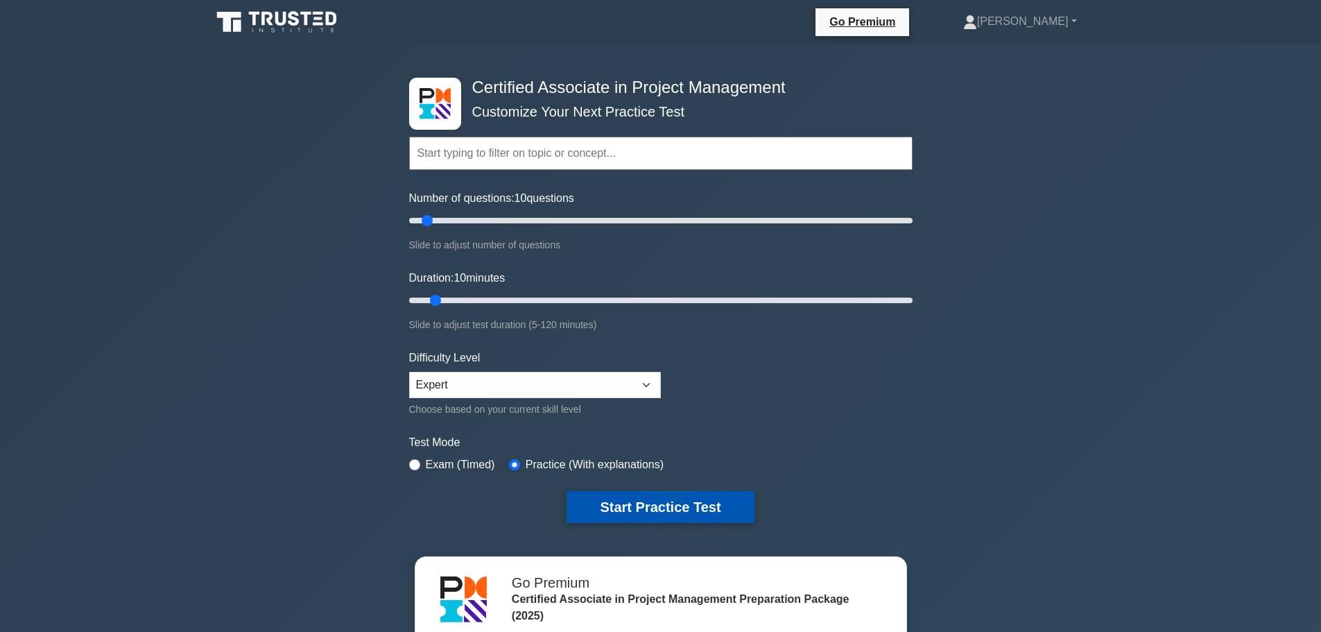
click at [624, 496] on button "Start Practice Test" at bounding box center [660, 507] width 187 height 32
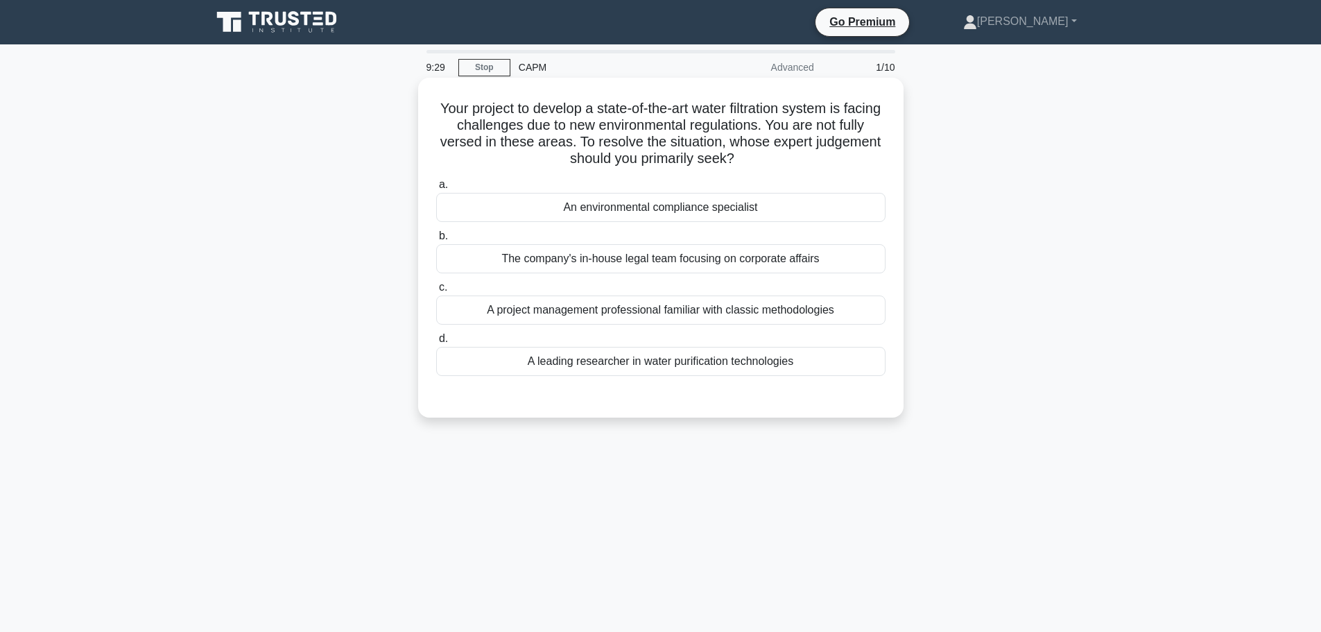
click at [676, 212] on div "An environmental compliance specialist" at bounding box center [660, 207] width 449 height 29
click at [436, 189] on input "a. An environmental compliance specialist" at bounding box center [436, 184] width 0 height 9
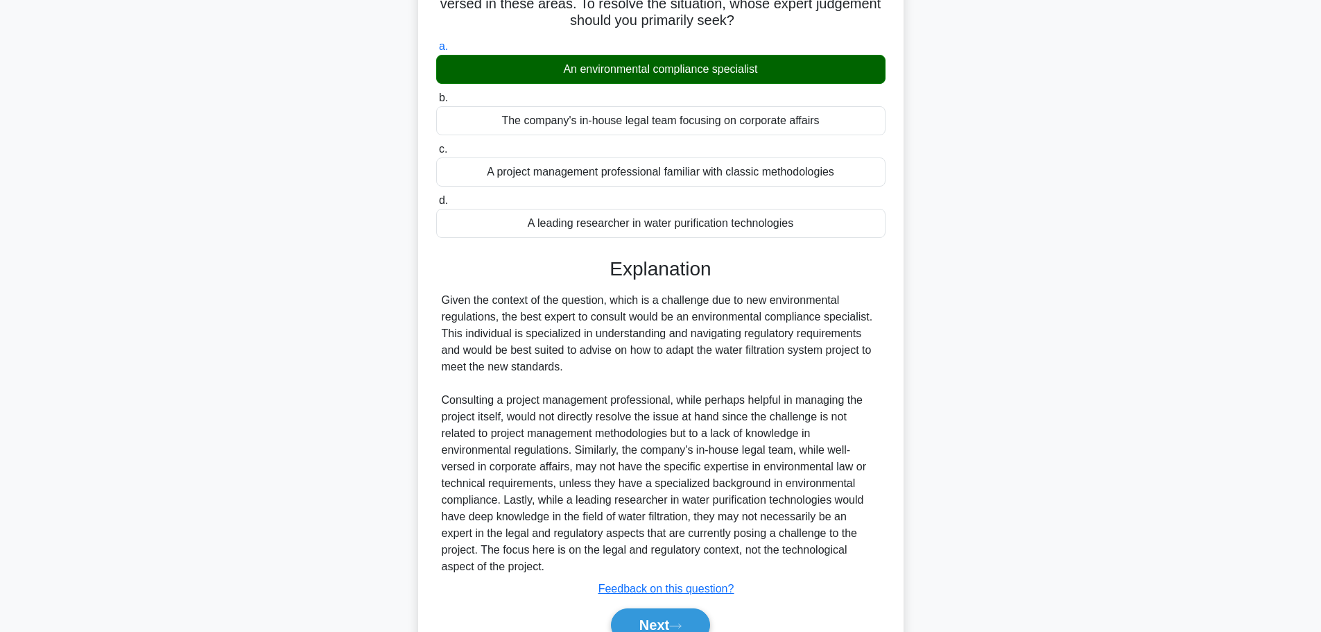
scroll to position [207, 0]
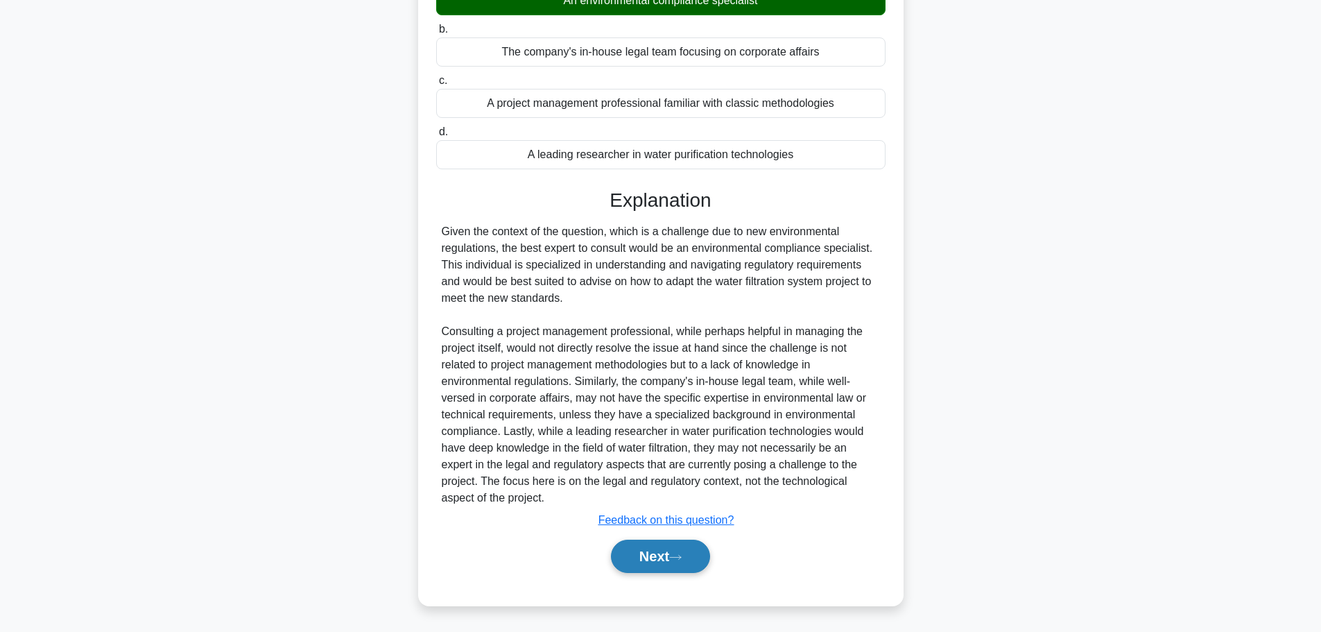
click at [650, 544] on button "Next" at bounding box center [660, 556] width 99 height 33
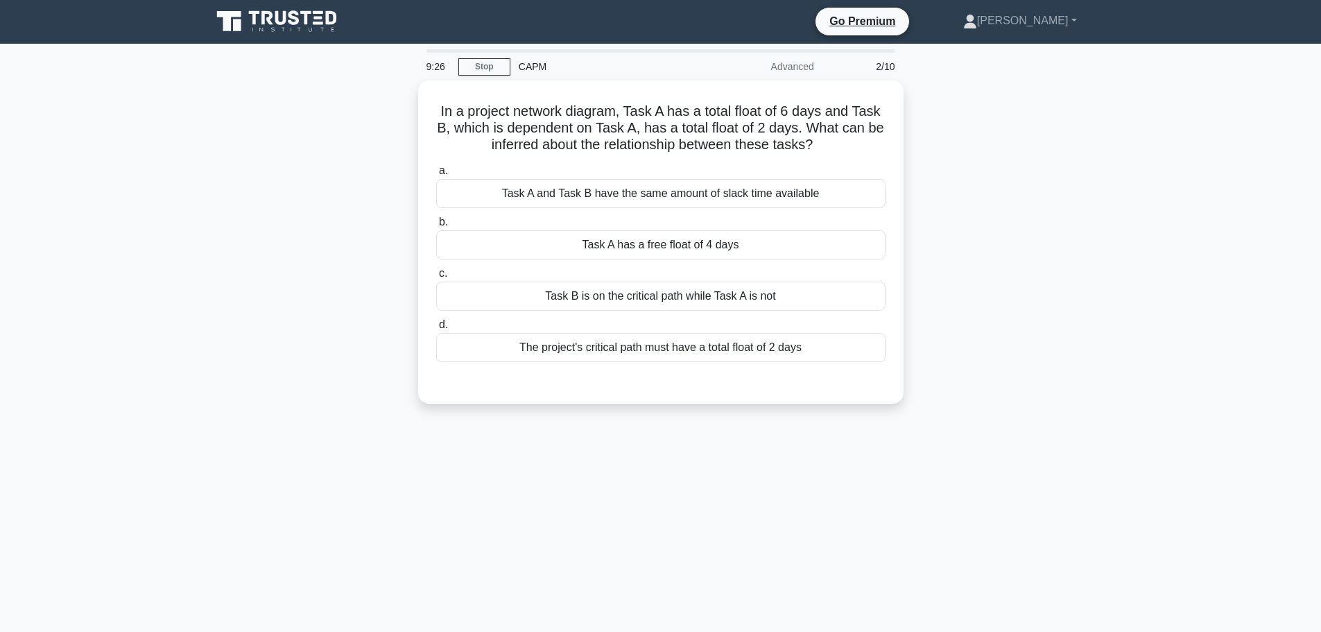
scroll to position [0, 0]
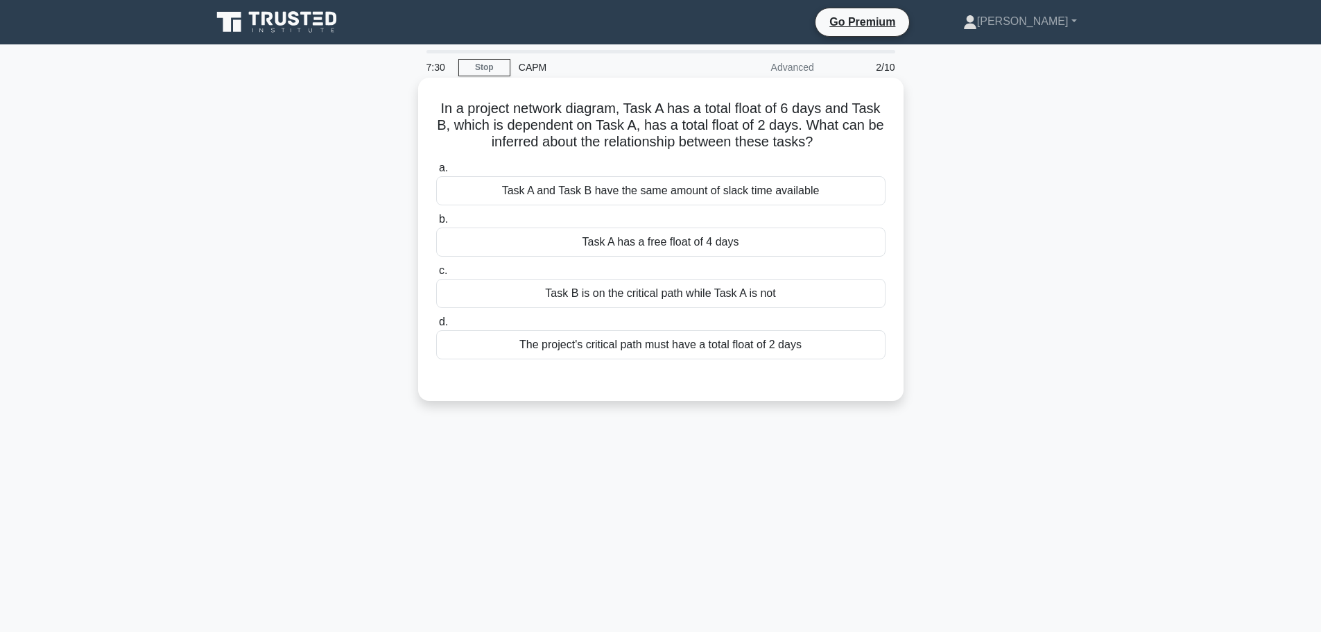
click at [674, 336] on div "The project's critical path must have a total float of 2 days" at bounding box center [660, 344] width 449 height 29
click at [436, 327] on input "d. The project's critical path must have a total float of 2 days" at bounding box center [436, 322] width 0 height 9
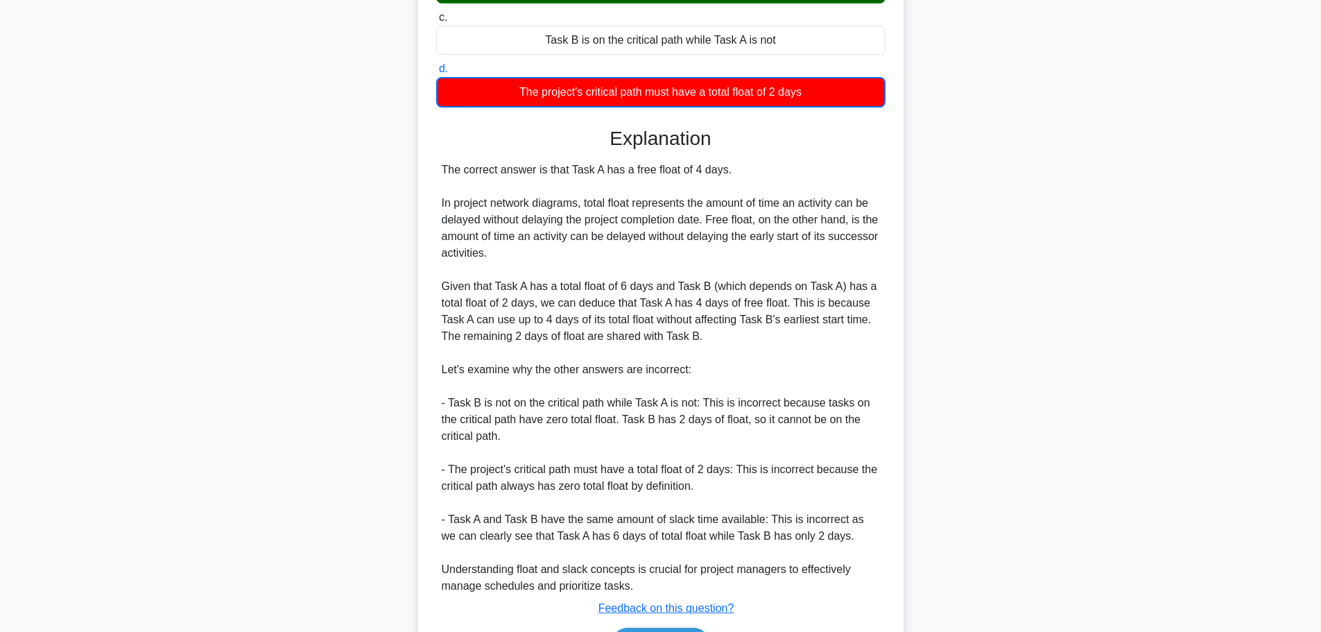
scroll to position [277, 0]
